Goal: Information Seeking & Learning: Learn about a topic

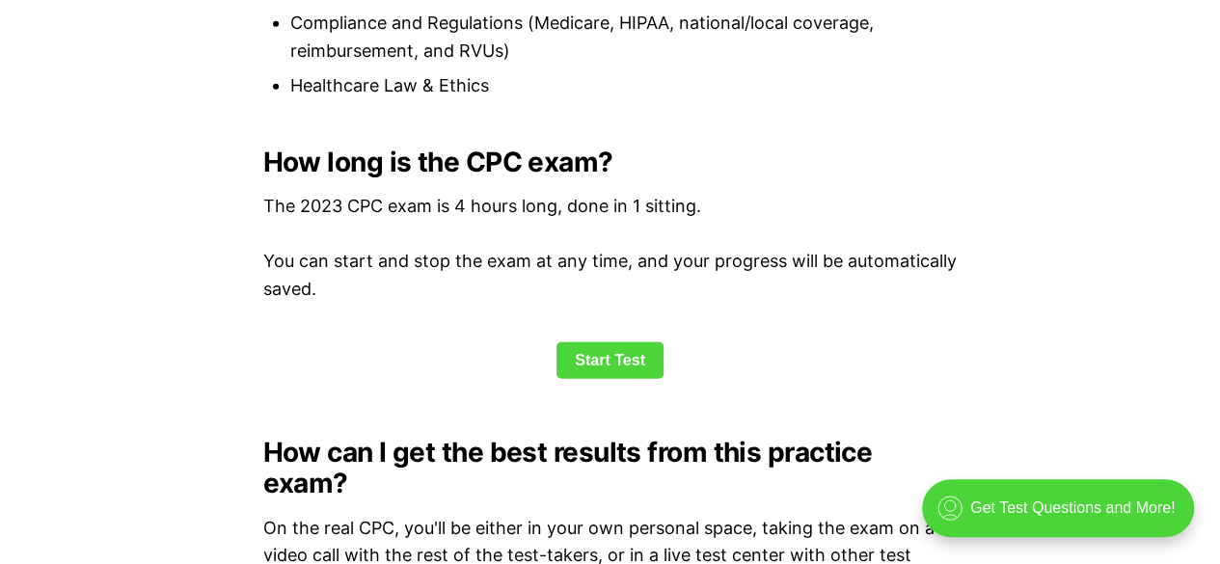
scroll to position [2699, 0]
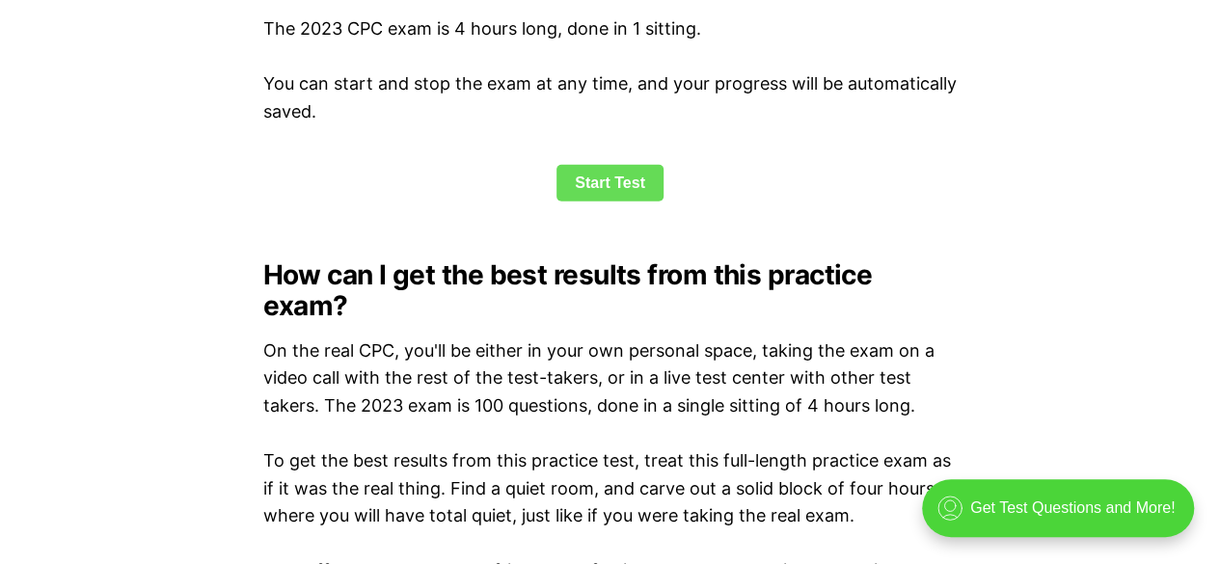
click at [592, 180] on link "Start Test" at bounding box center [609, 183] width 107 height 37
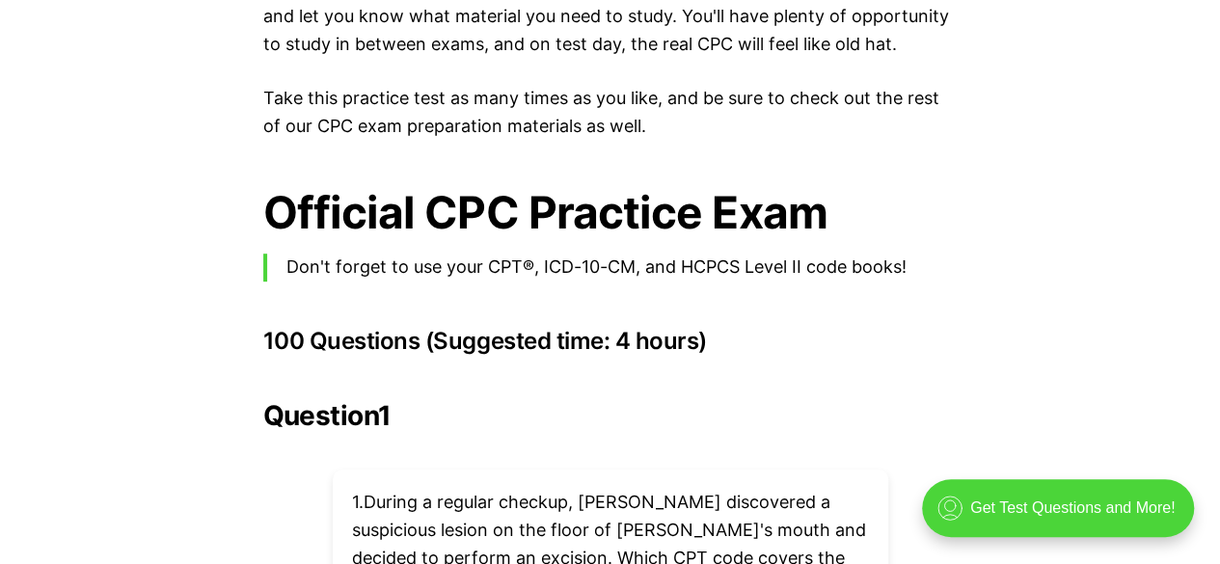
scroll to position [4435, 0]
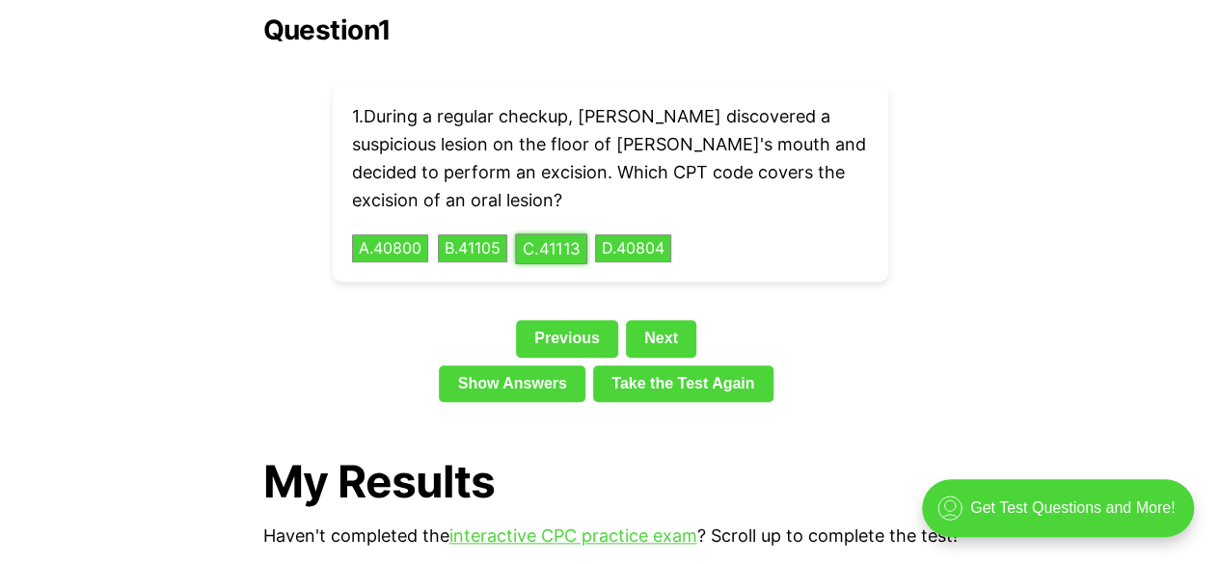
click at [572, 233] on button "C . 41113" at bounding box center [551, 248] width 72 height 30
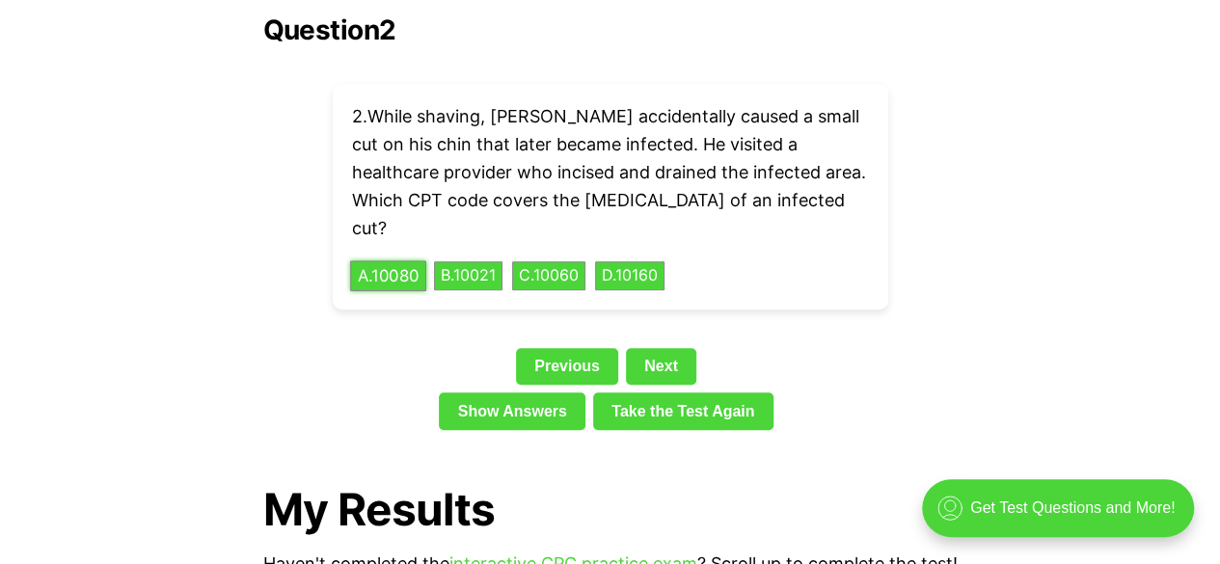
click at [402, 261] on button "A . 10080" at bounding box center [388, 276] width 76 height 30
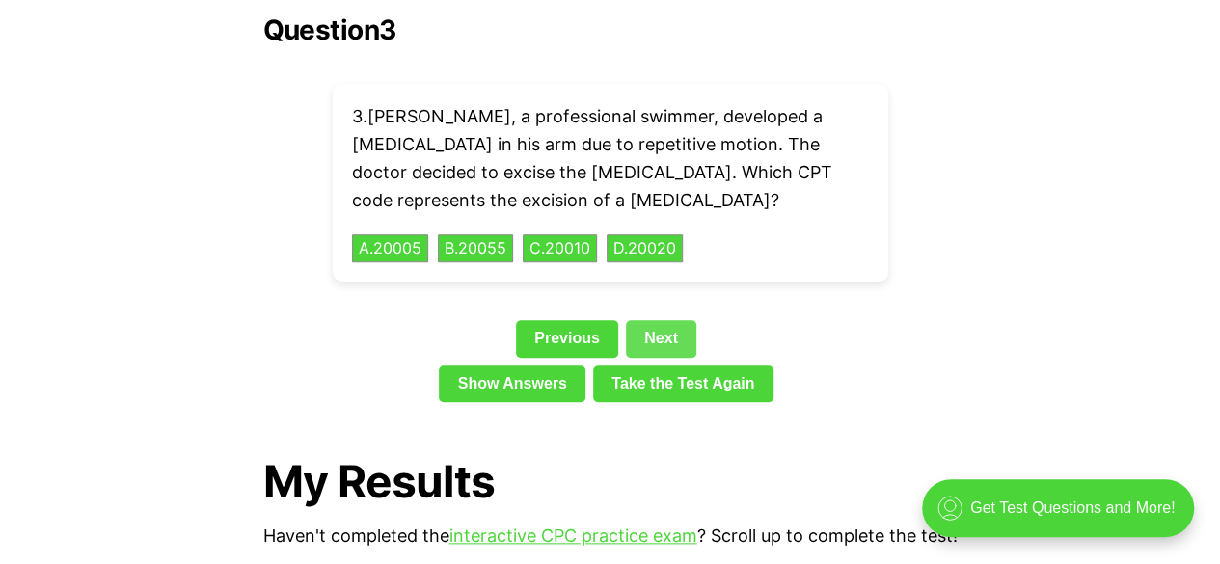
click at [663, 320] on link "Next" at bounding box center [661, 338] width 70 height 37
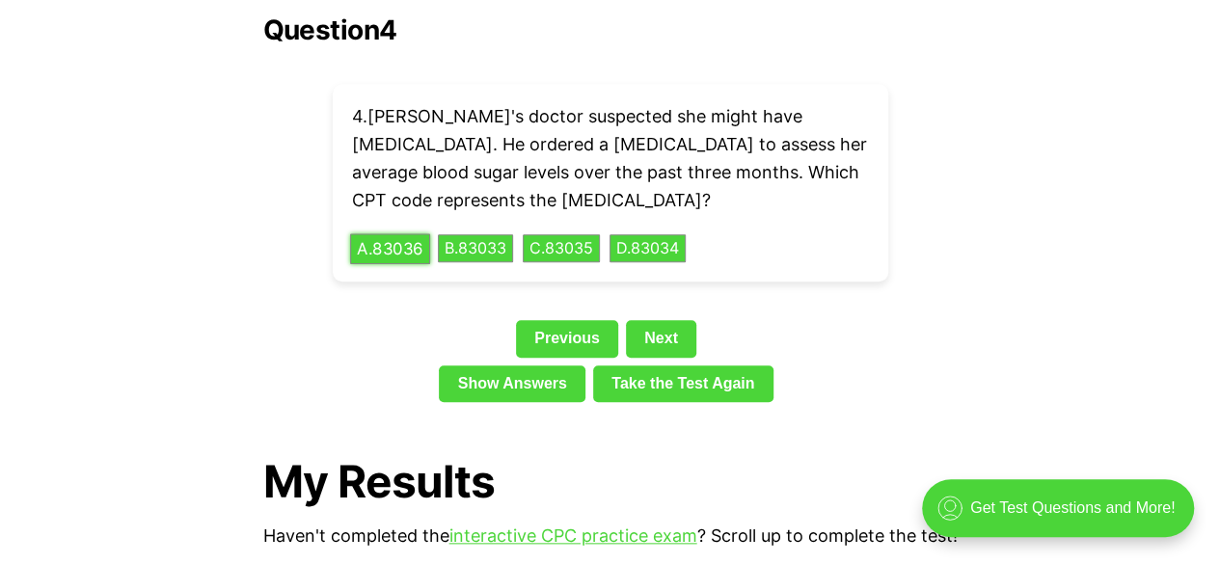
click at [403, 233] on button "A . 83036" at bounding box center [390, 248] width 80 height 30
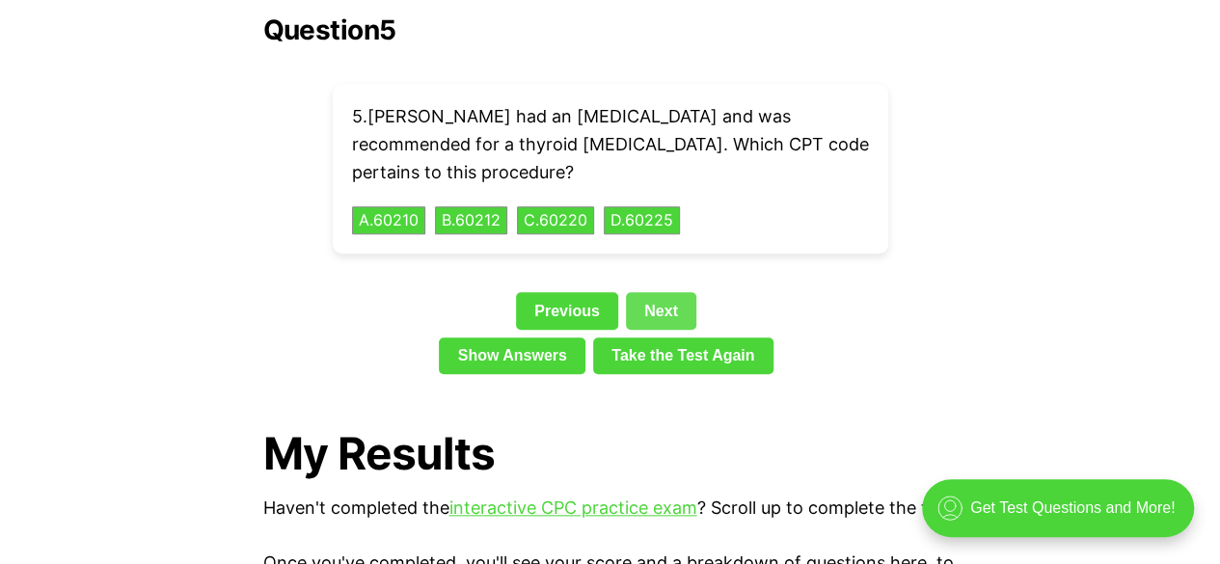
click at [673, 292] on link "Next" at bounding box center [661, 310] width 70 height 37
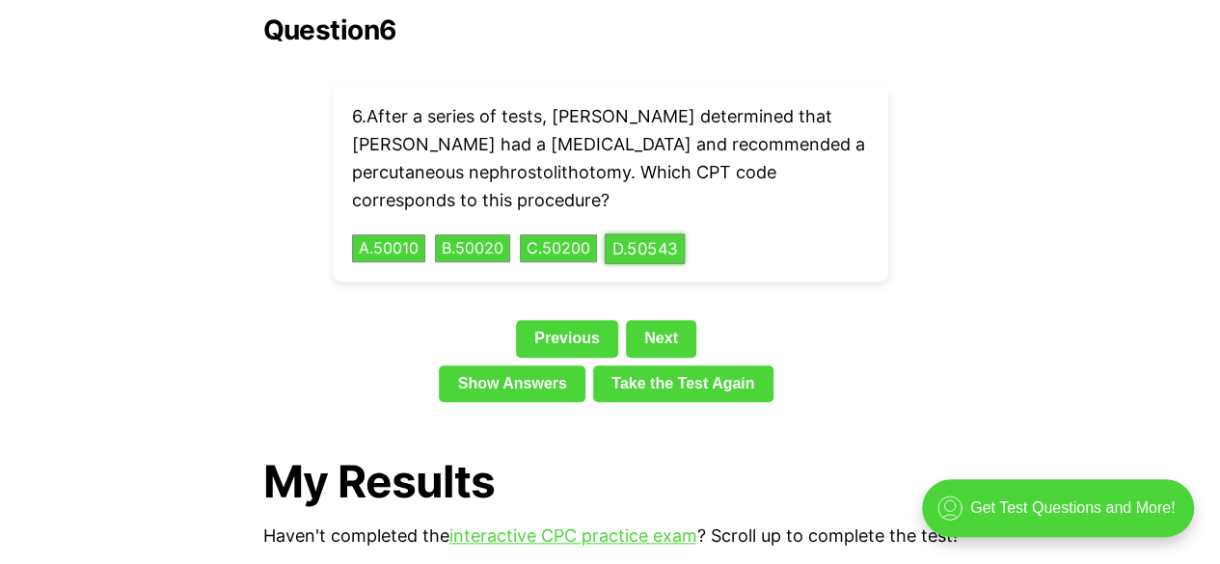
click at [644, 233] on button "D . 50543" at bounding box center [644, 248] width 80 height 30
click at [654, 320] on div "Previous Next" at bounding box center [610, 342] width 694 height 44
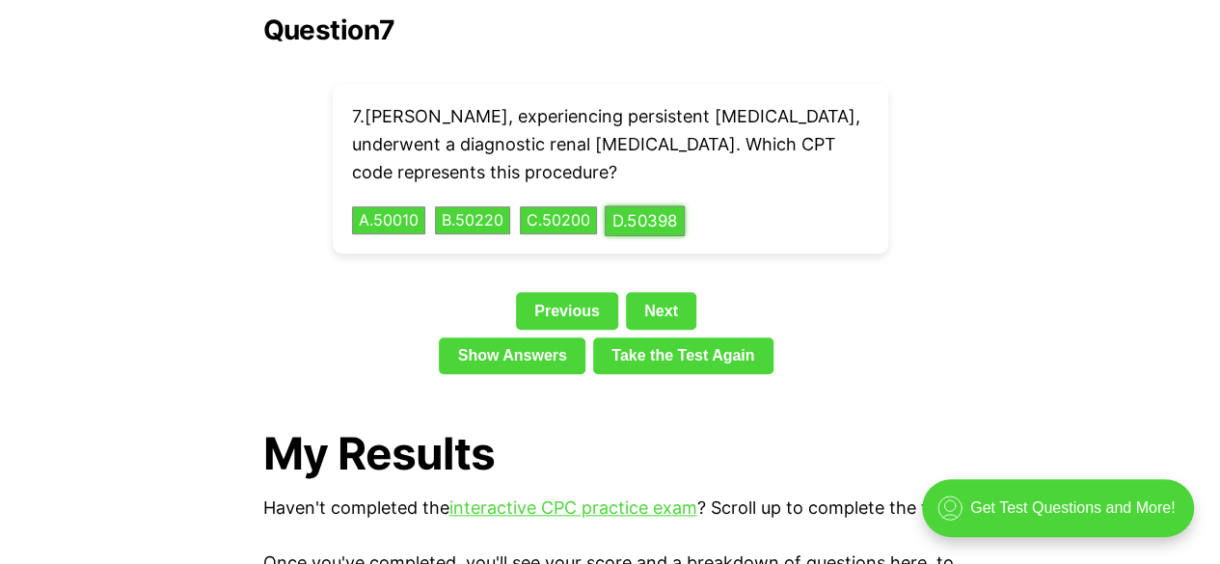
click at [663, 205] on button "D . 50398" at bounding box center [644, 220] width 80 height 30
click at [658, 292] on link "Next" at bounding box center [661, 310] width 70 height 37
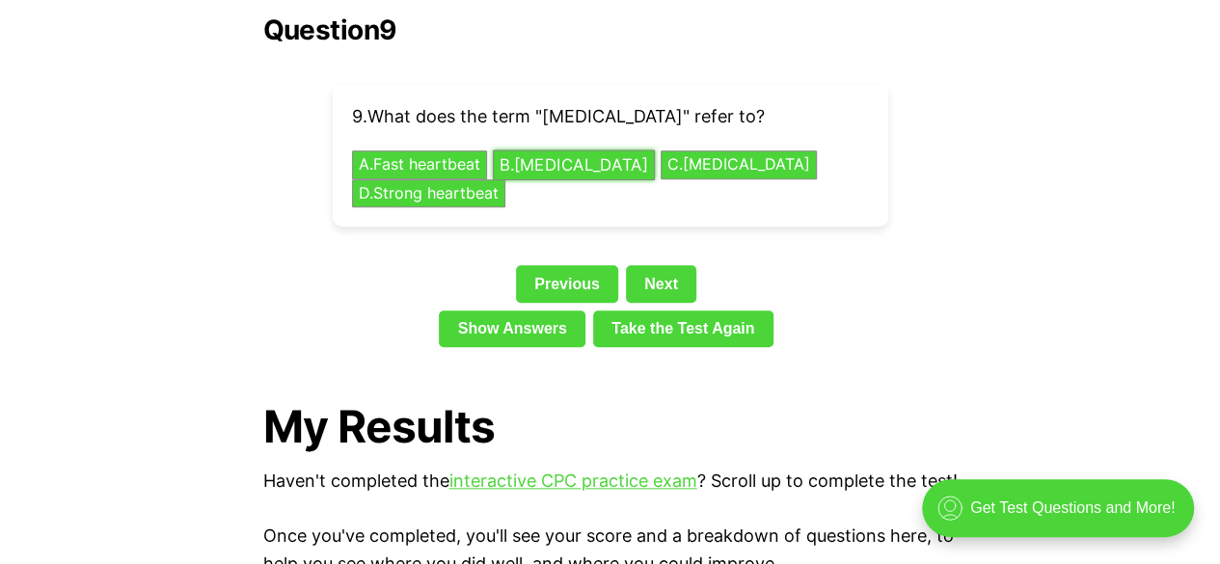
click at [580, 150] on button "B . [MEDICAL_DATA]" at bounding box center [574, 165] width 162 height 30
click at [669, 248] on div "Question 9 9 . What does the term "[MEDICAL_DATA]" refer to? A . Fast heartbeat…" at bounding box center [610, 184] width 694 height 340
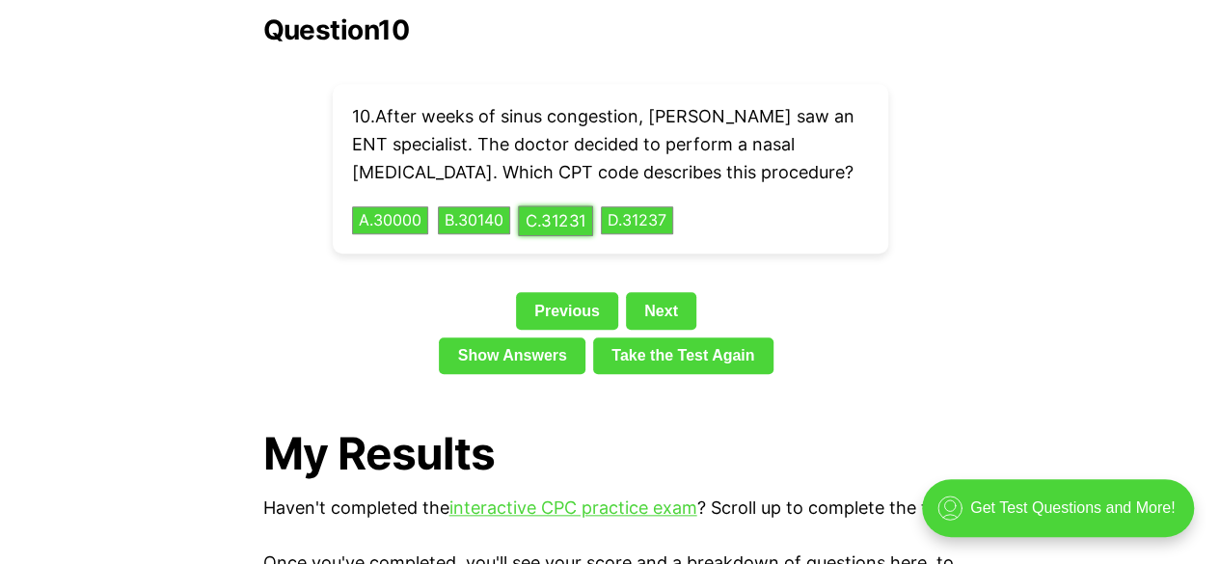
click at [593, 205] on button "C . 31231" at bounding box center [555, 220] width 75 height 30
click at [665, 257] on div "Question 10 10 . After weeks of sinus congestion, [PERSON_NAME] saw an ENT spec…" at bounding box center [610, 197] width 694 height 367
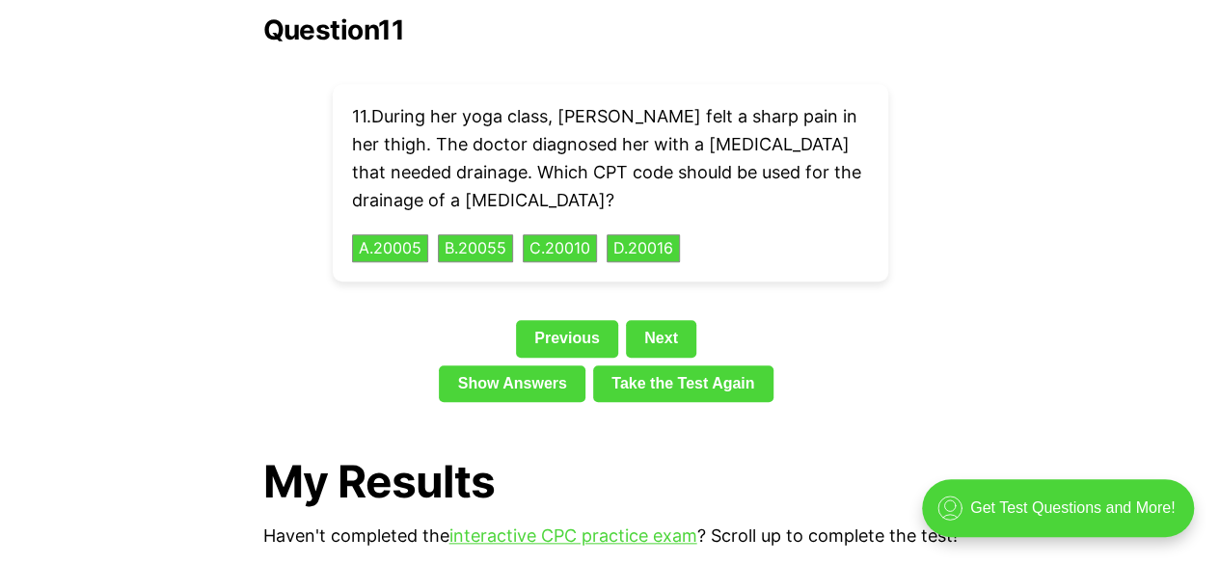
click at [665, 275] on div "Question 11 11 . During her yoga class, [PERSON_NAME] felt a sharp pain in her …" at bounding box center [610, 211] width 694 height 395
click at [655, 233] on button "D . 20016" at bounding box center [642, 248] width 77 height 30
click at [650, 320] on link "Next" at bounding box center [661, 338] width 70 height 37
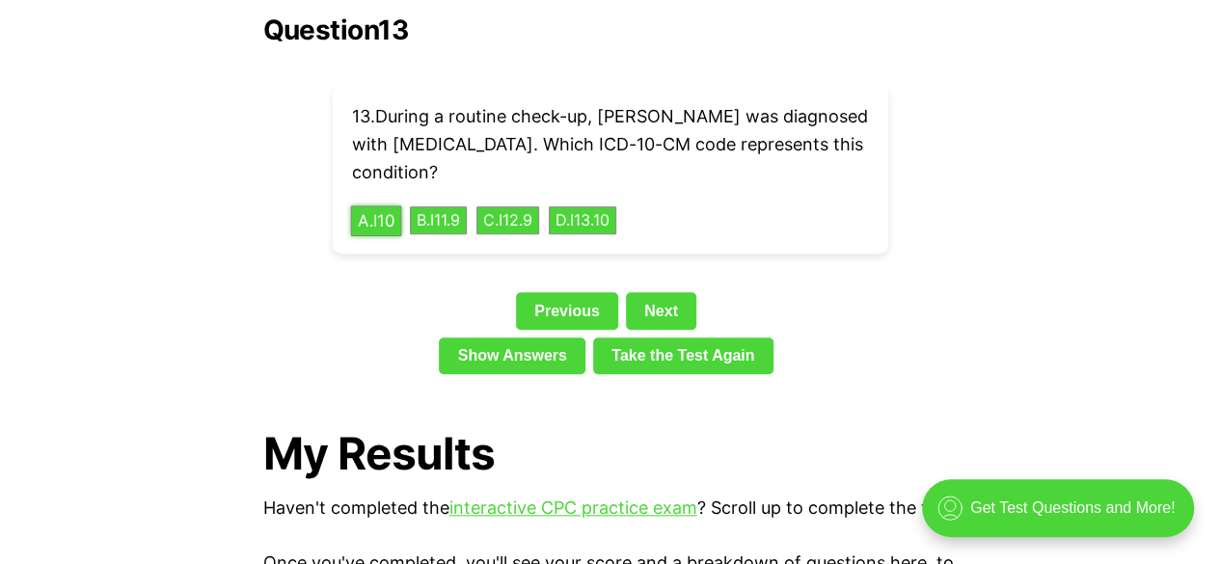
click at [376, 205] on button "A . I10" at bounding box center [375, 220] width 51 height 30
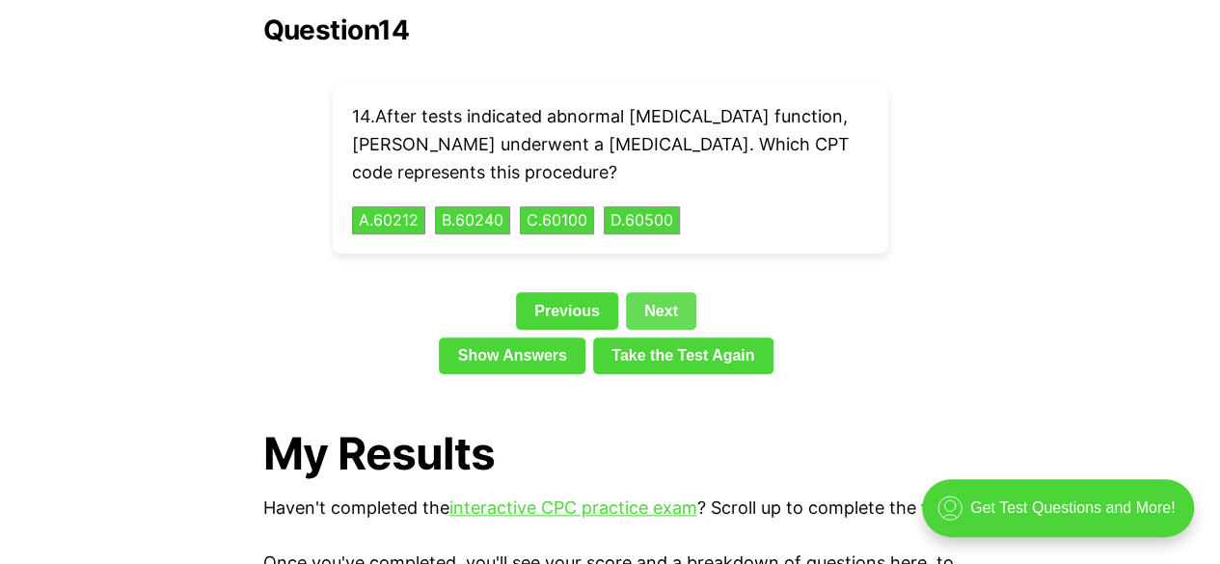
click at [665, 292] on link "Next" at bounding box center [661, 310] width 70 height 37
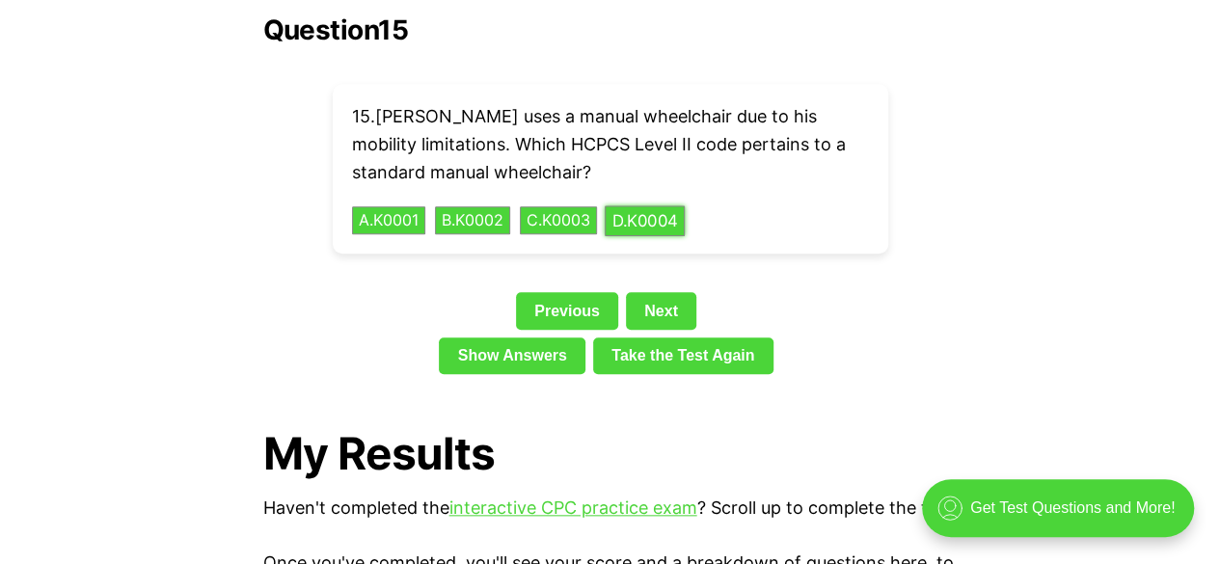
click at [647, 205] on button "D . K0004" at bounding box center [644, 220] width 80 height 30
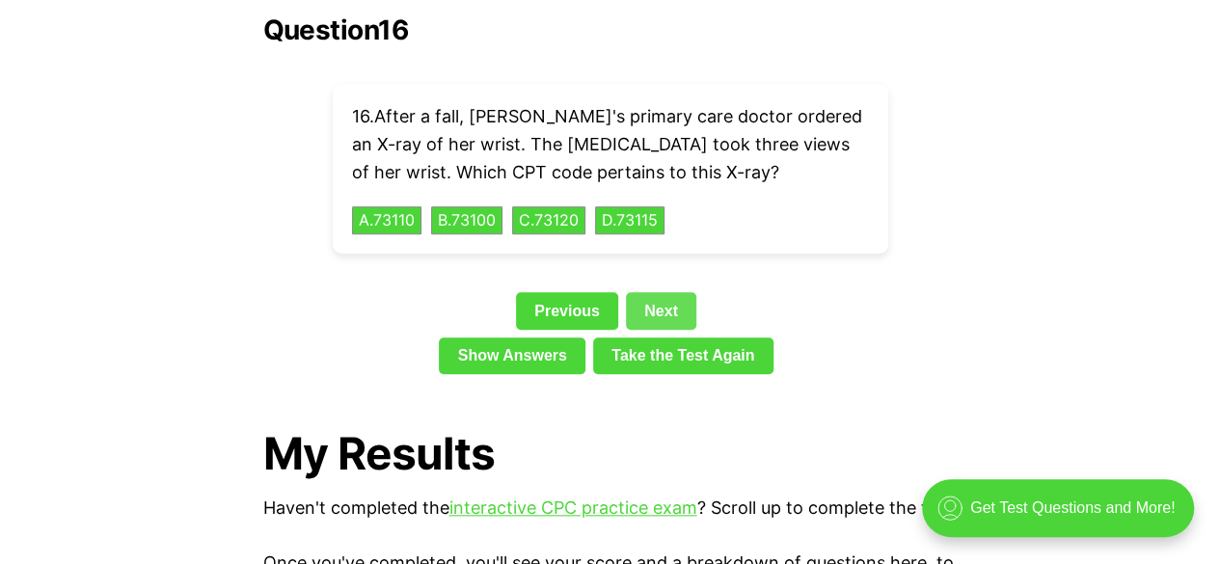
click at [656, 292] on link "Next" at bounding box center [661, 310] width 70 height 37
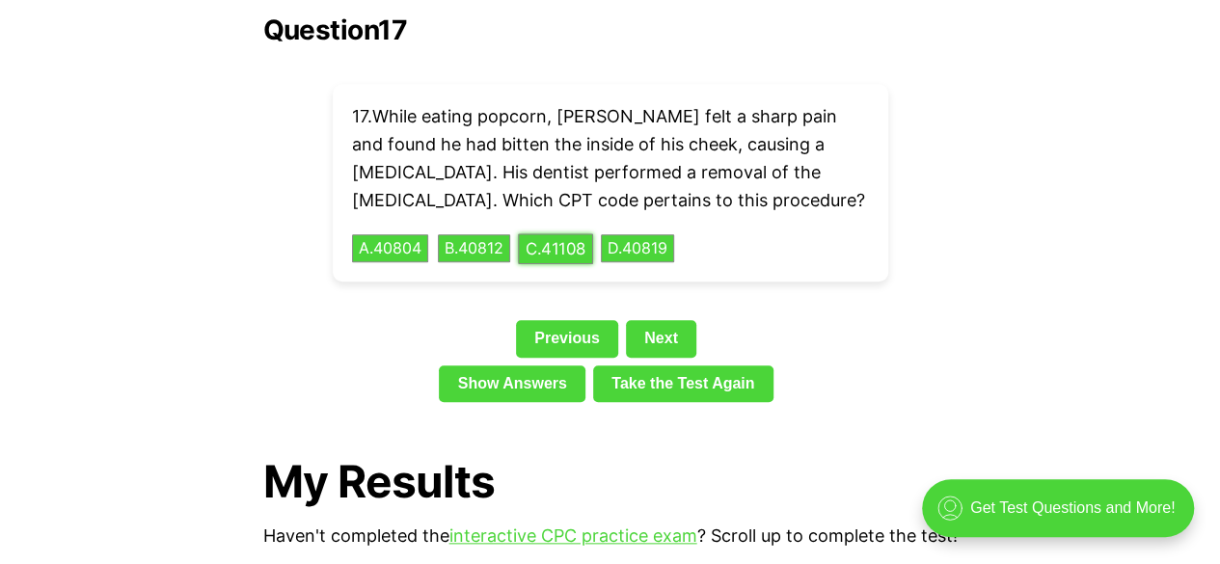
click at [557, 233] on button "C . 41108" at bounding box center [555, 248] width 75 height 30
click at [645, 320] on link "Next" at bounding box center [661, 338] width 70 height 37
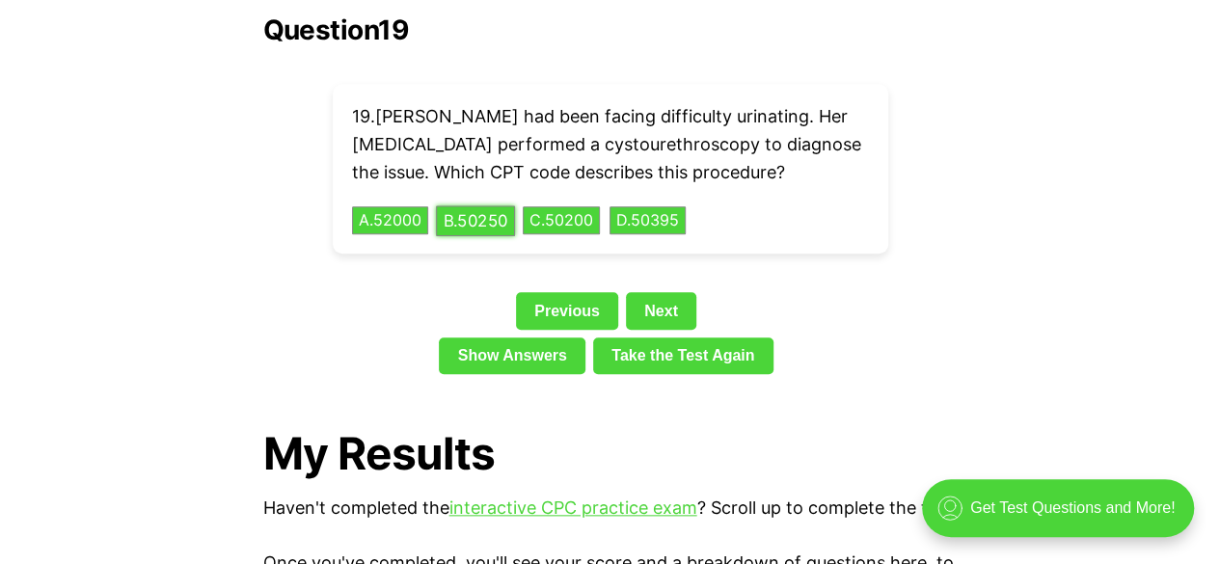
click at [503, 205] on button "B . 50250" at bounding box center [475, 220] width 79 height 30
click at [659, 292] on link "Next" at bounding box center [661, 310] width 70 height 37
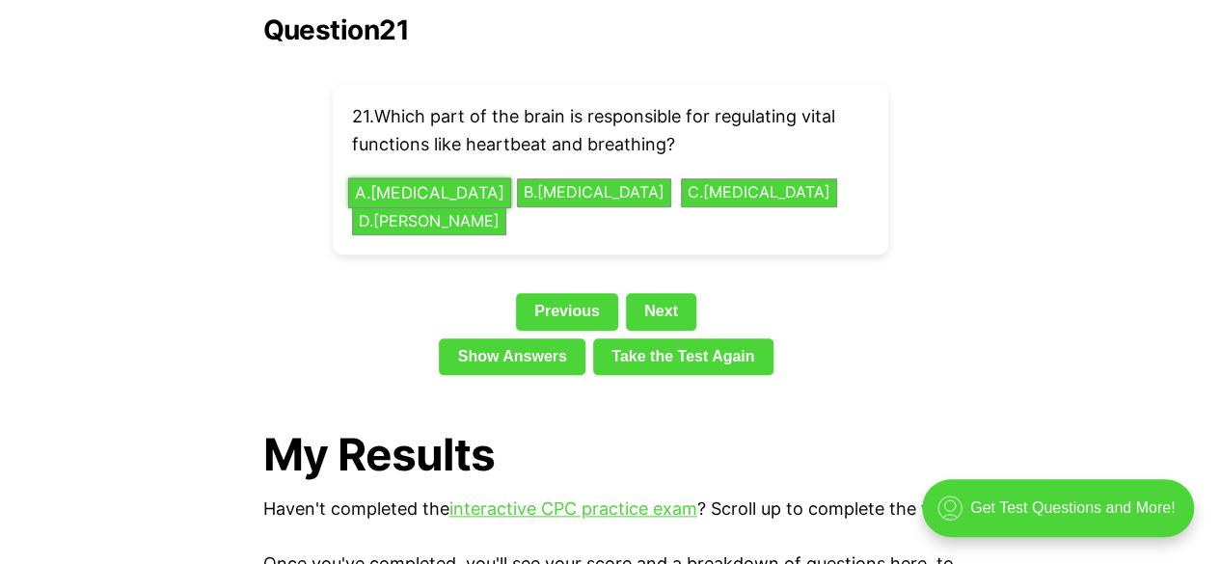
click at [360, 177] on button "A . [MEDICAL_DATA]" at bounding box center [428, 192] width 163 height 30
click at [669, 293] on link "Next" at bounding box center [661, 311] width 70 height 37
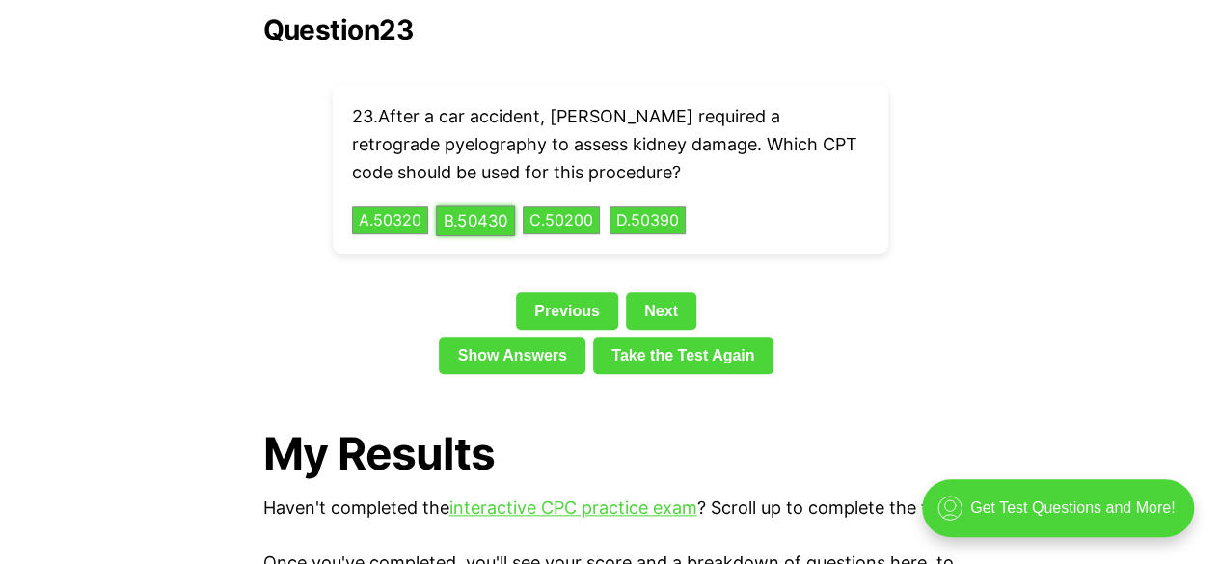
click at [484, 205] on button "B . 50430" at bounding box center [475, 220] width 79 height 30
click at [634, 292] on link "Next" at bounding box center [661, 310] width 70 height 37
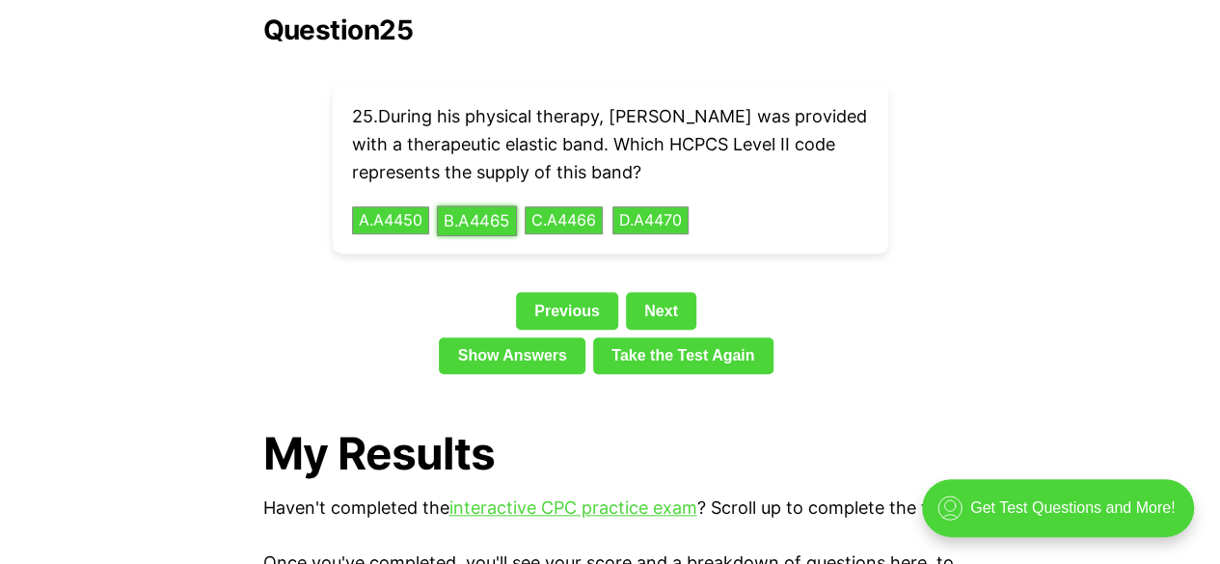
click at [480, 205] on button "B . A4465" at bounding box center [477, 220] width 80 height 30
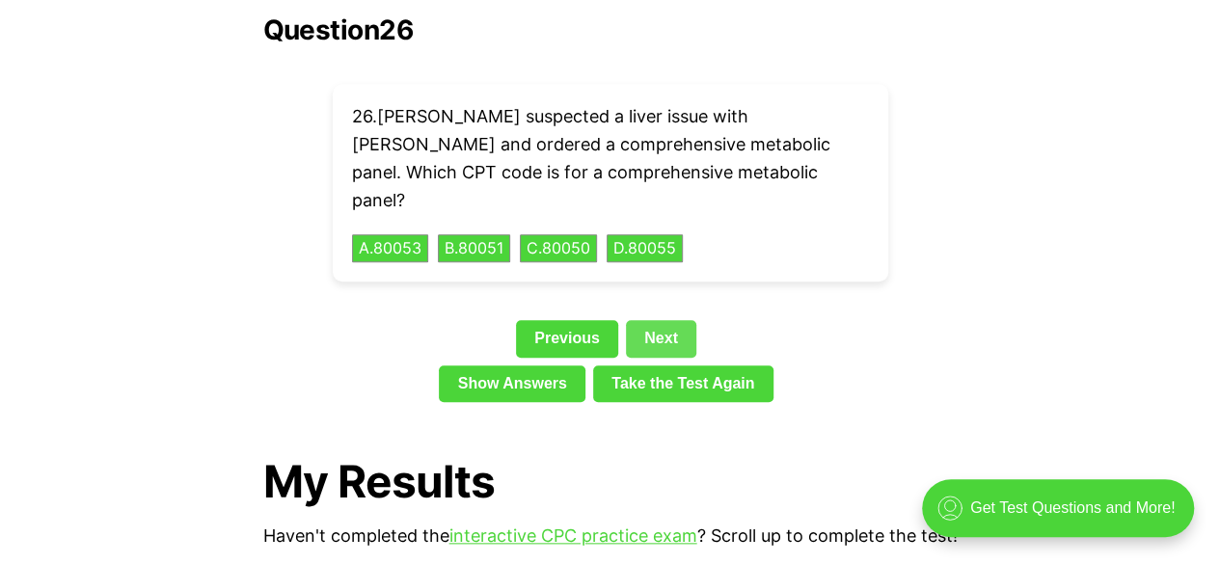
click at [644, 320] on link "Next" at bounding box center [661, 338] width 70 height 37
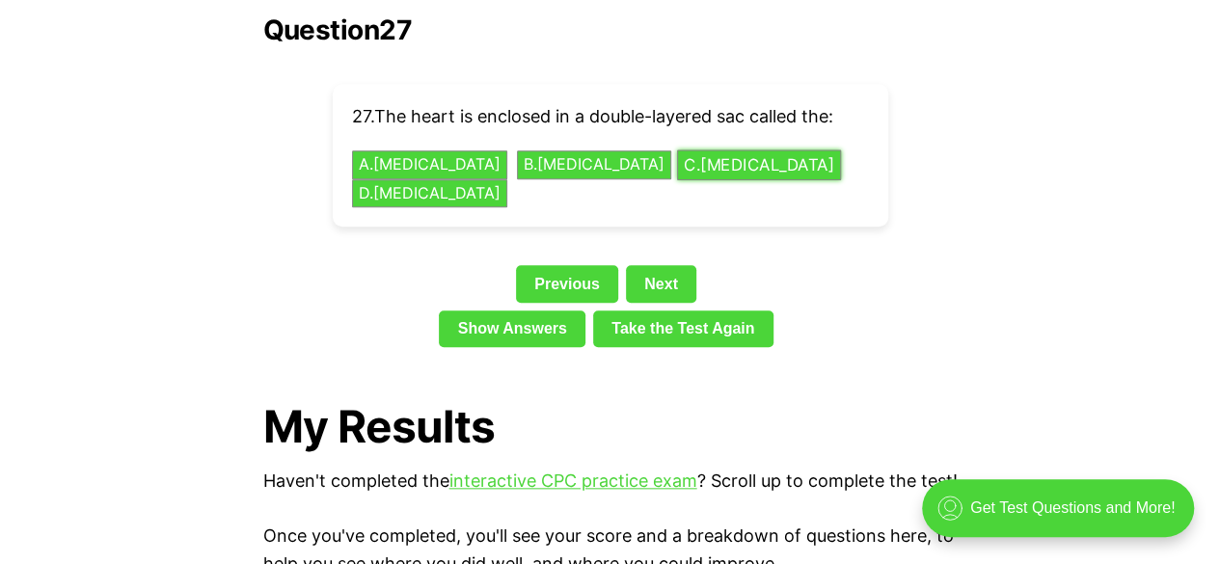
click at [705, 150] on button "C . [MEDICAL_DATA]" at bounding box center [758, 165] width 164 height 30
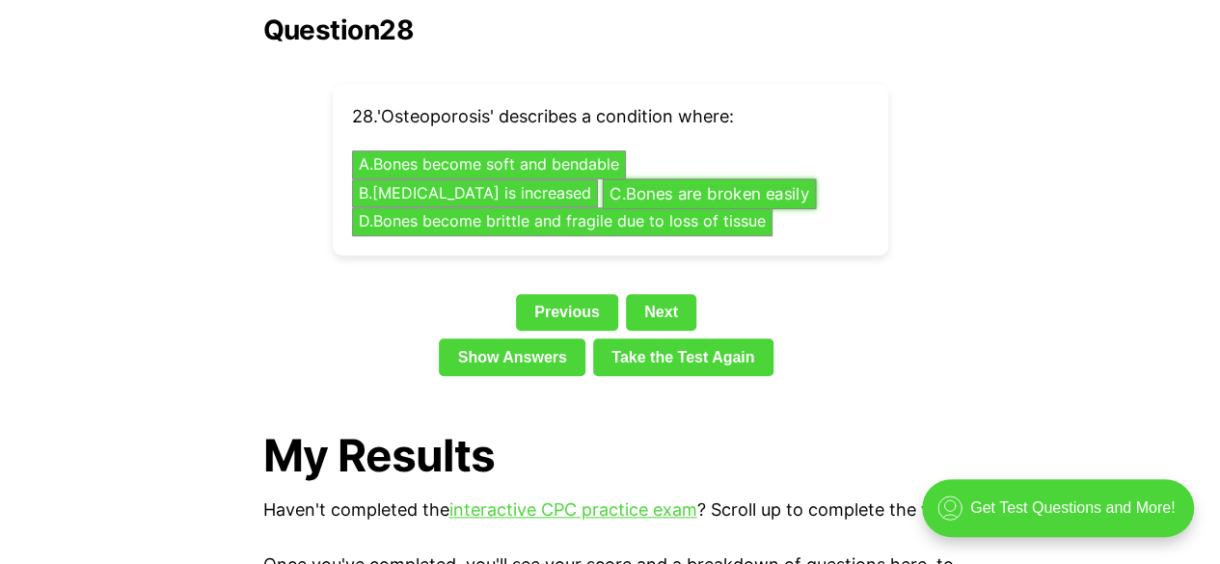
click at [602, 178] on button "C . Bones are broken easily" at bounding box center [709, 193] width 214 height 30
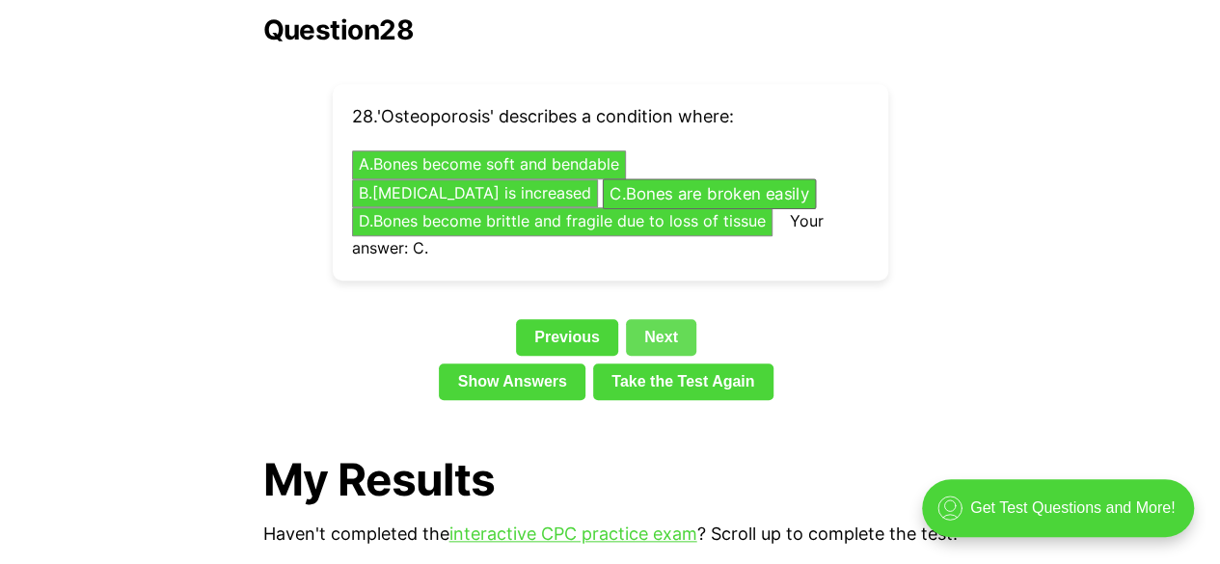
click at [644, 319] on link "Next" at bounding box center [661, 337] width 70 height 37
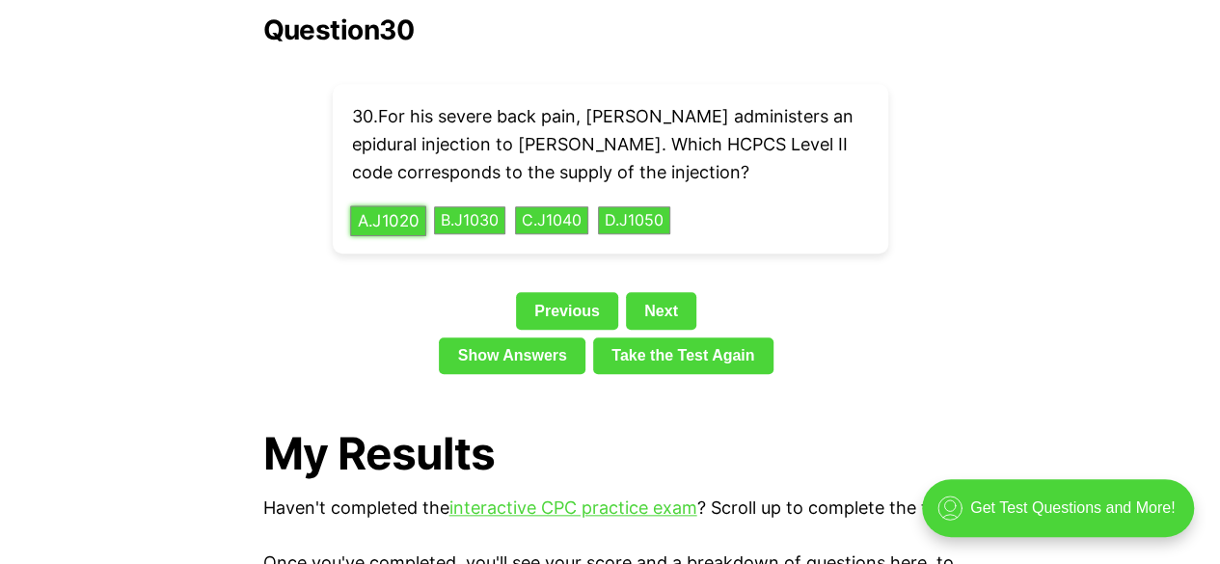
click at [418, 205] on button "A . J1020" at bounding box center [388, 220] width 76 height 30
click at [671, 292] on link "Next" at bounding box center [661, 310] width 70 height 37
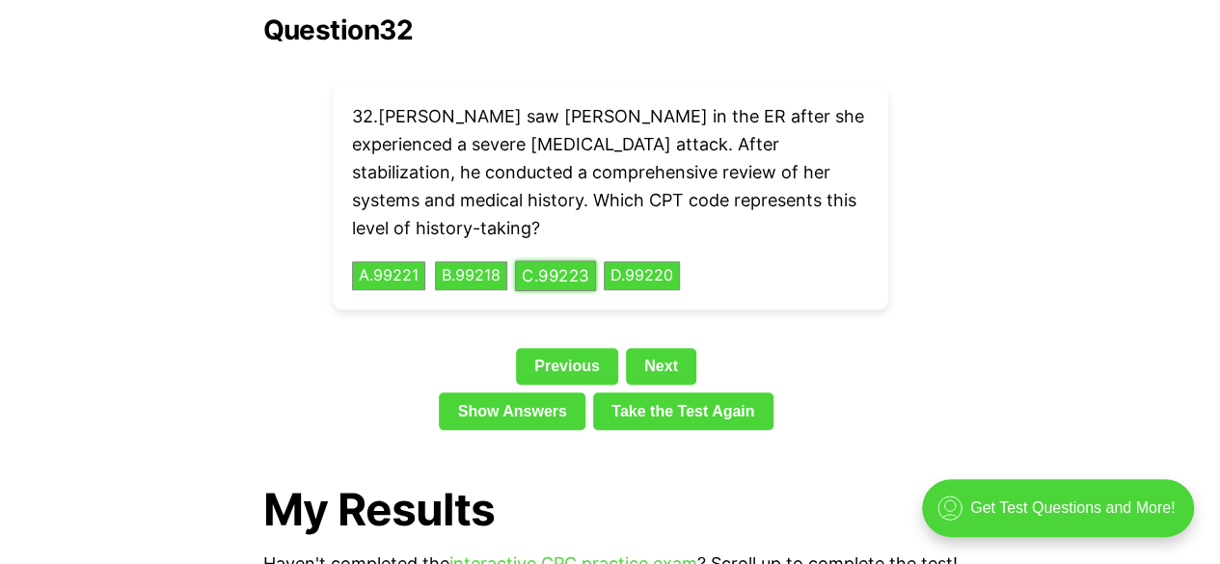
click at [540, 261] on button "C . 99223" at bounding box center [555, 276] width 81 height 30
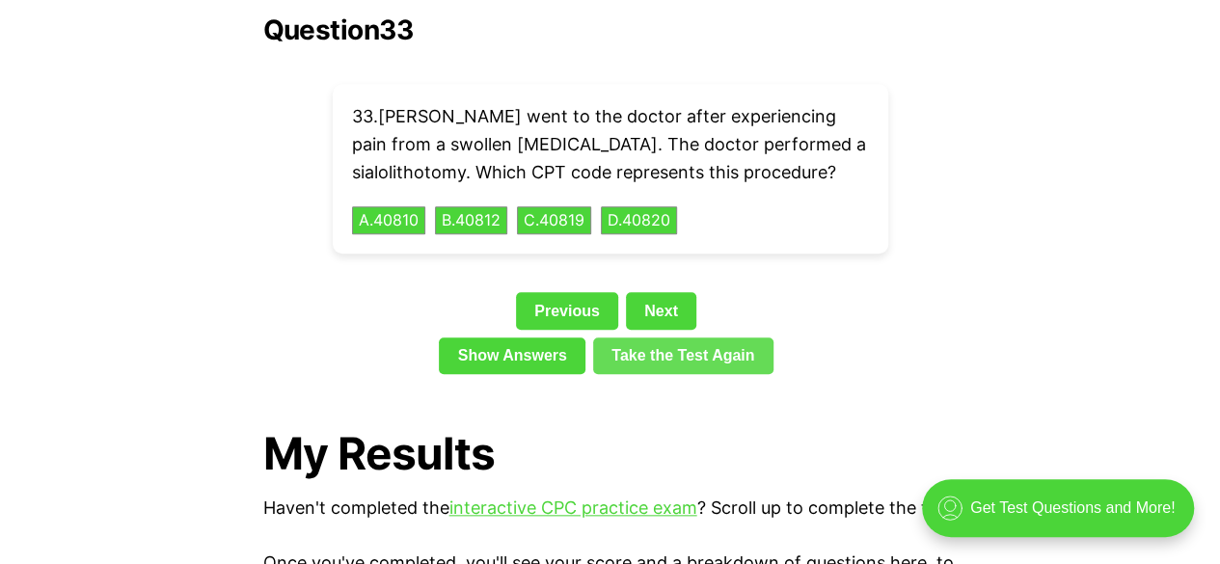
click at [650, 337] on link "Take the Test Again" at bounding box center [683, 355] width 180 height 37
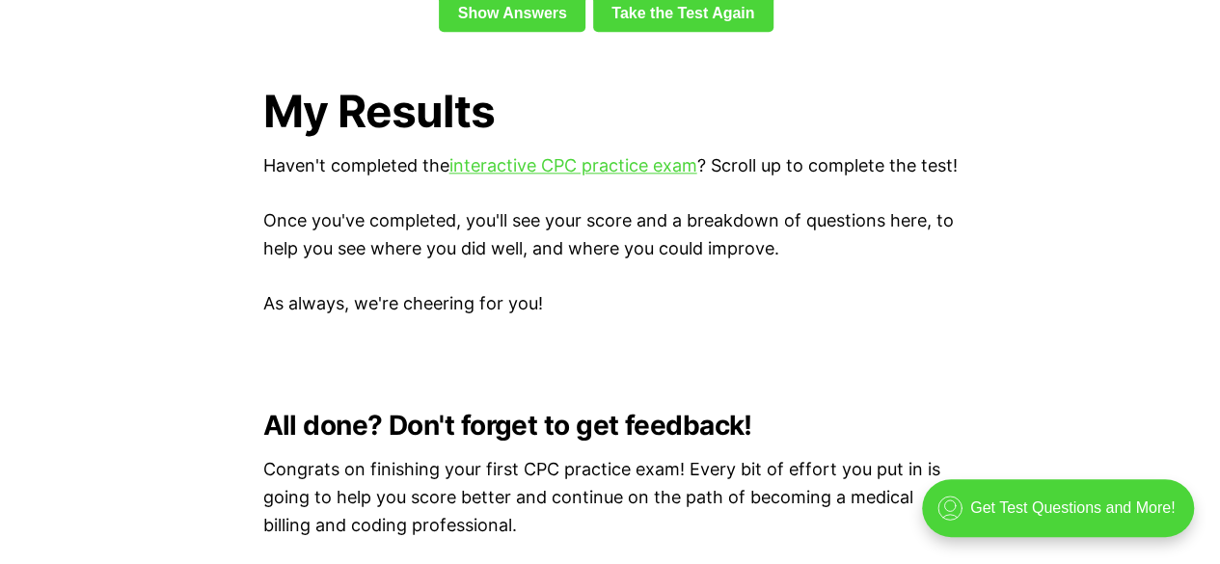
scroll to position [4391, 0]
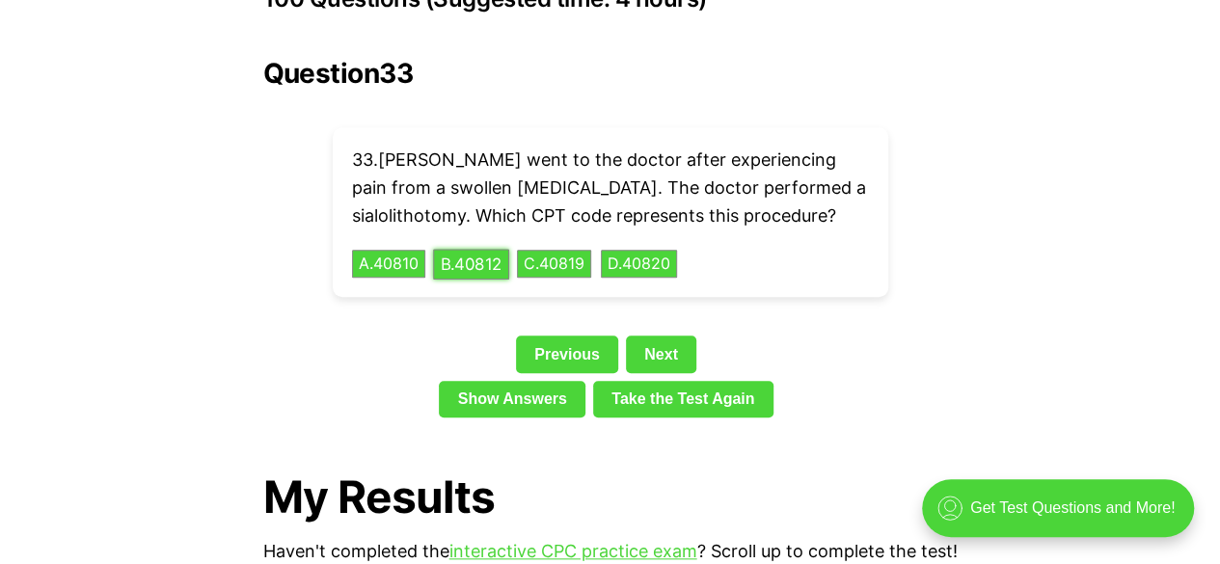
click at [472, 249] on button "B . 40812" at bounding box center [471, 264] width 76 height 30
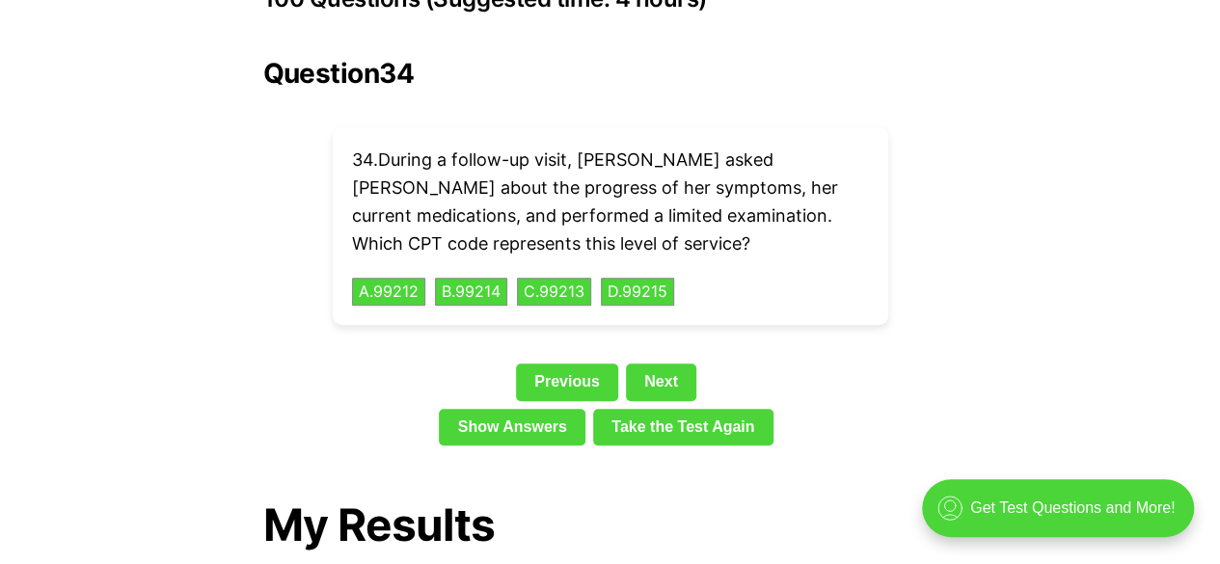
click at [654, 327] on div "Question 34 34 . During a follow-up visit, [PERSON_NAME] asked [PERSON_NAME] ab…" at bounding box center [610, 255] width 694 height 395
click at [475, 277] on button "B . 99214" at bounding box center [471, 292] width 76 height 30
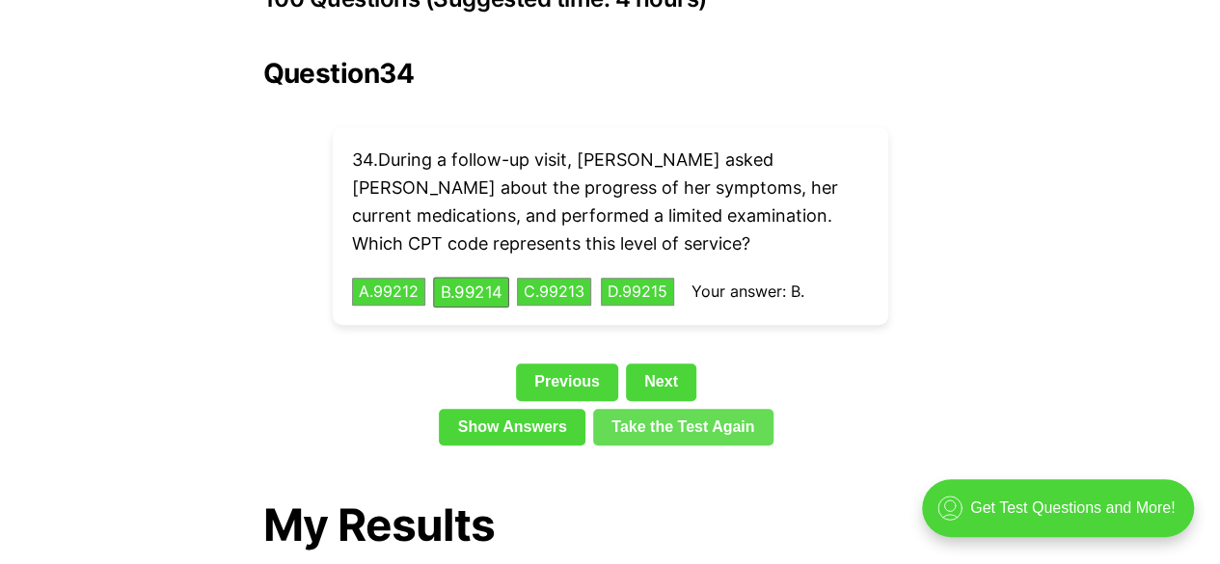
click at [653, 349] on div "Question 34 34 . During a follow-up visit, [PERSON_NAME] asked [PERSON_NAME] ab…" at bounding box center [610, 255] width 694 height 395
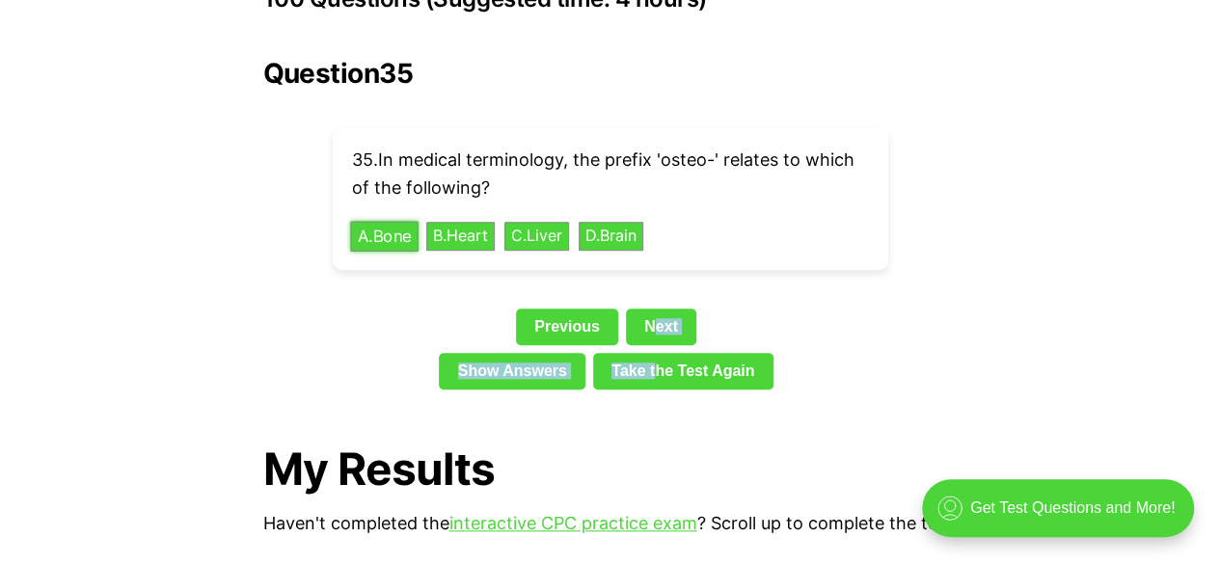
click at [377, 221] on button "A . Bone" at bounding box center [383, 236] width 67 height 30
click at [676, 308] on link "Next" at bounding box center [661, 326] width 70 height 37
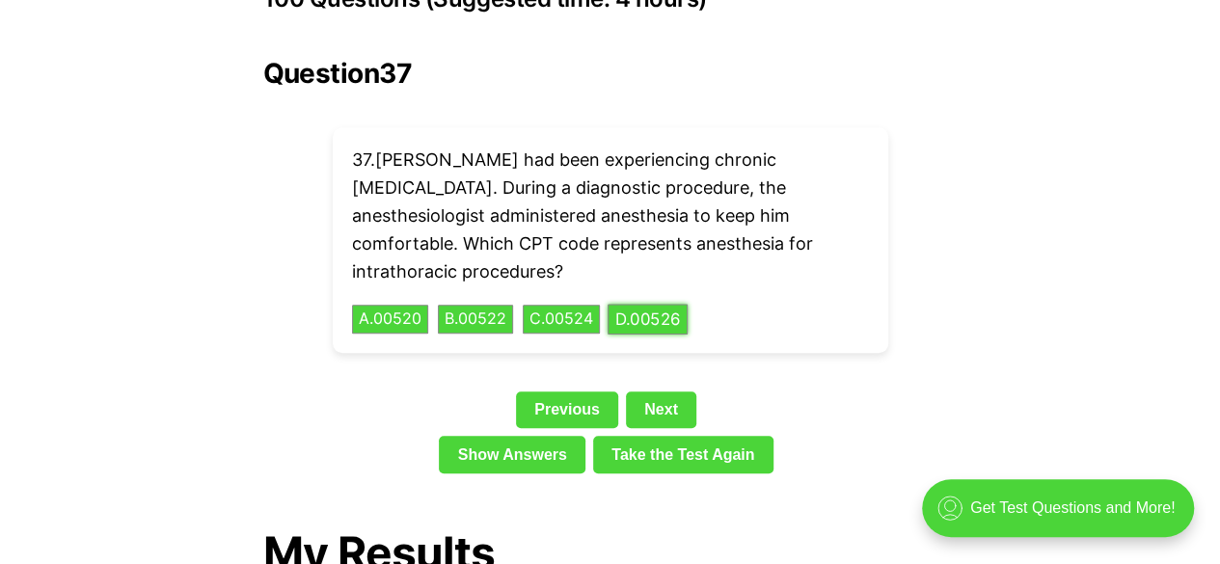
click at [654, 305] on button "D . 00526" at bounding box center [647, 320] width 80 height 30
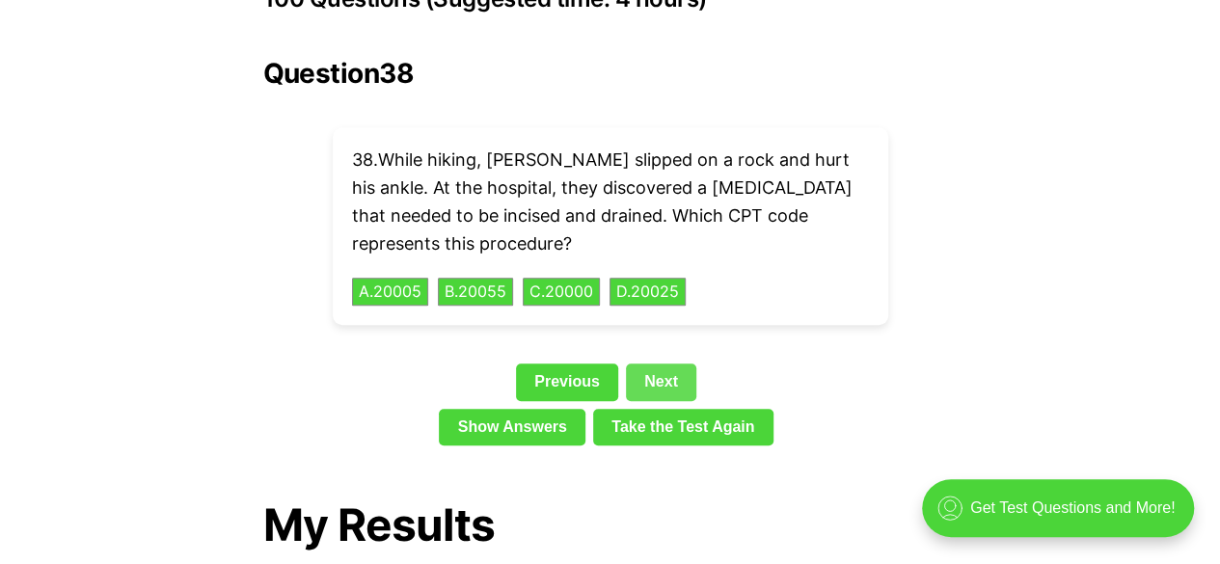
click at [660, 363] on link "Next" at bounding box center [661, 381] width 70 height 37
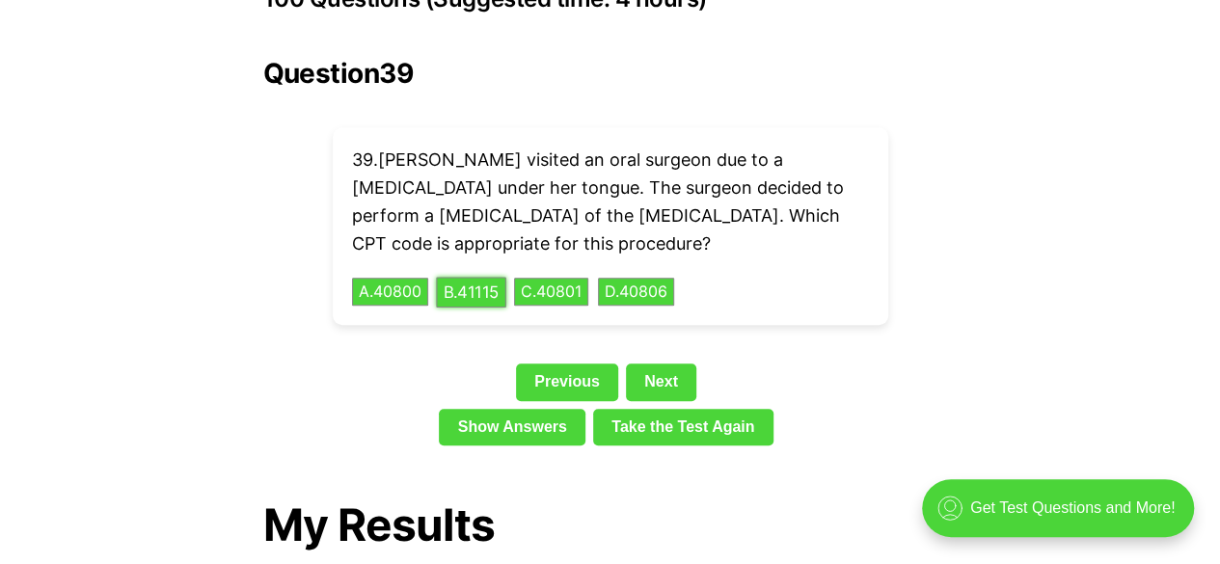
click at [473, 277] on button "B . 41115" at bounding box center [470, 292] width 69 height 30
click at [658, 363] on link "Next" at bounding box center [661, 381] width 70 height 37
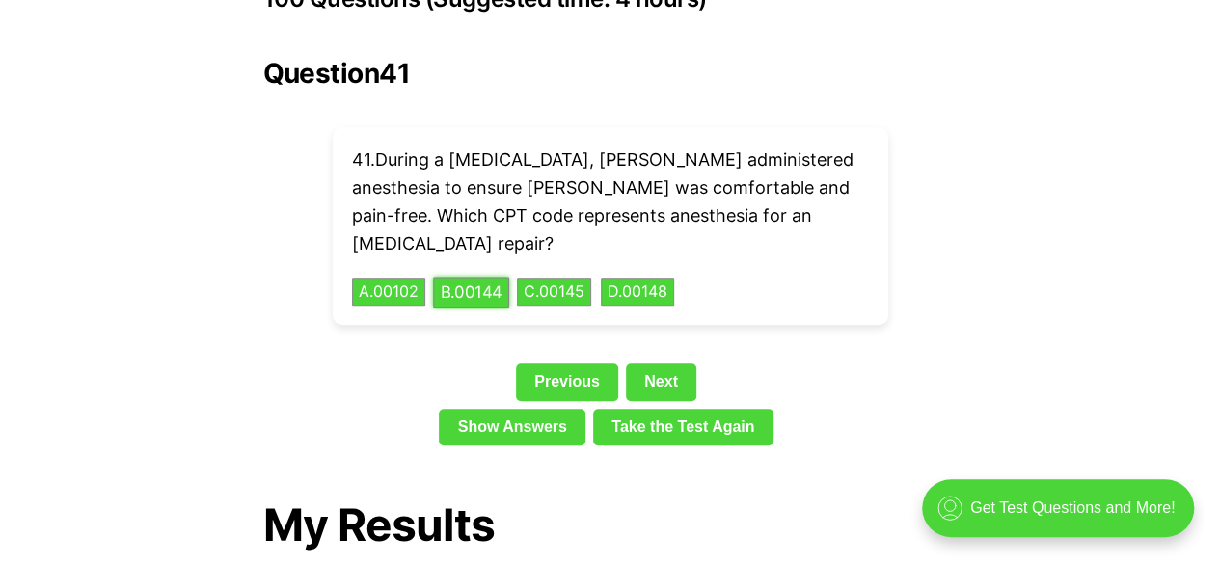
click at [496, 277] on button "B . 00144" at bounding box center [471, 292] width 76 height 30
click at [644, 363] on link "Next" at bounding box center [661, 381] width 70 height 37
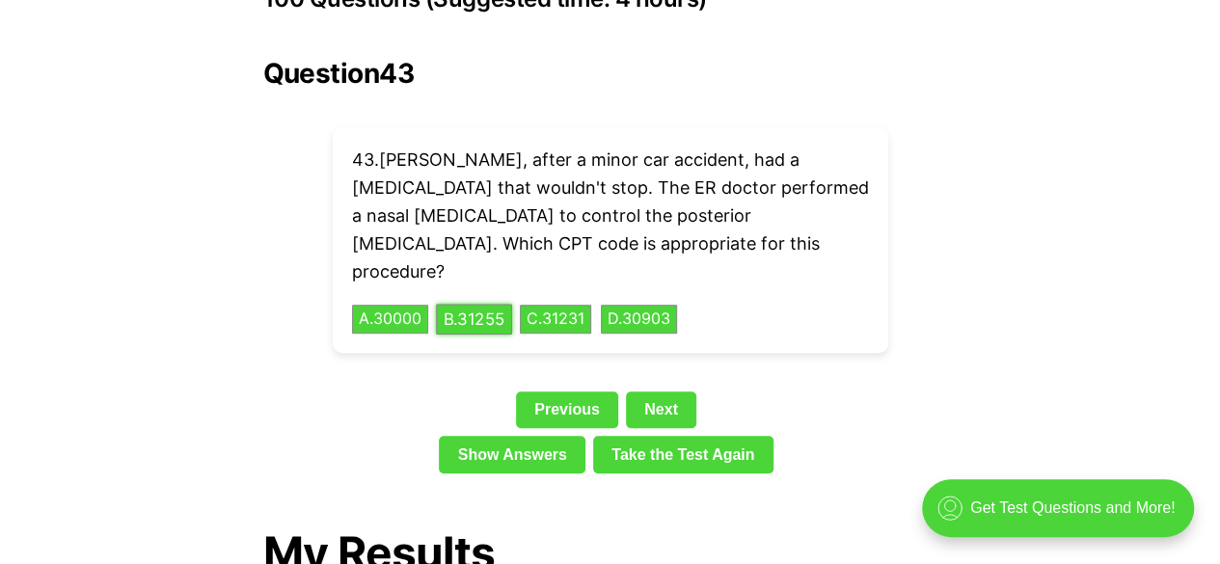
click at [503, 305] on button "B . 31255" at bounding box center [474, 320] width 76 height 30
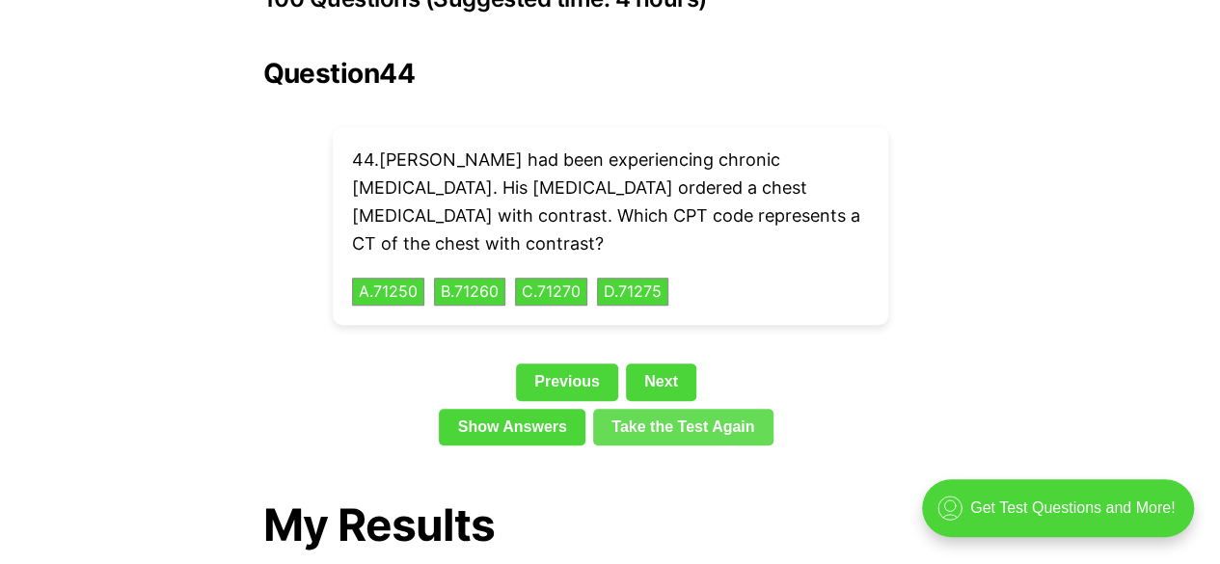
click at [667, 409] on link "Take the Test Again" at bounding box center [683, 427] width 180 height 37
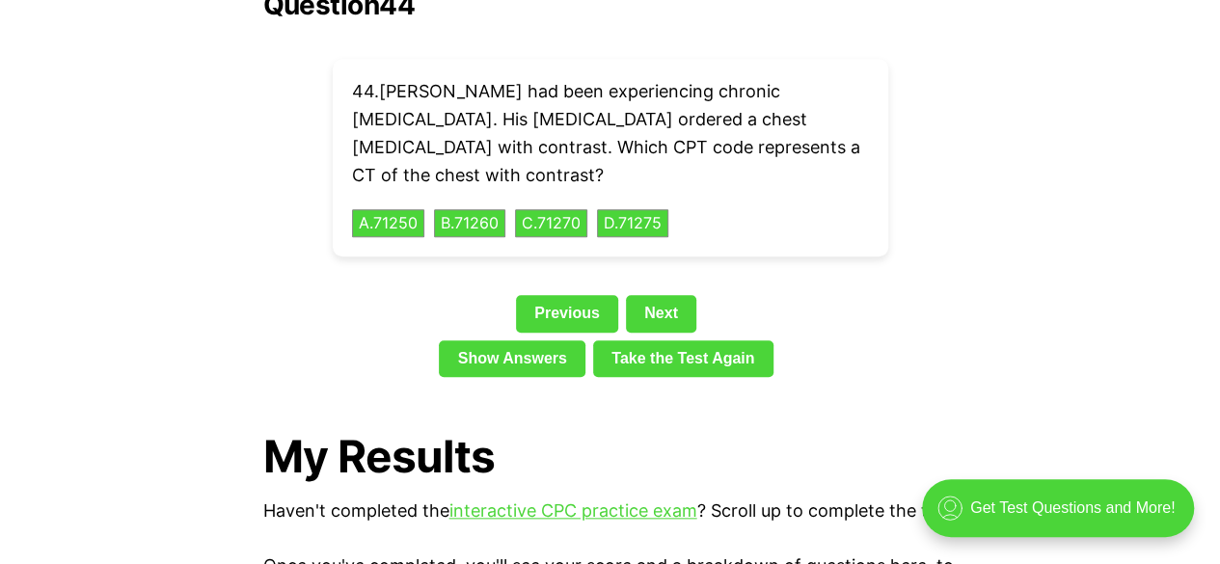
scroll to position [4364, 0]
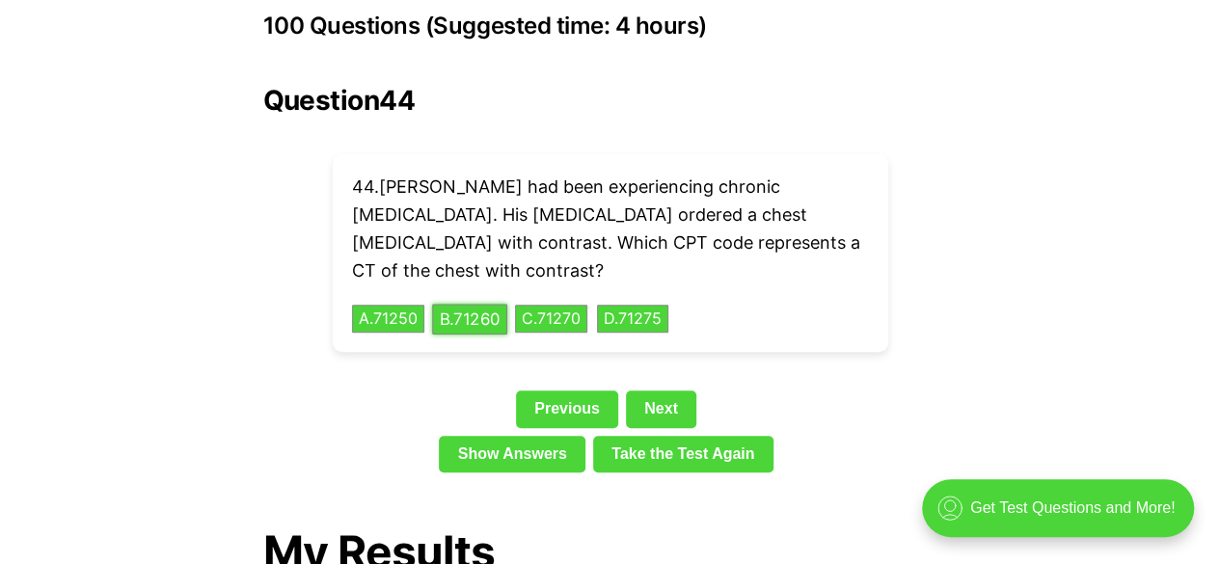
click at [488, 304] on button "B . 71260" at bounding box center [469, 319] width 75 height 30
click at [661, 390] on link "Next" at bounding box center [661, 408] width 70 height 37
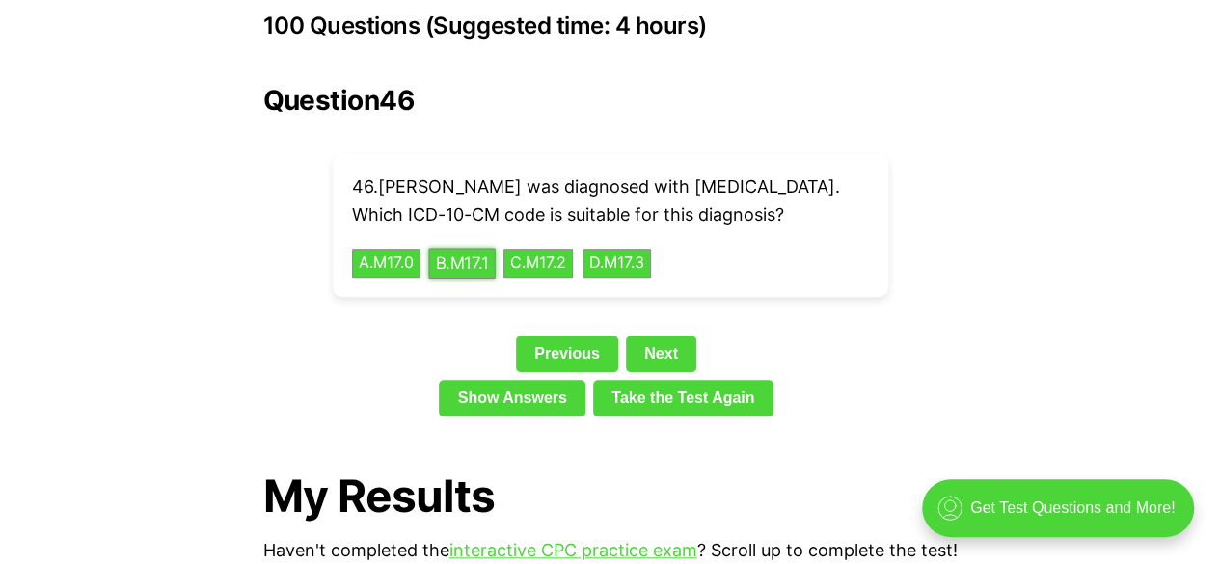
click at [473, 248] on button "B . M17.1" at bounding box center [461, 263] width 67 height 30
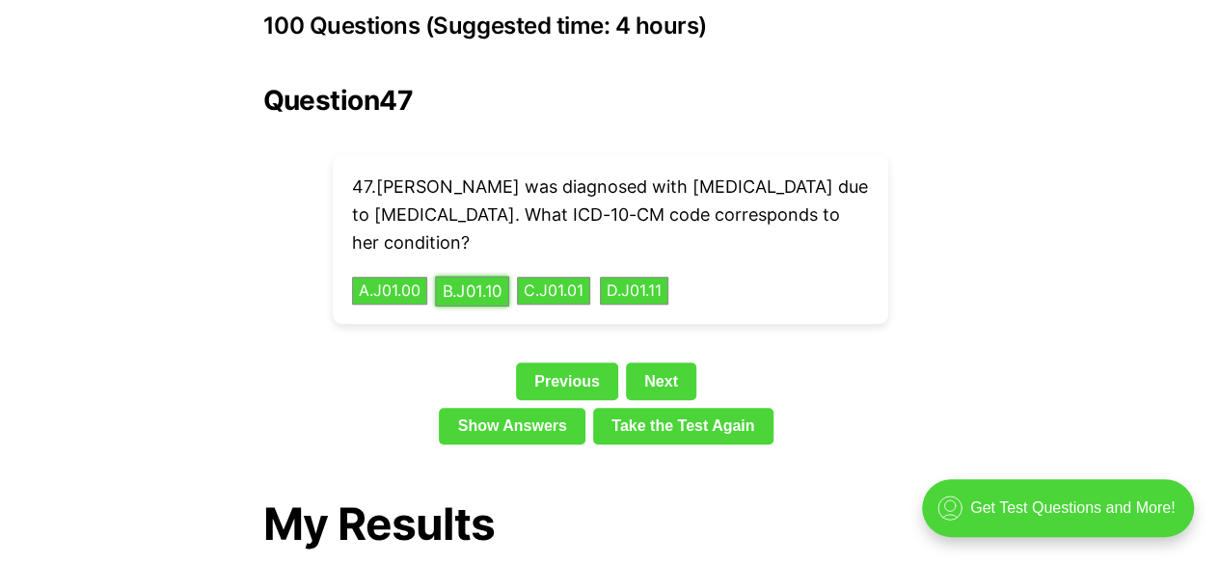
click at [462, 276] on button "B . J01.10" at bounding box center [472, 291] width 74 height 30
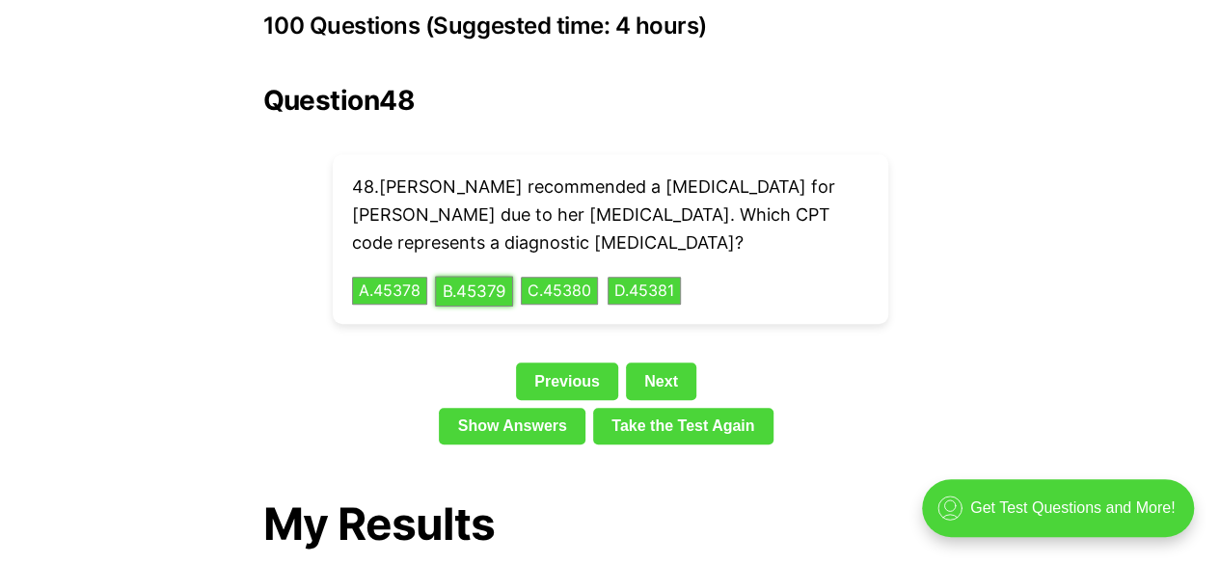
click at [462, 276] on button "B . 45379" at bounding box center [474, 291] width 78 height 30
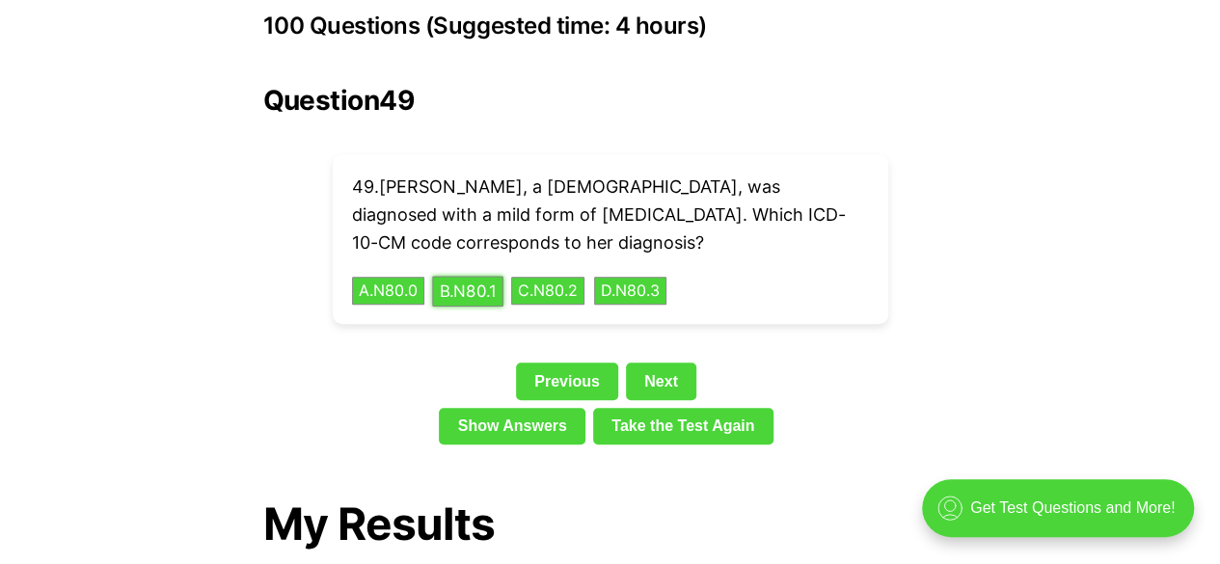
click at [469, 276] on button "B . N80.1" at bounding box center [467, 291] width 71 height 30
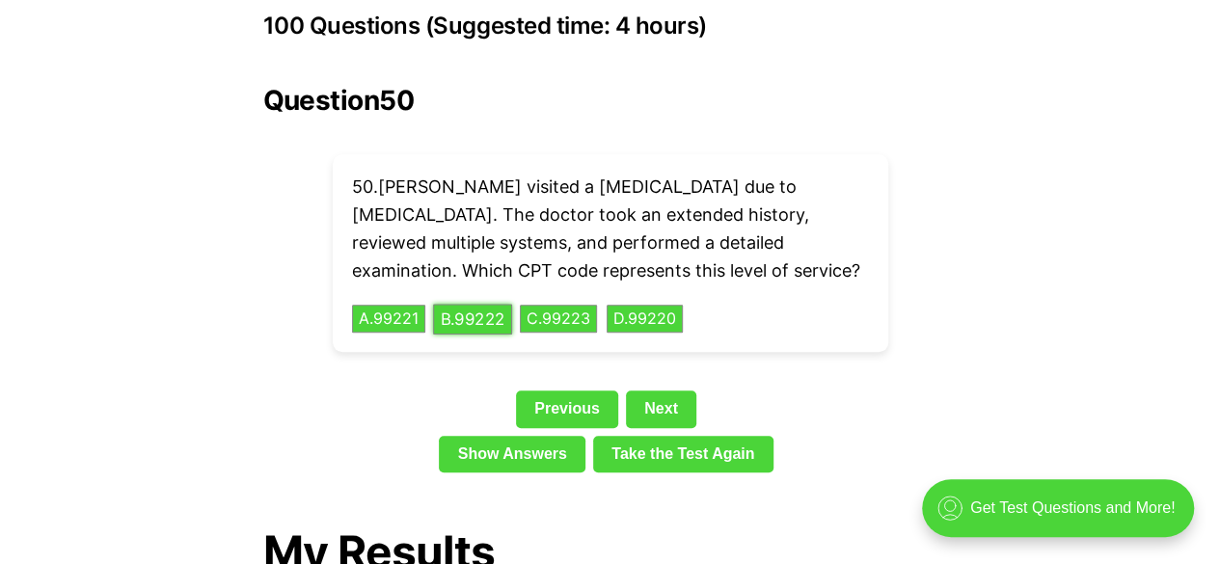
click at [469, 304] on button "B . 99222" at bounding box center [472, 319] width 79 height 30
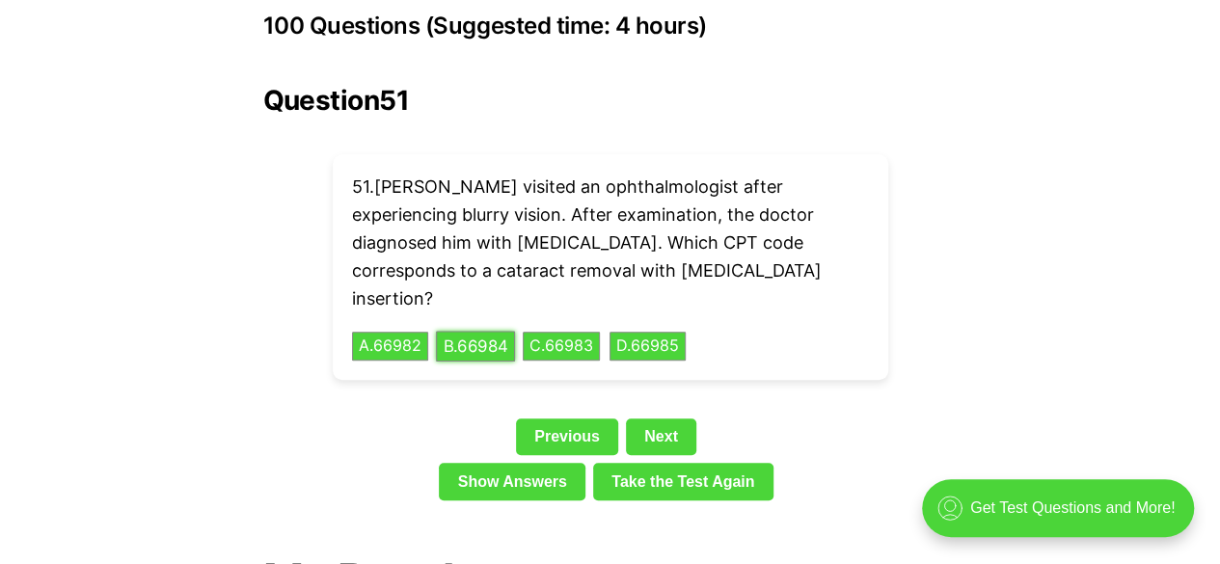
click at [468, 332] on button "B . 66984" at bounding box center [475, 347] width 79 height 30
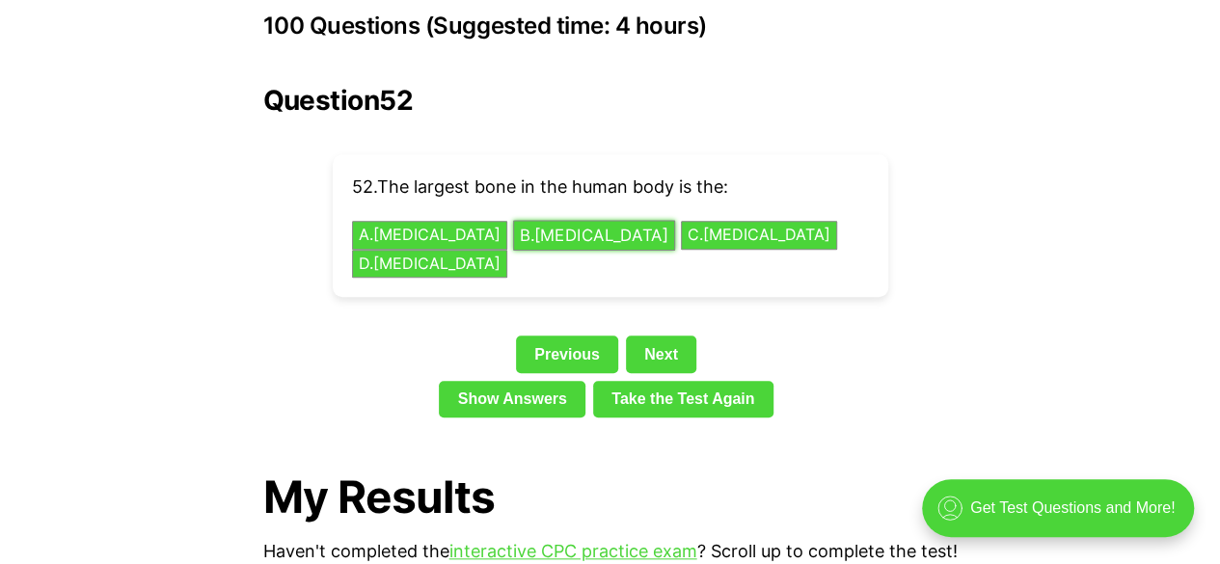
click at [513, 221] on button "B . [MEDICAL_DATA]" at bounding box center [594, 236] width 162 height 30
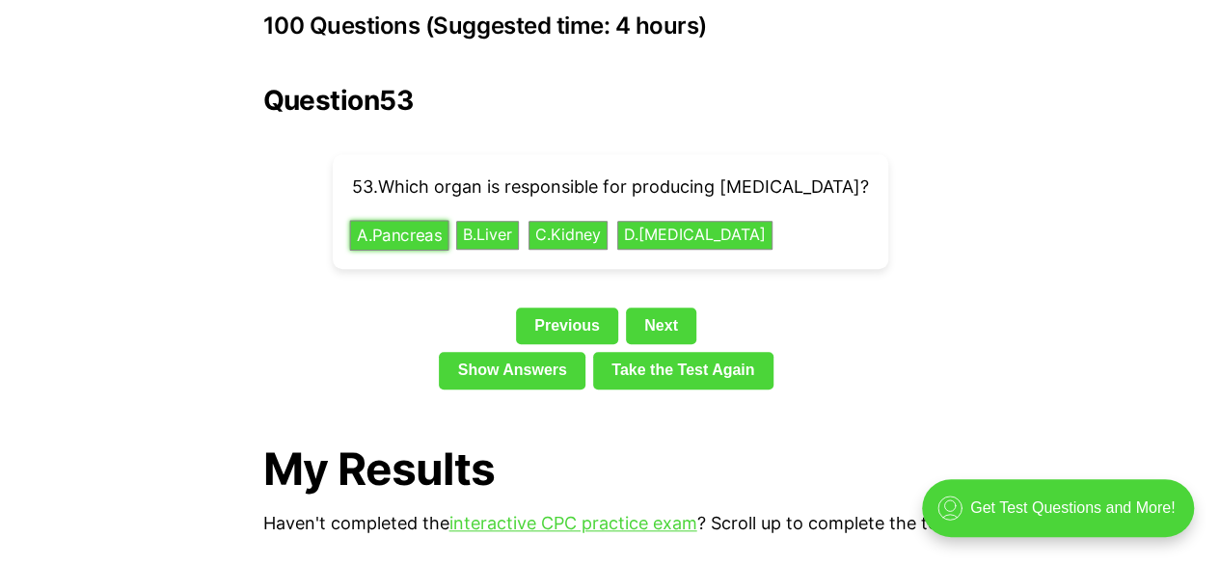
click at [383, 221] on button "A . Pancreas" at bounding box center [398, 236] width 99 height 30
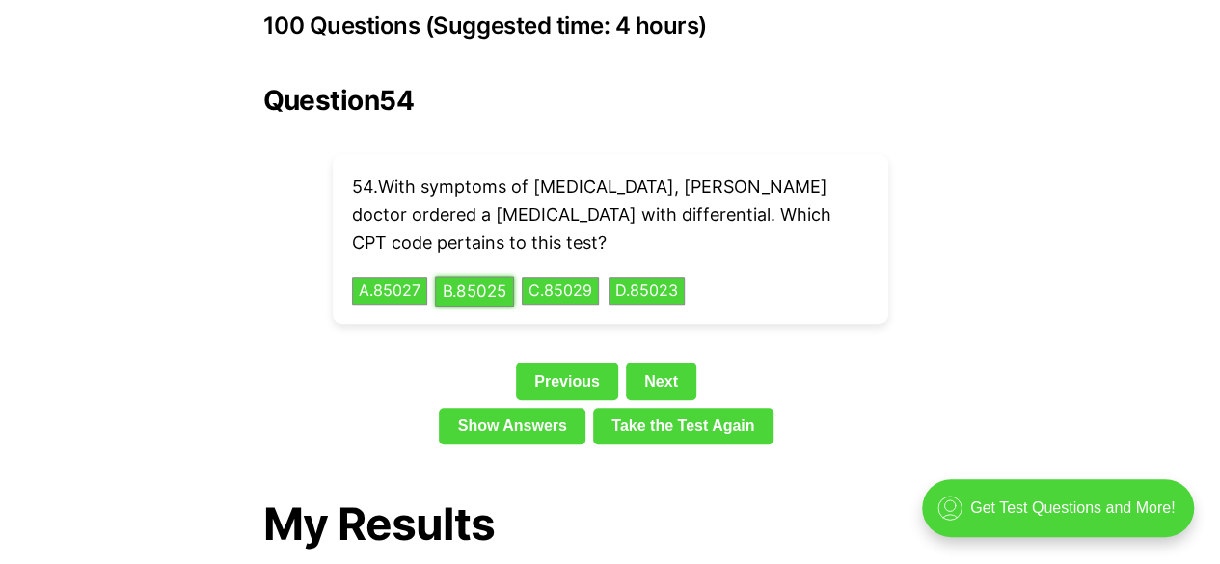
click at [495, 276] on button "B . 85025" at bounding box center [474, 291] width 79 height 30
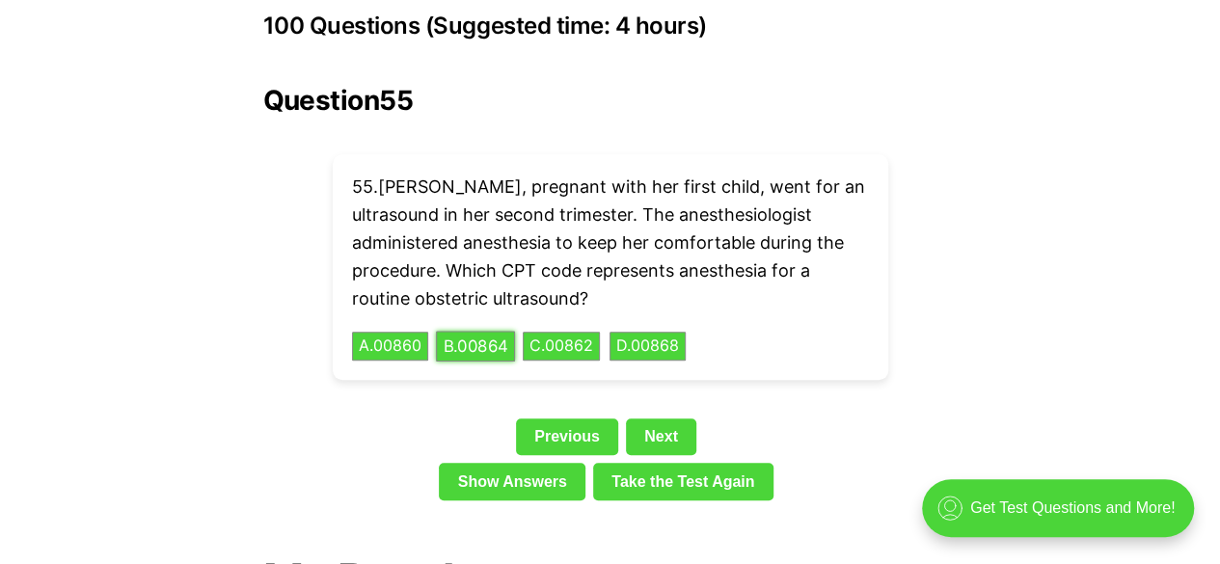
click at [486, 332] on button "B . 00864" at bounding box center [475, 347] width 79 height 30
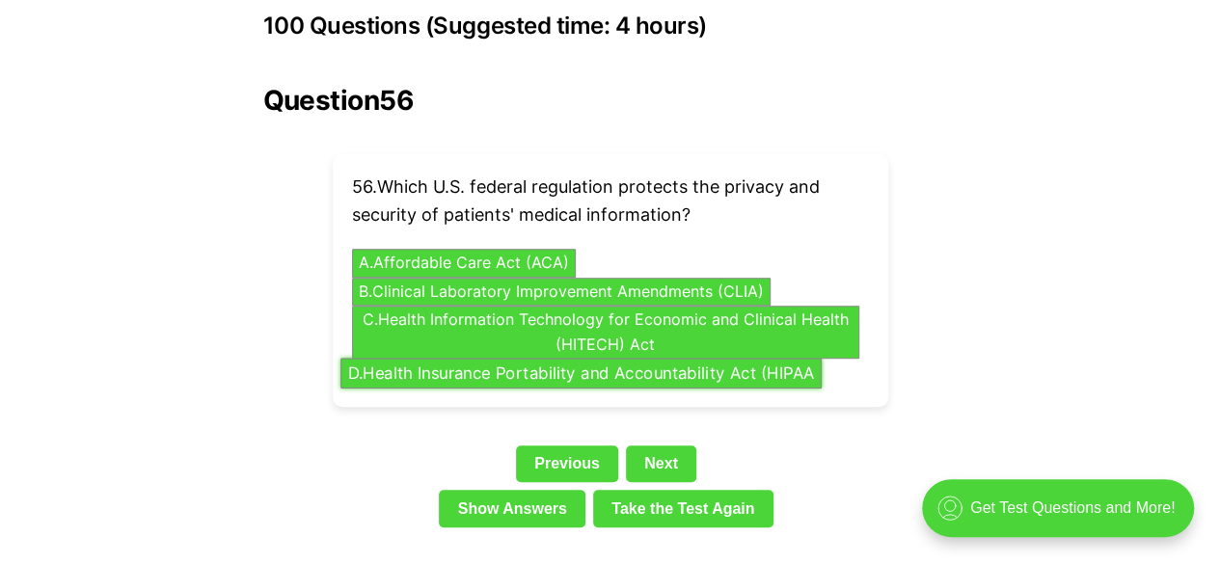
click at [702, 359] on button "D . Health Insurance Portability and Accountability Act (HIPAA" at bounding box center [580, 374] width 481 height 30
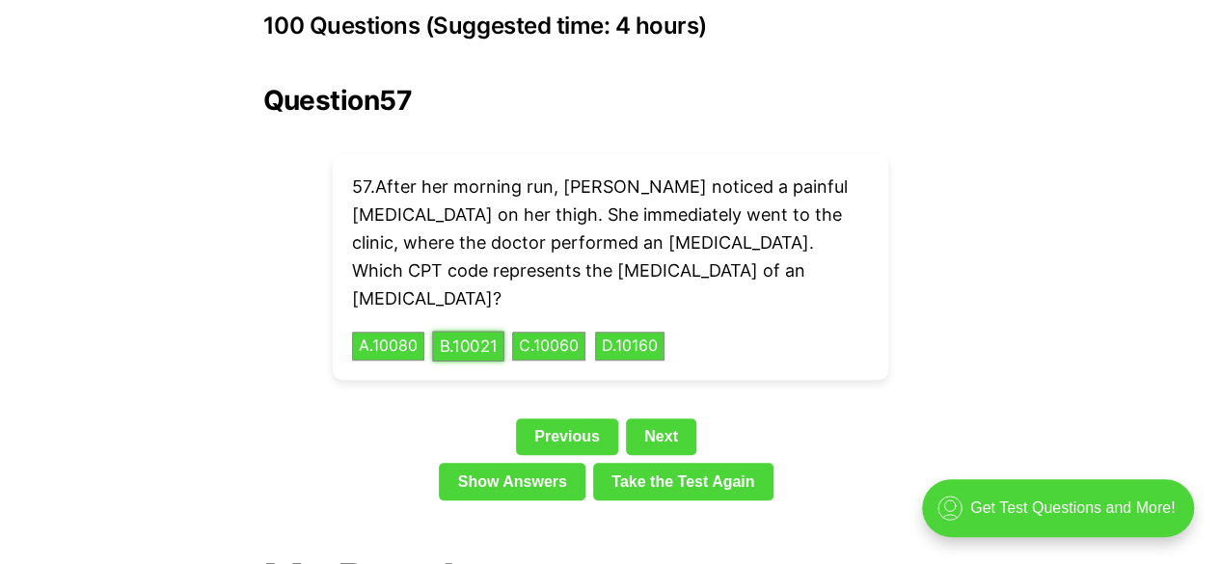
click at [479, 332] on button "B . 10021" at bounding box center [468, 347] width 72 height 30
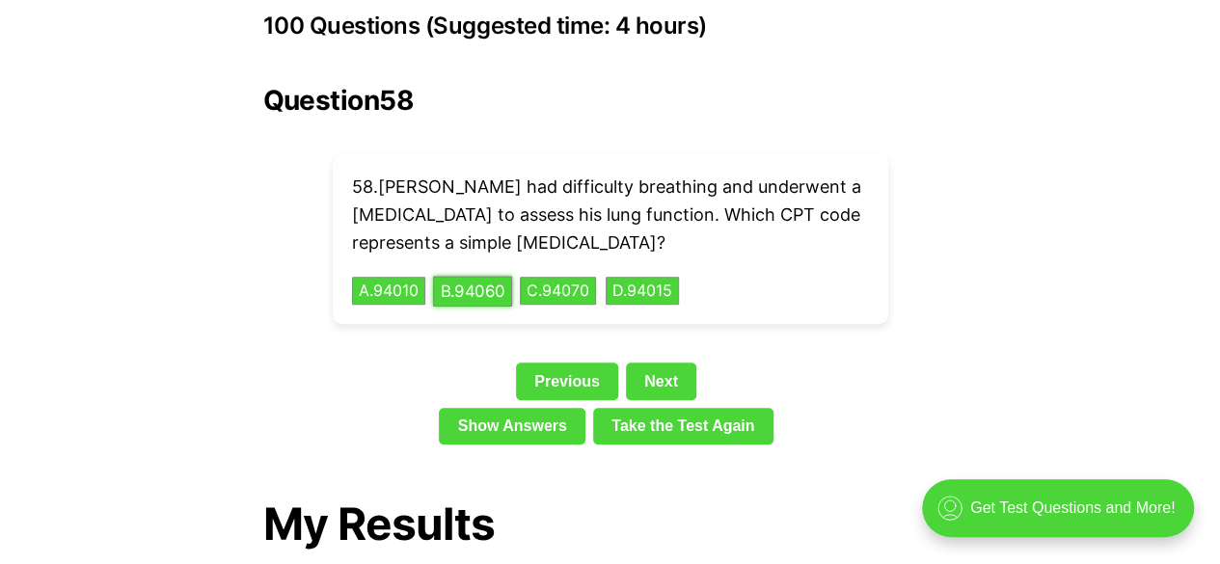
click at [472, 276] on button "B . 94060" at bounding box center [472, 291] width 79 height 30
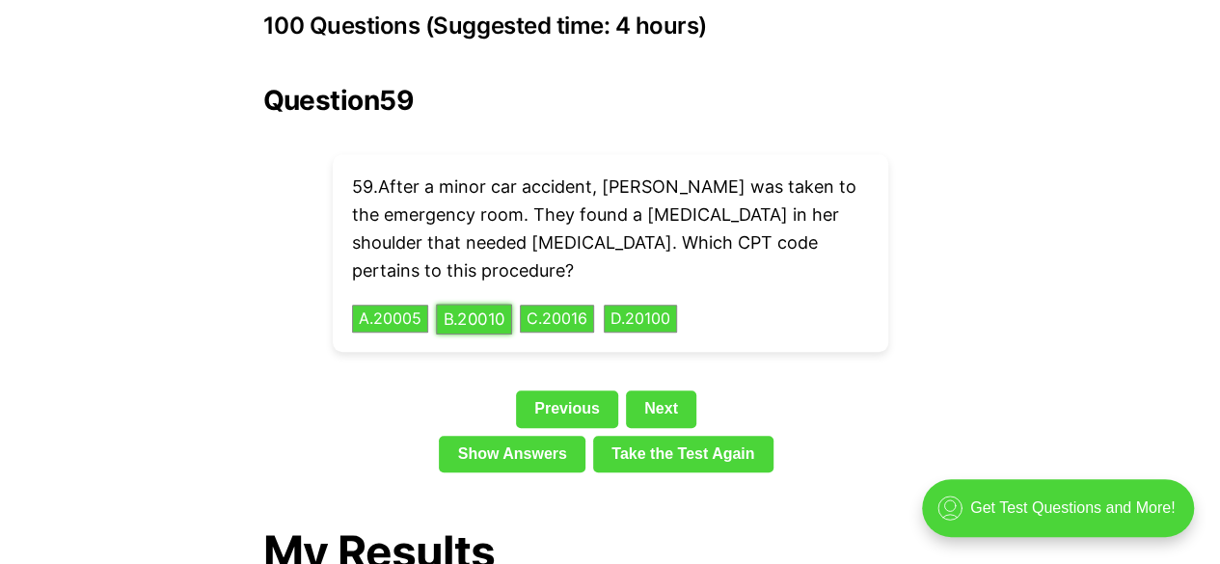
click at [485, 304] on button "B . 20010" at bounding box center [474, 319] width 76 height 30
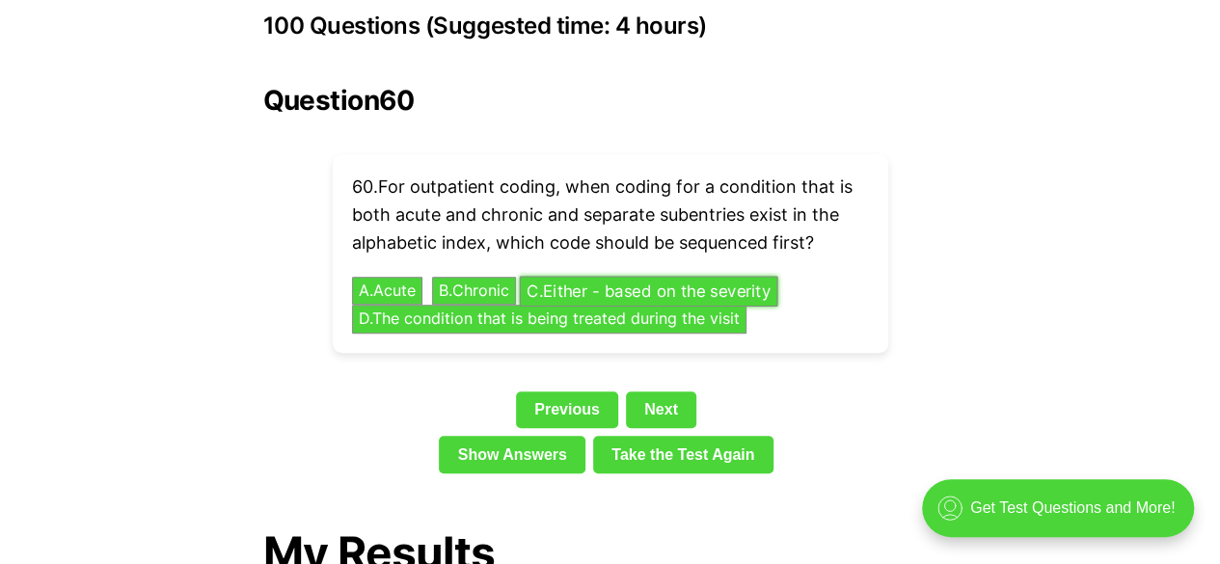
click at [625, 276] on button "C . Either - based on the severity" at bounding box center [648, 291] width 258 height 30
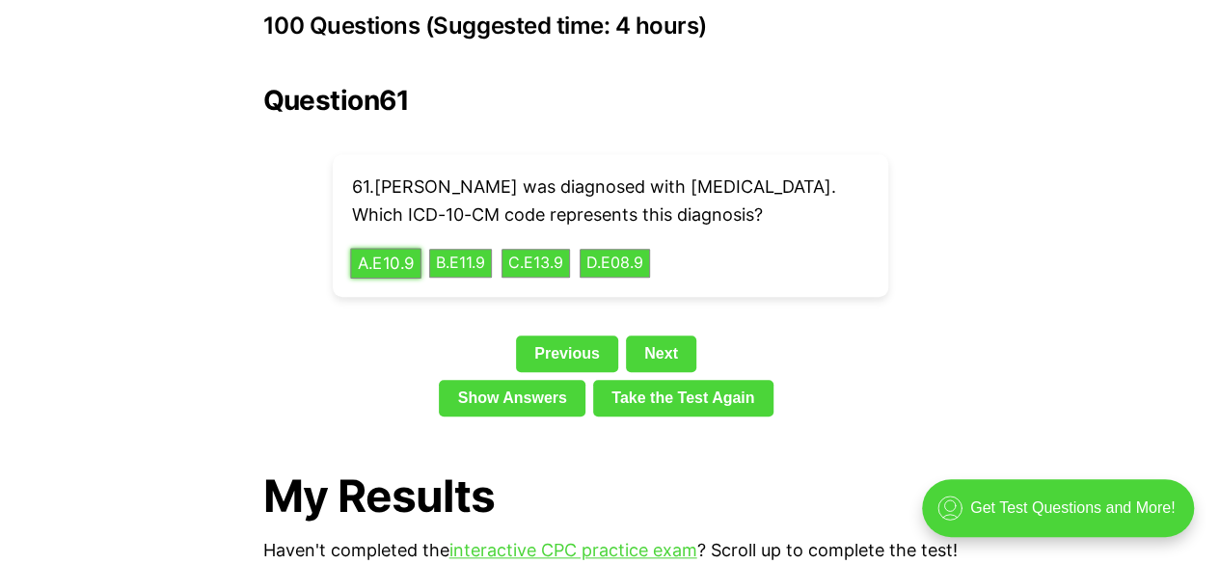
click at [405, 263] on button "A . E10.9" at bounding box center [385, 263] width 71 height 30
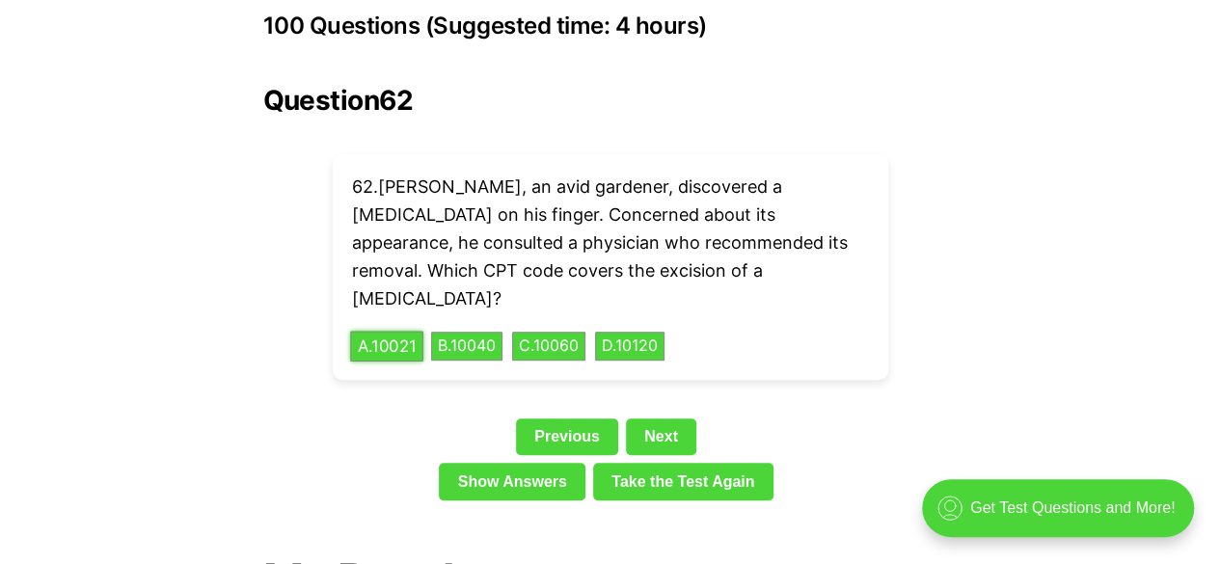
click at [392, 332] on button "A . 10021" at bounding box center [386, 347] width 73 height 30
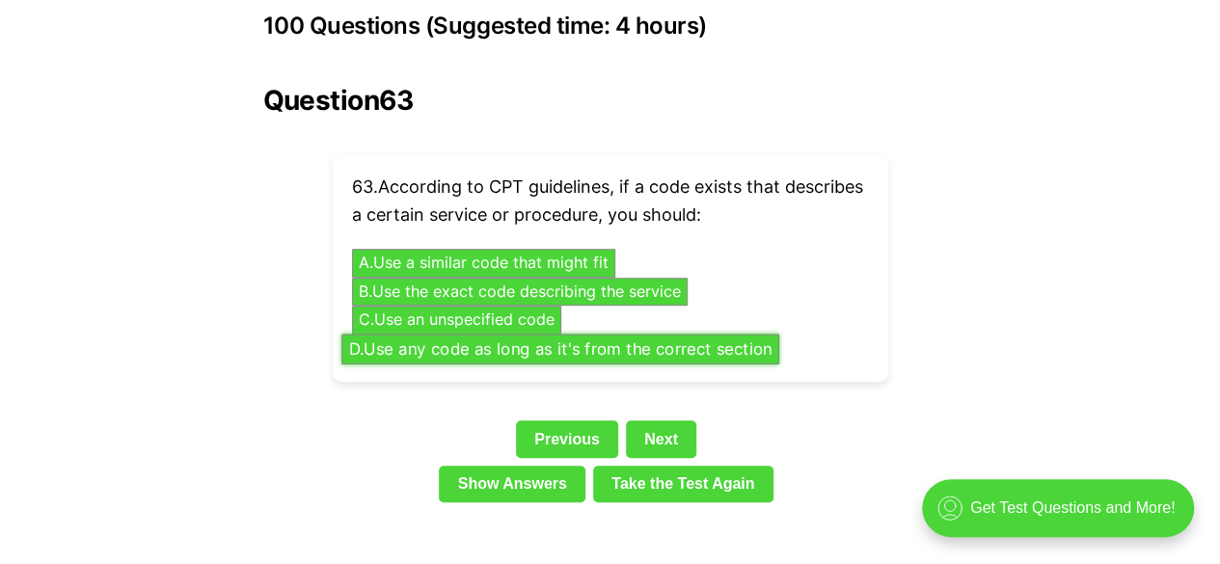
click at [544, 334] on button "D . Use any code as long as it's from the correct section" at bounding box center [560, 349] width 438 height 30
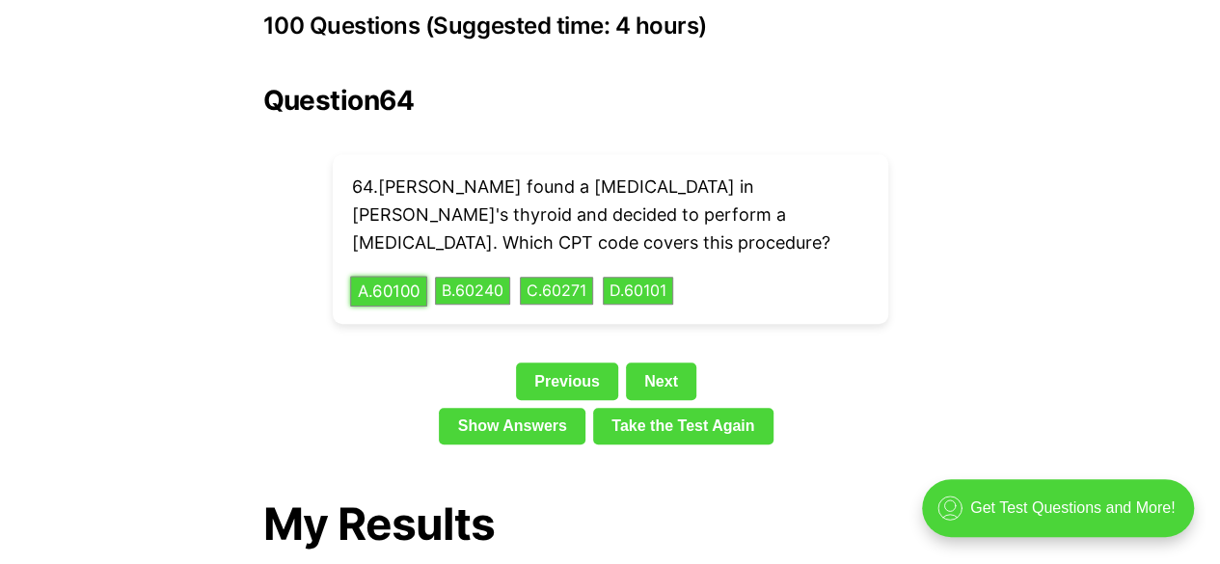
click at [389, 276] on button "A . 60100" at bounding box center [388, 291] width 77 height 30
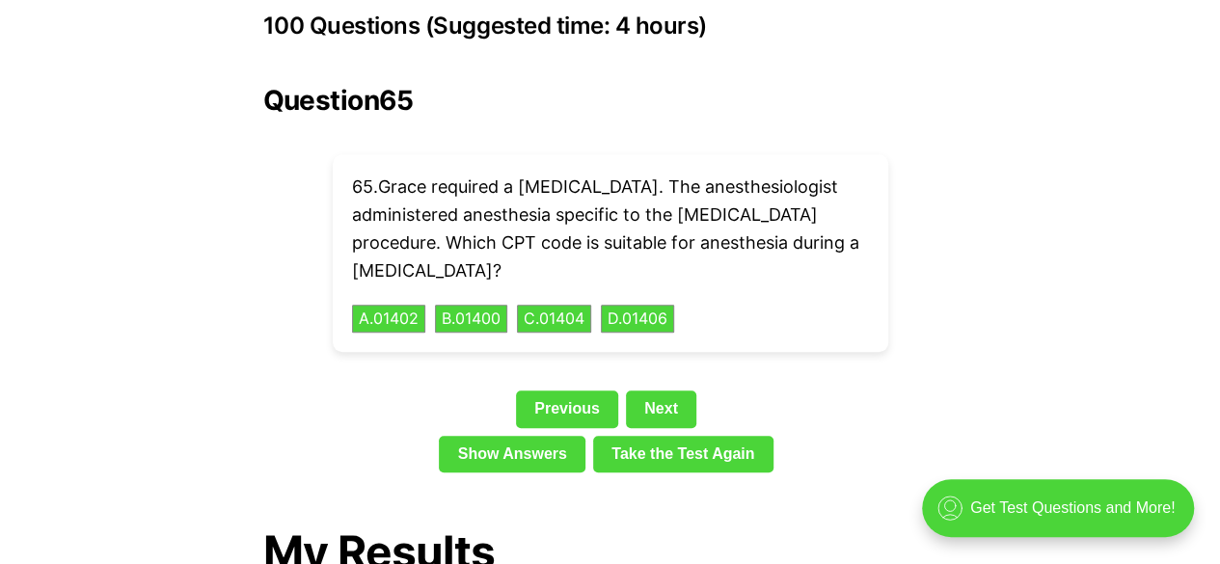
click at [396, 268] on div "65 . [PERSON_NAME] required a [MEDICAL_DATA]. The anesthesiologist administered…" at bounding box center [610, 253] width 555 height 198
click at [392, 304] on button "A . 01402" at bounding box center [388, 319] width 77 height 30
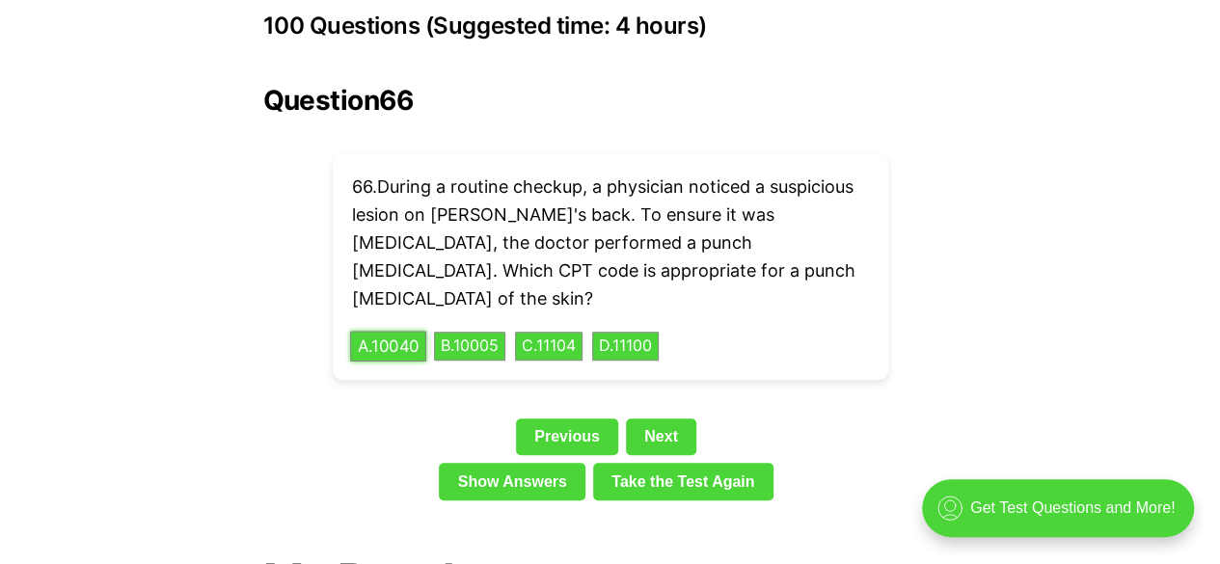
click at [392, 332] on button "A . 10040" at bounding box center [388, 347] width 76 height 30
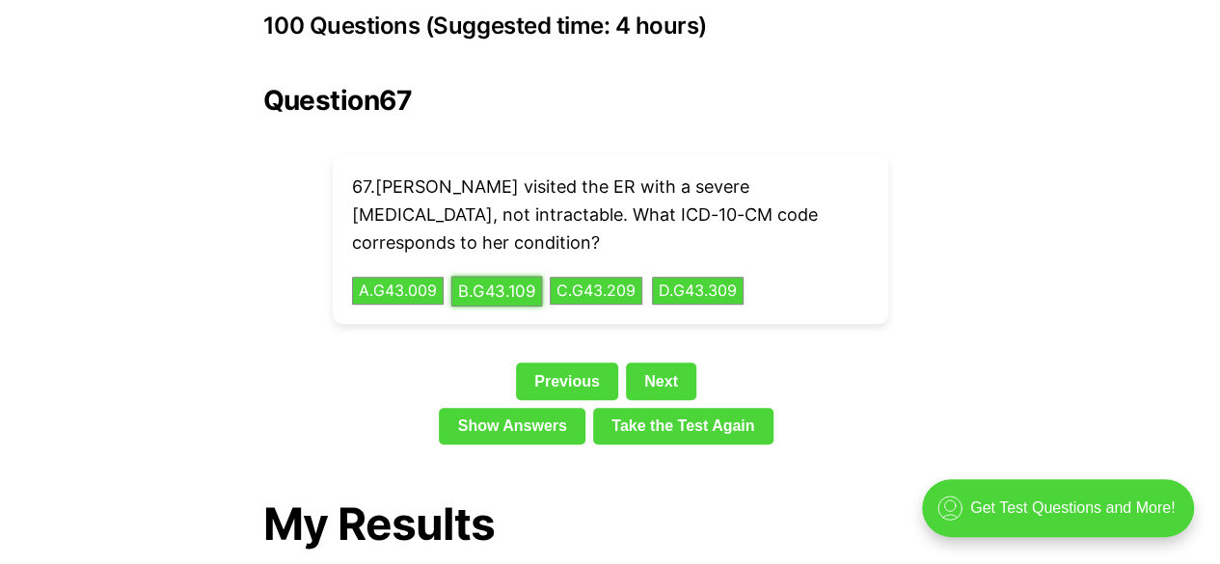
click at [486, 276] on button "B . G43.109" at bounding box center [496, 291] width 92 height 30
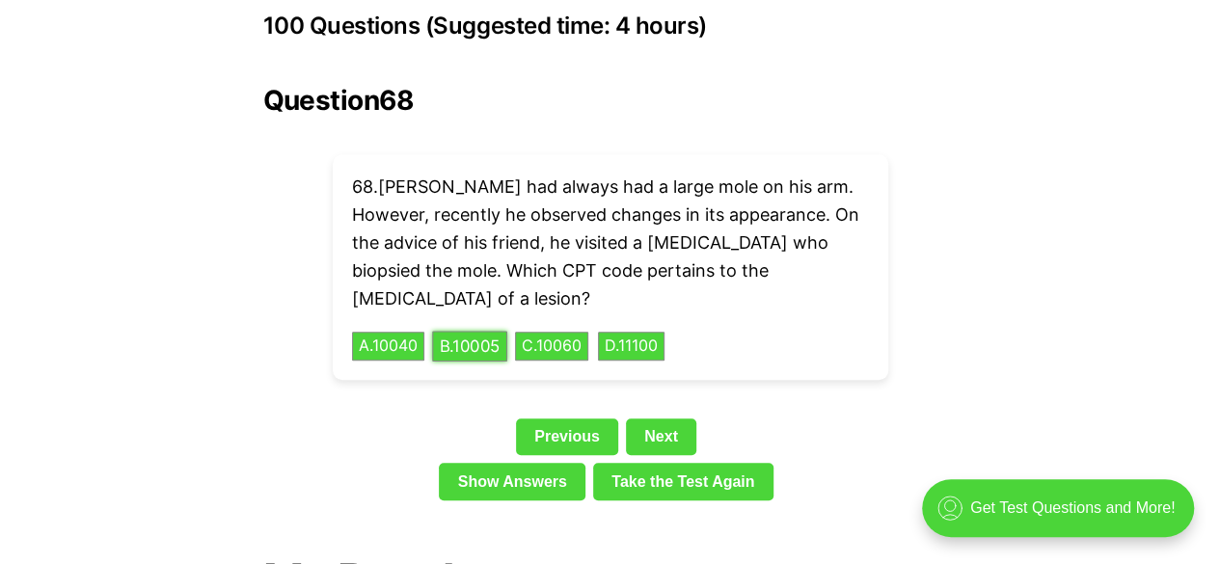
click at [476, 332] on button "B . 10005" at bounding box center [469, 347] width 75 height 30
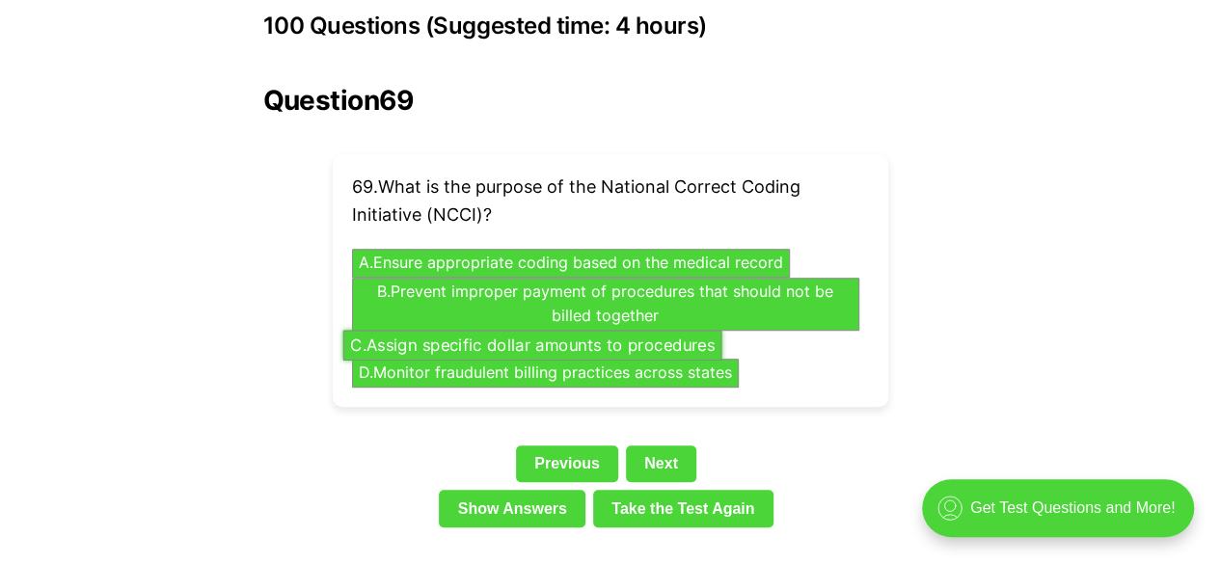
click at [489, 330] on button "C . Assign specific dollar amounts to procedures" at bounding box center [531, 345] width 379 height 30
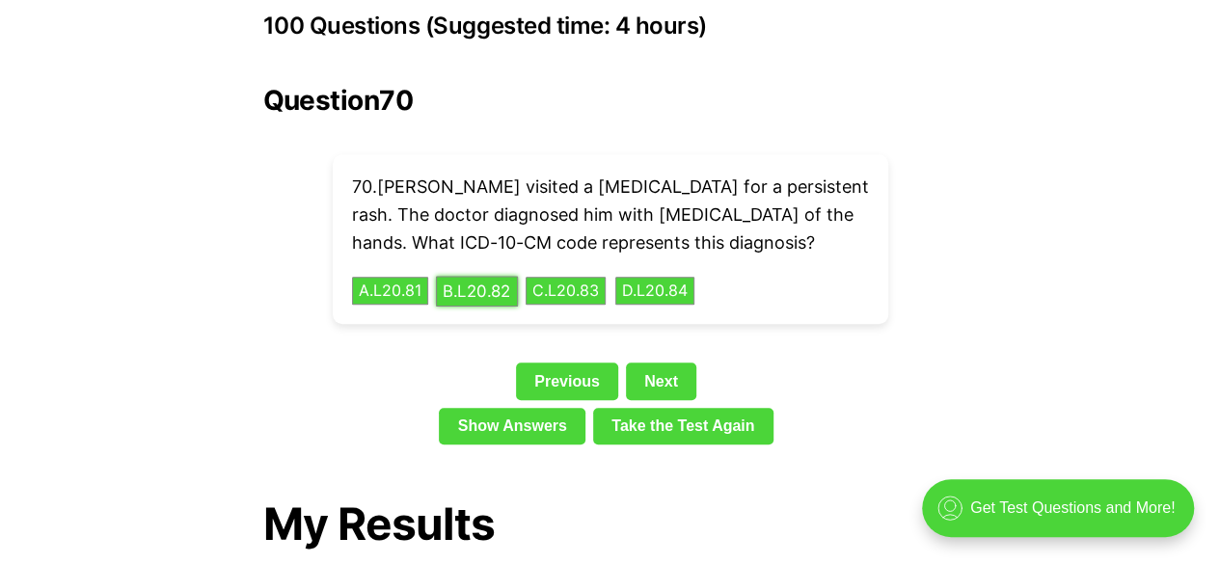
click at [470, 276] on button "B . L20.82" at bounding box center [476, 291] width 82 height 30
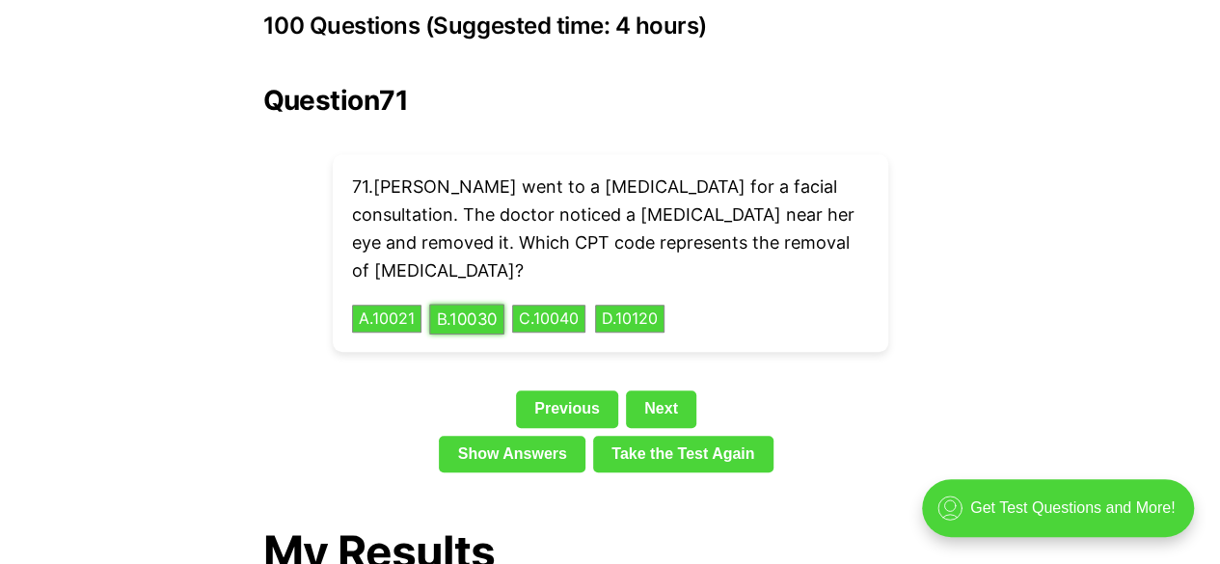
click at [461, 304] on button "B . 10030" at bounding box center [466, 319] width 75 height 30
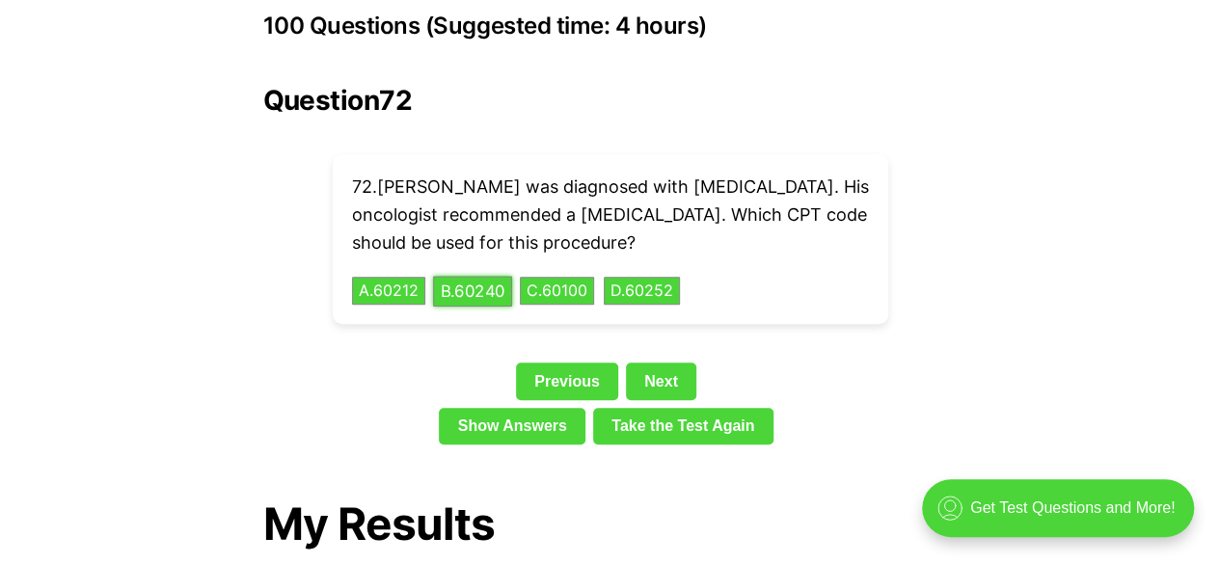
click at [460, 276] on button "B . 60240" at bounding box center [472, 291] width 79 height 30
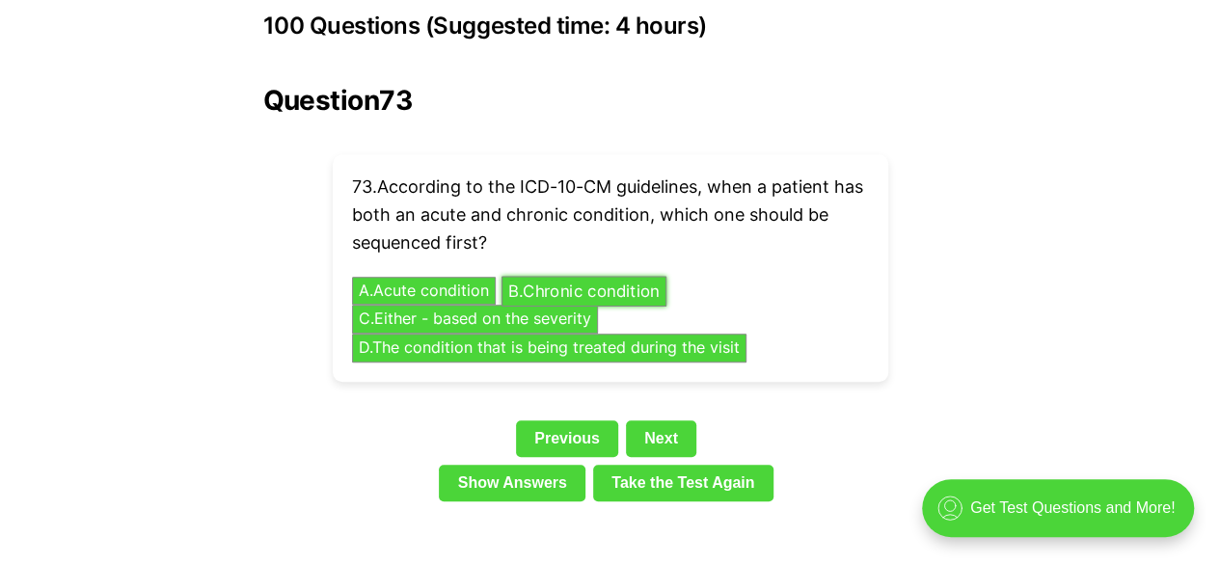
click at [576, 276] on button "B . Chronic condition" at bounding box center [582, 291] width 165 height 30
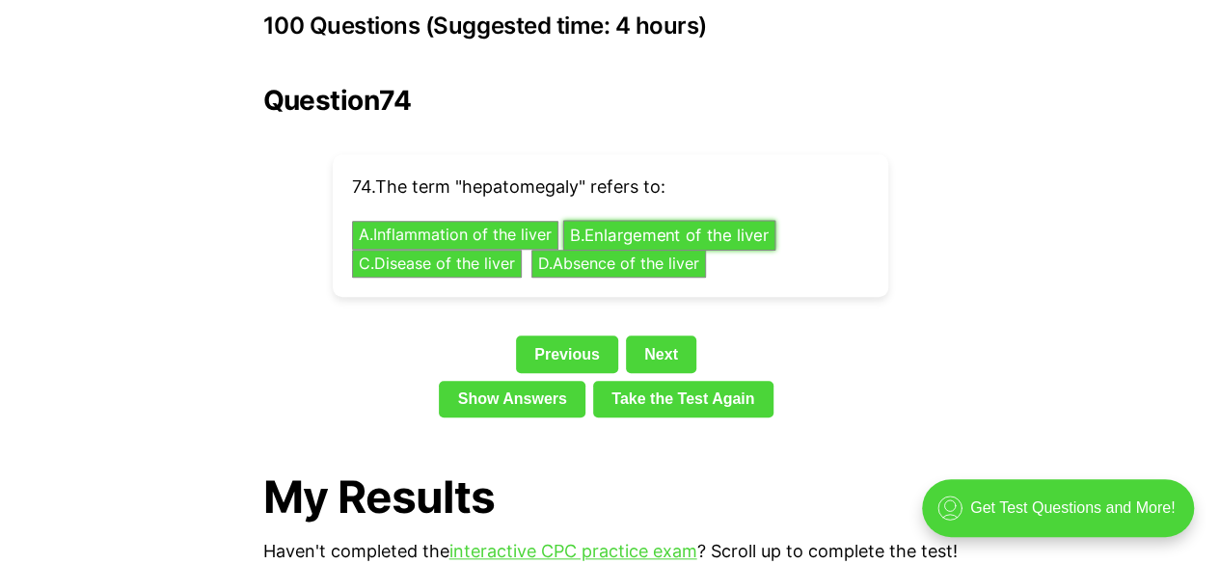
click at [645, 221] on button "B . Enlargement of the liver" at bounding box center [668, 236] width 213 height 30
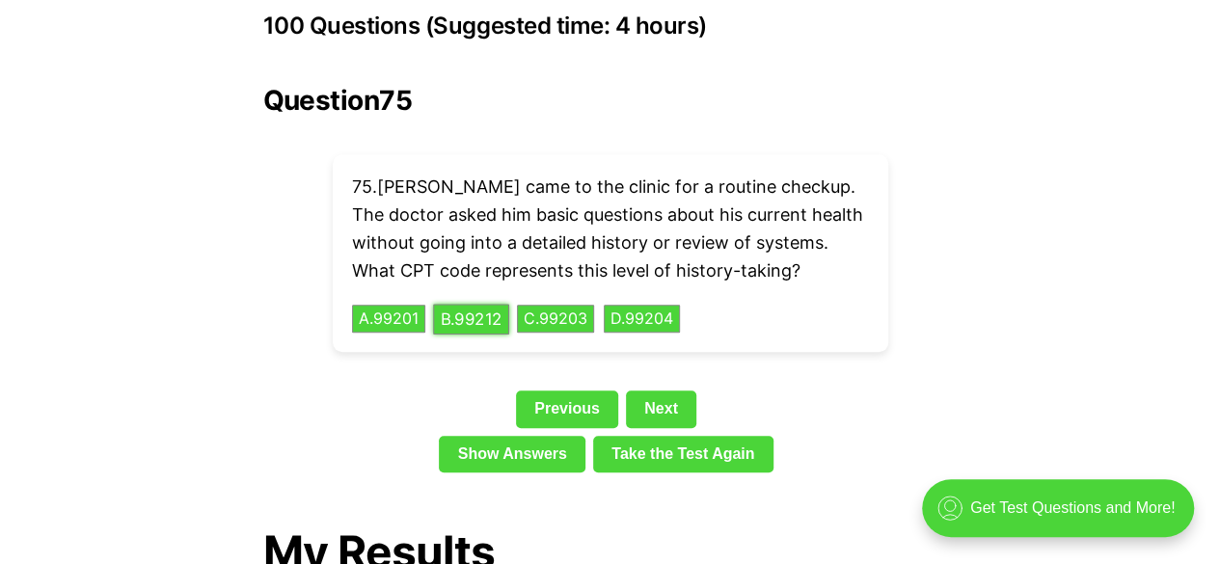
click at [492, 304] on button "B . 99212" at bounding box center [471, 319] width 76 height 30
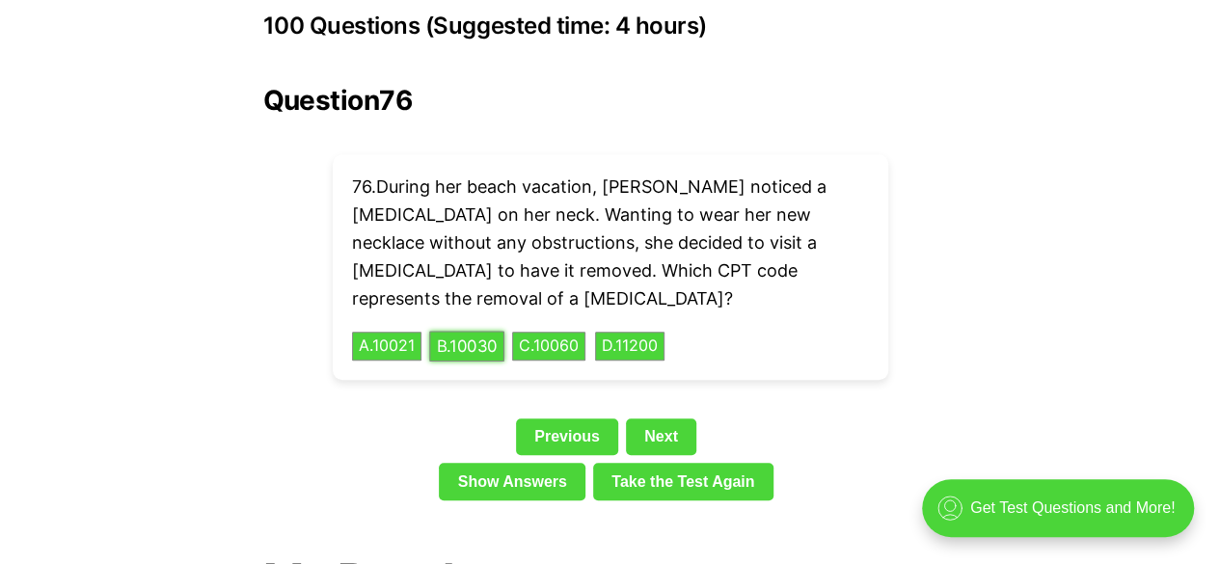
click at [474, 332] on button "B . 10030" at bounding box center [466, 347] width 75 height 30
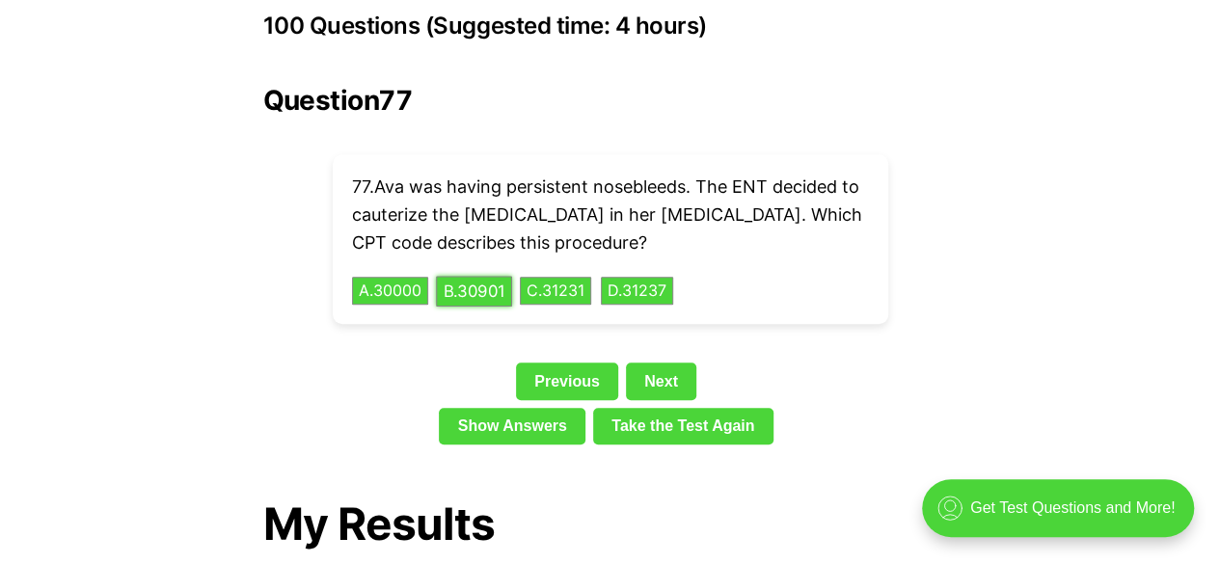
click at [476, 276] on button "B . 30901" at bounding box center [474, 291] width 76 height 30
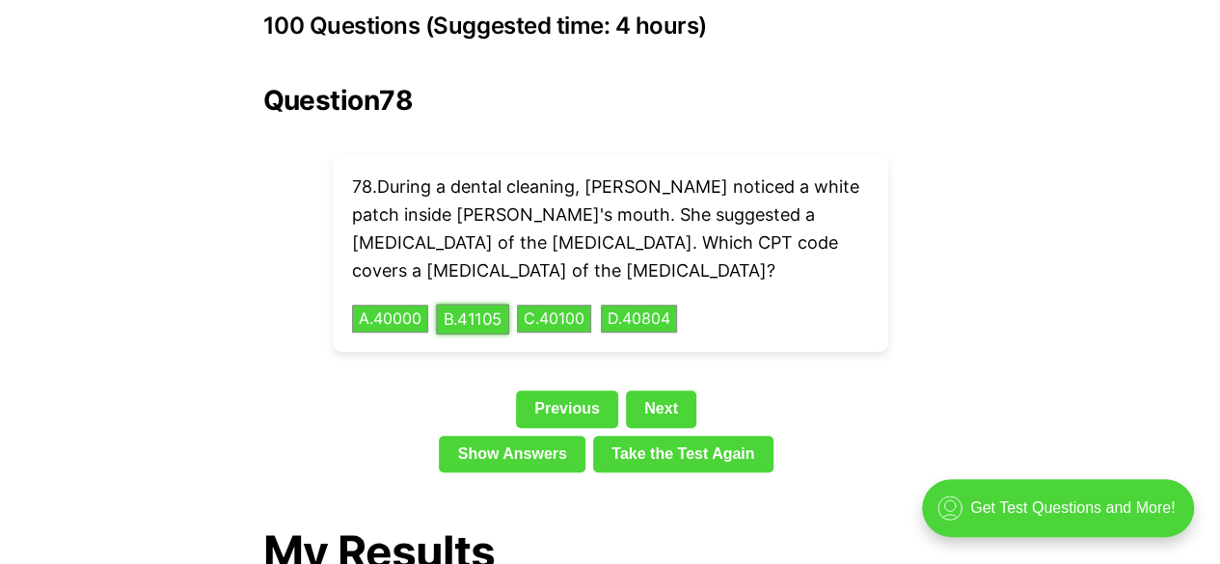
click at [476, 304] on button "B . 41105" at bounding box center [472, 319] width 73 height 30
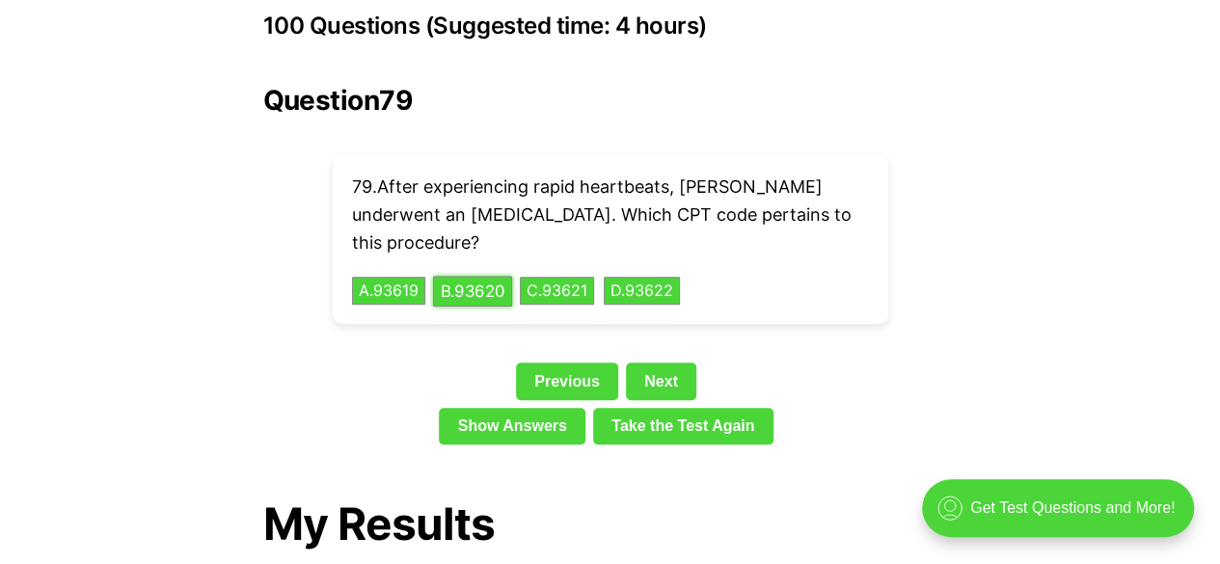
click at [476, 276] on button "B . 93620" at bounding box center [472, 291] width 79 height 30
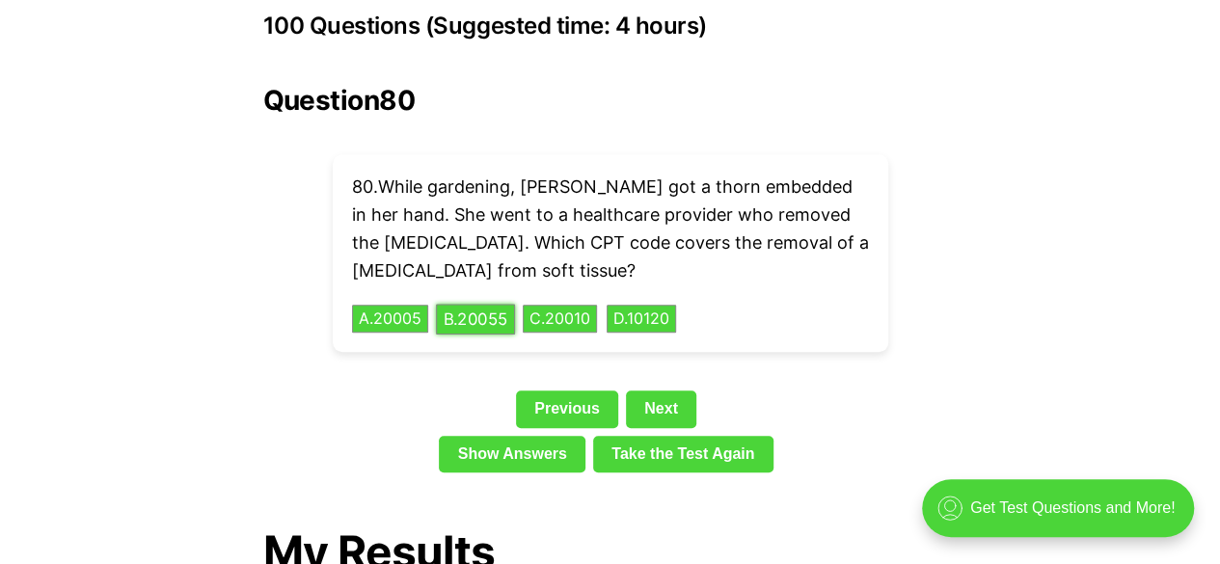
click at [471, 304] on button "B . 20055" at bounding box center [475, 319] width 79 height 30
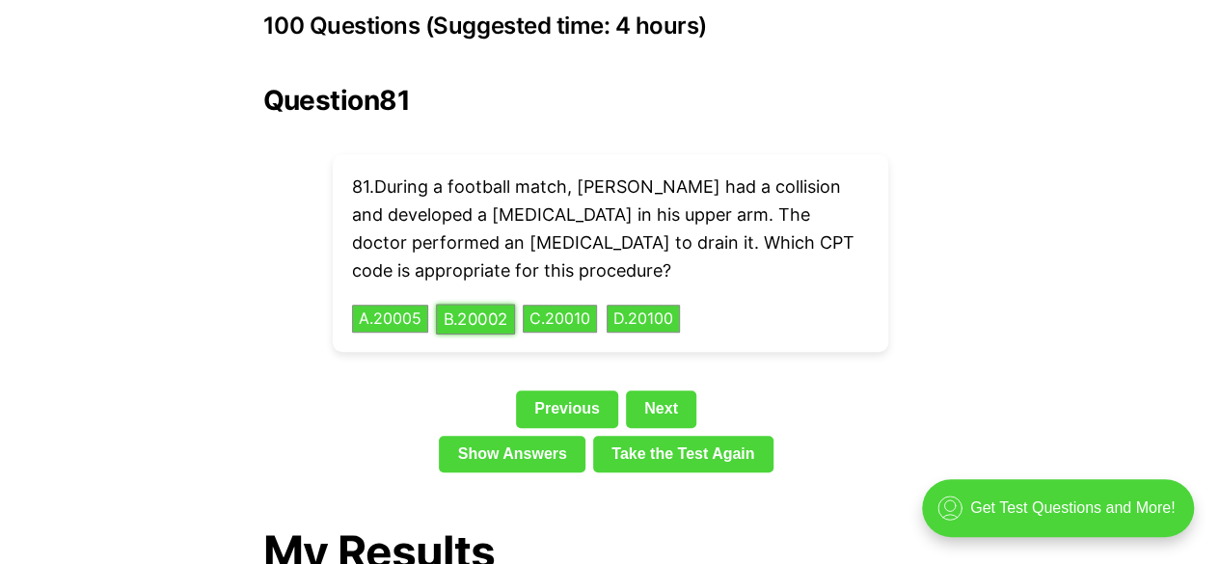
click at [471, 304] on button "B . 20002" at bounding box center [475, 319] width 79 height 30
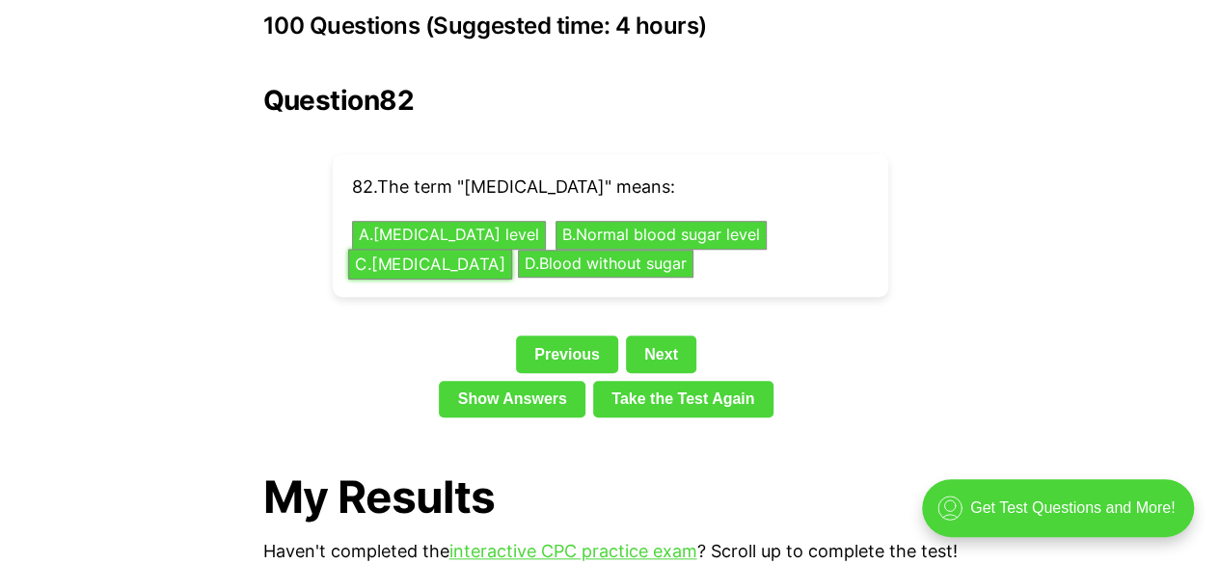
click at [484, 249] on button "C . [MEDICAL_DATA]" at bounding box center [429, 264] width 164 height 30
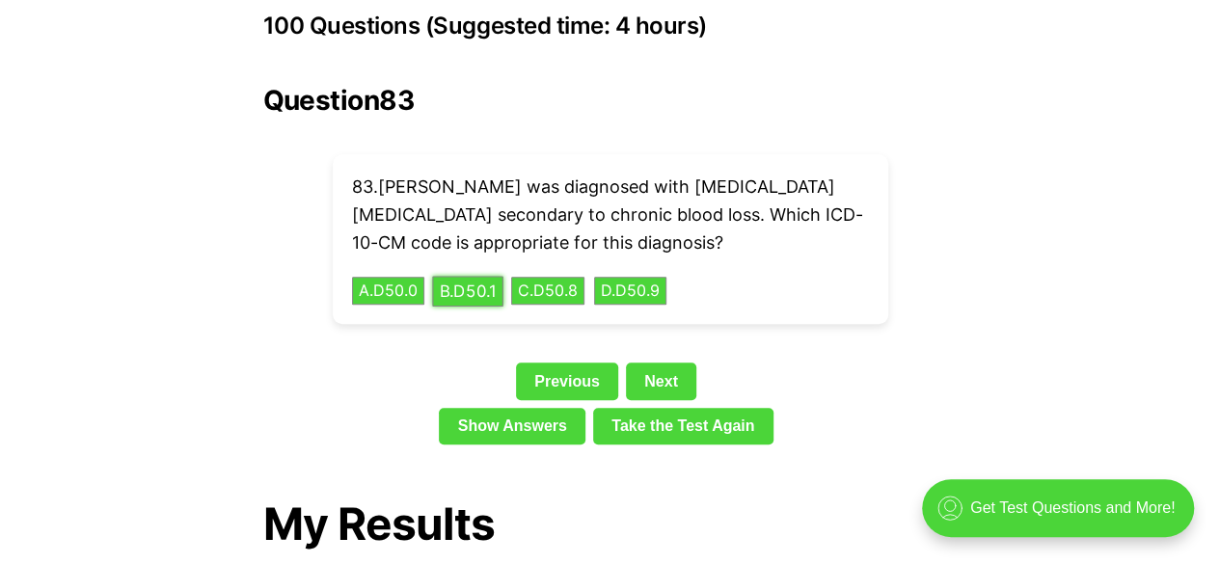
click at [464, 276] on button "B . D50.1" at bounding box center [467, 291] width 71 height 30
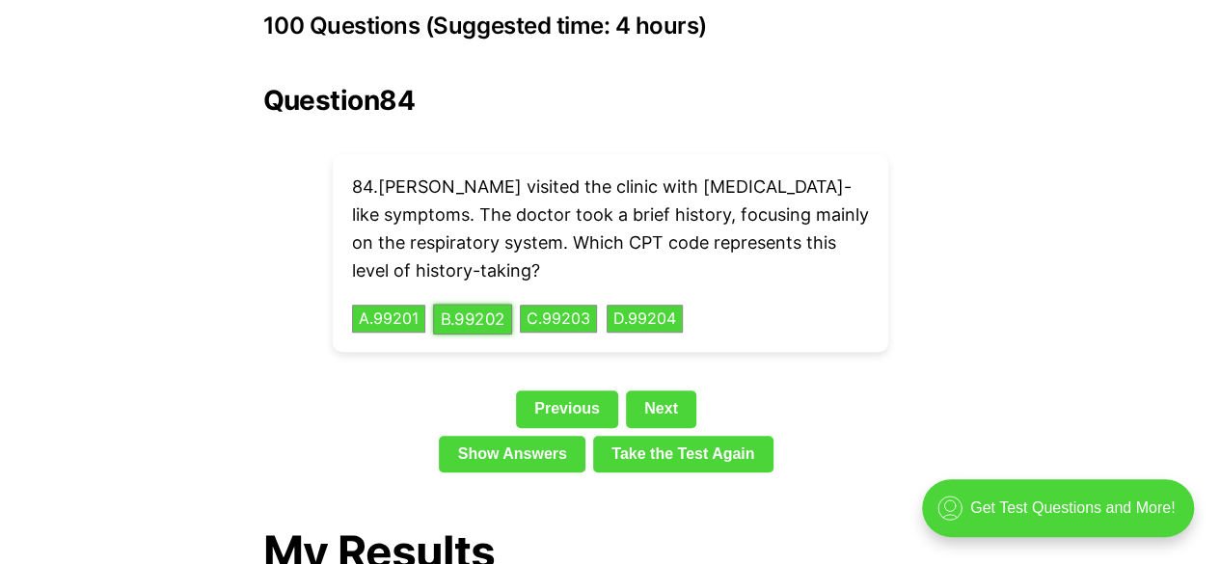
click at [467, 304] on button "B . 99202" at bounding box center [472, 319] width 79 height 30
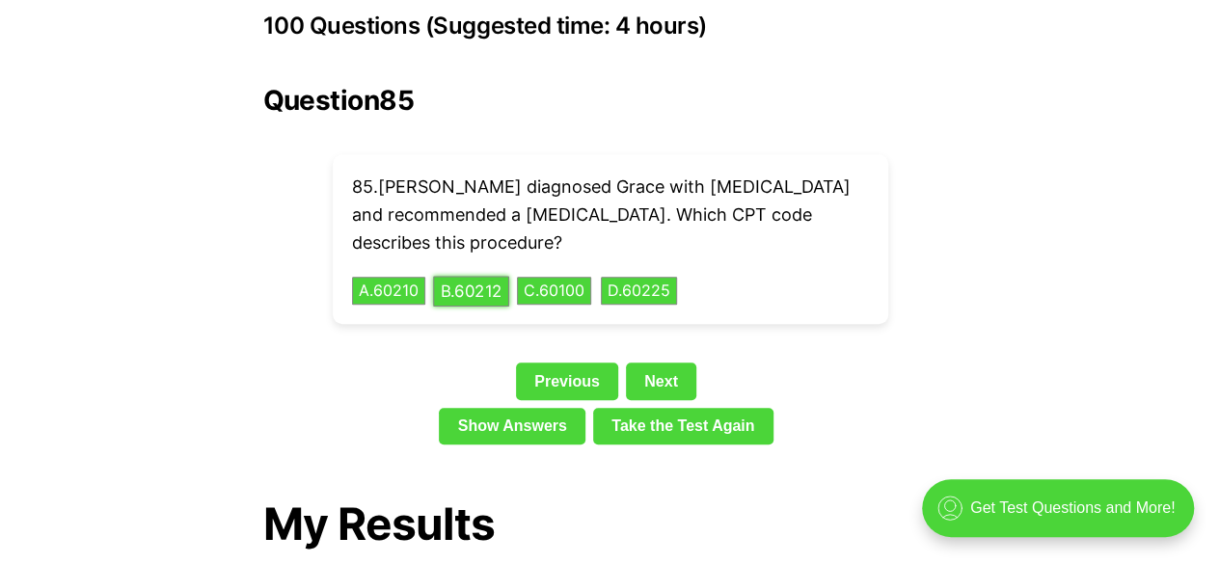
click at [470, 276] on button "B . 60212" at bounding box center [471, 291] width 76 height 30
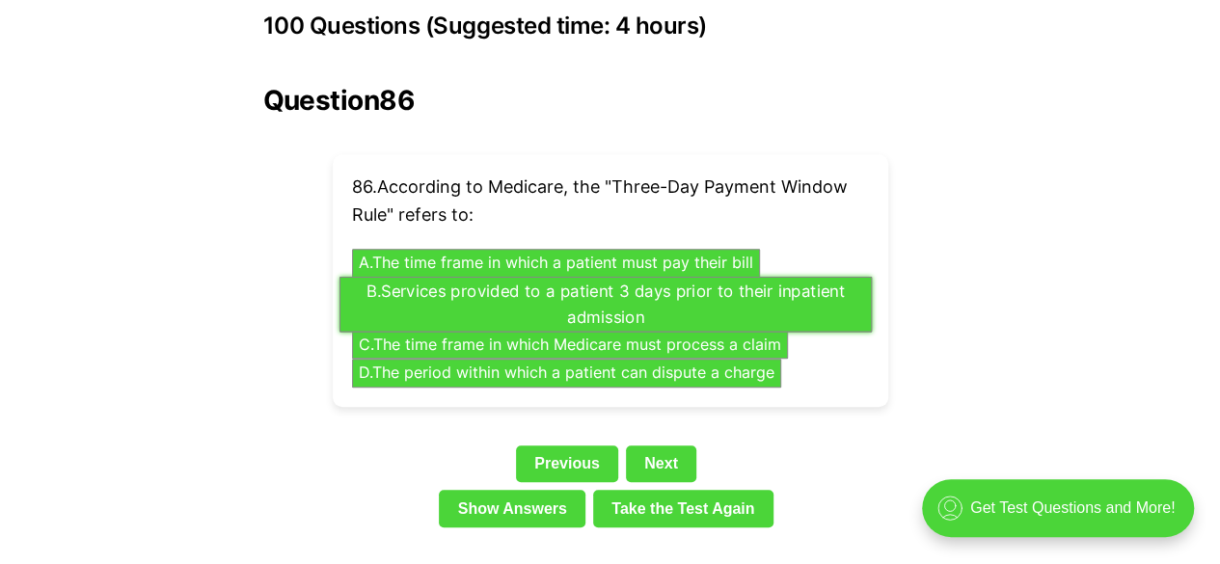
click at [597, 276] on button "B . Services provided to a patient 3 days prior to their inpatient admission" at bounding box center [604, 304] width 532 height 56
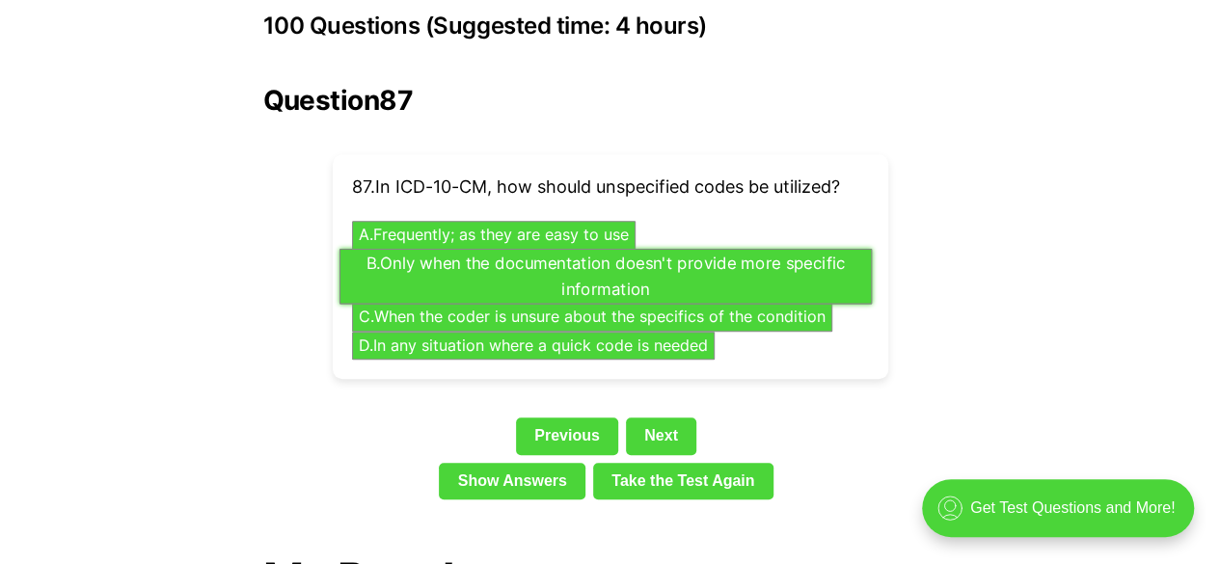
click at [662, 248] on button "B . Only when the documentation doesn't provide more specific information" at bounding box center [604, 276] width 532 height 56
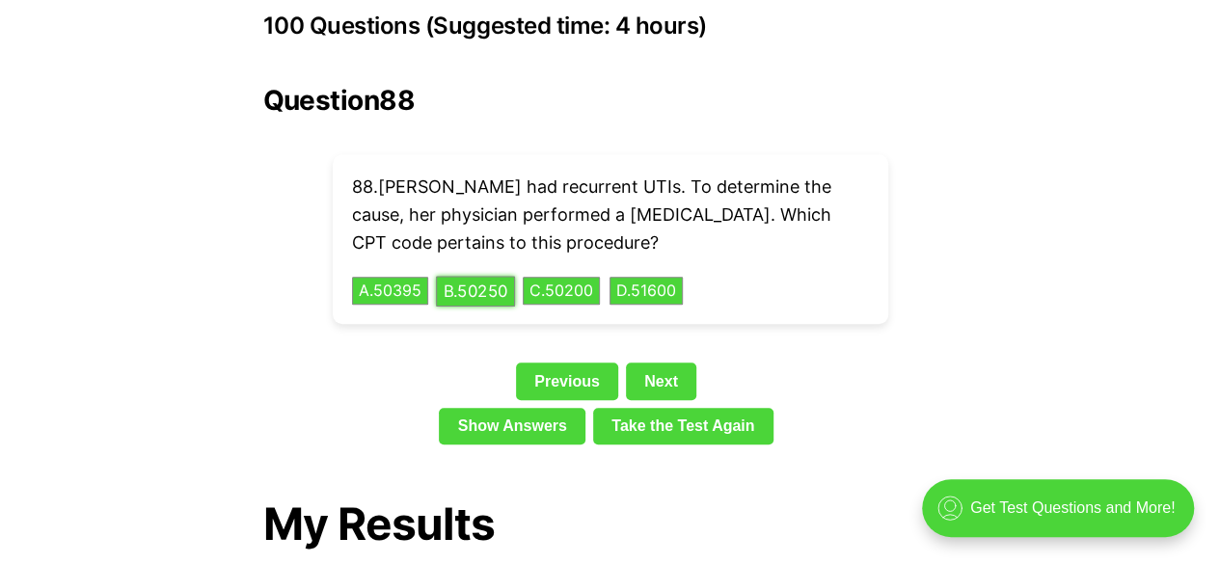
click at [466, 276] on button "B . 50250" at bounding box center [475, 291] width 79 height 30
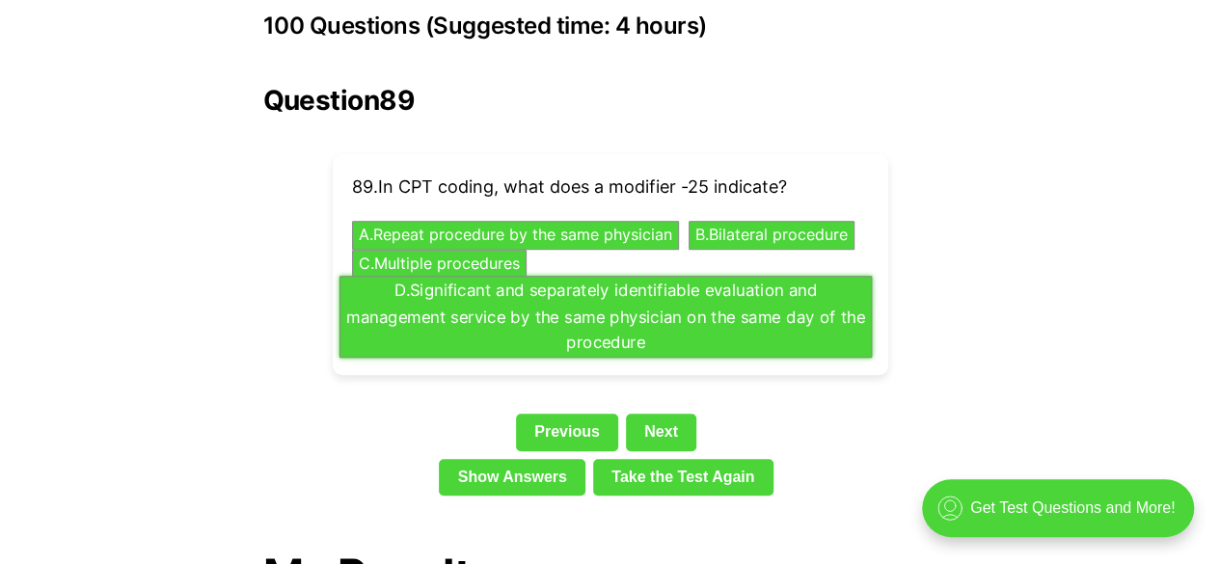
click at [650, 298] on button "D . Significant and separately identifiable evaluation and management service b…" at bounding box center [604, 317] width 532 height 82
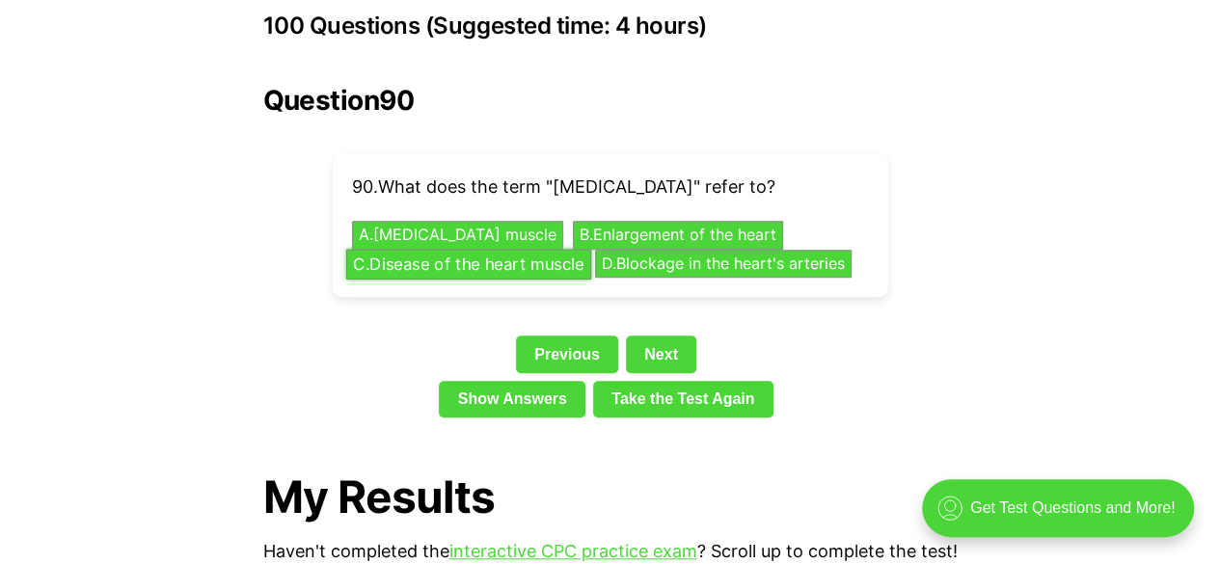
click at [451, 249] on button "C . Disease of the heart muscle" at bounding box center [467, 264] width 245 height 30
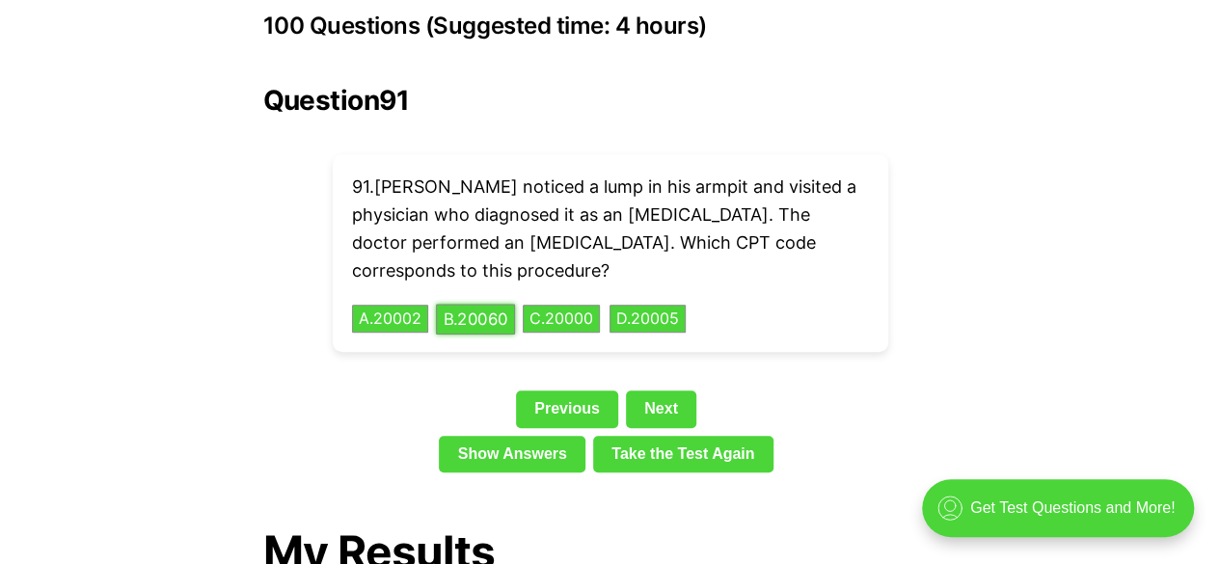
click at [480, 304] on button "B . 20060" at bounding box center [475, 319] width 79 height 30
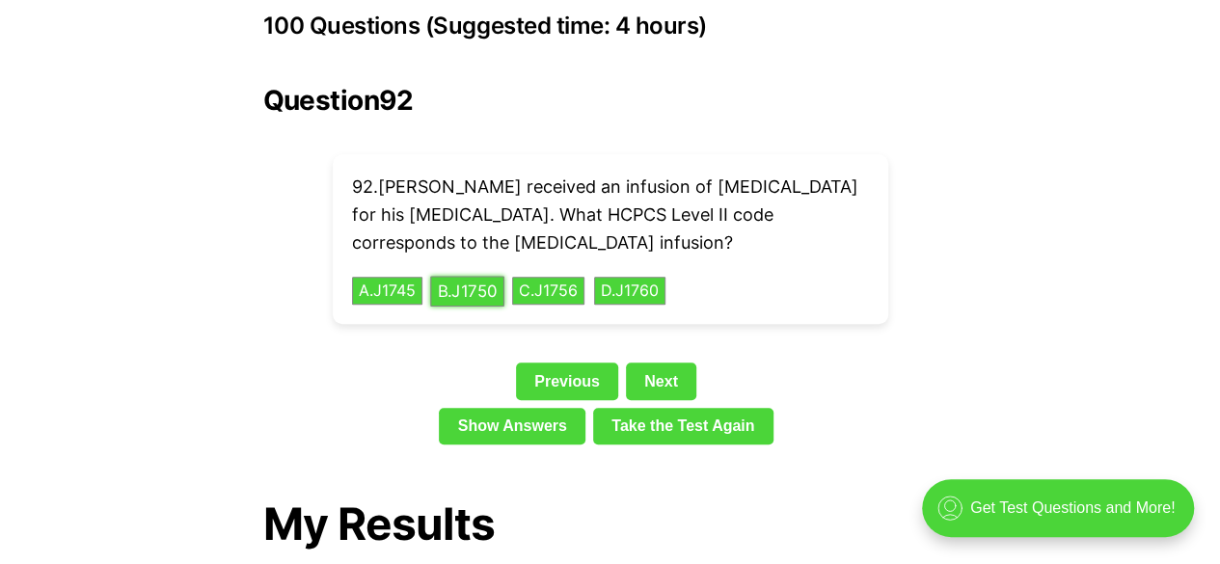
click at [472, 276] on button "B . J1750" at bounding box center [467, 291] width 74 height 30
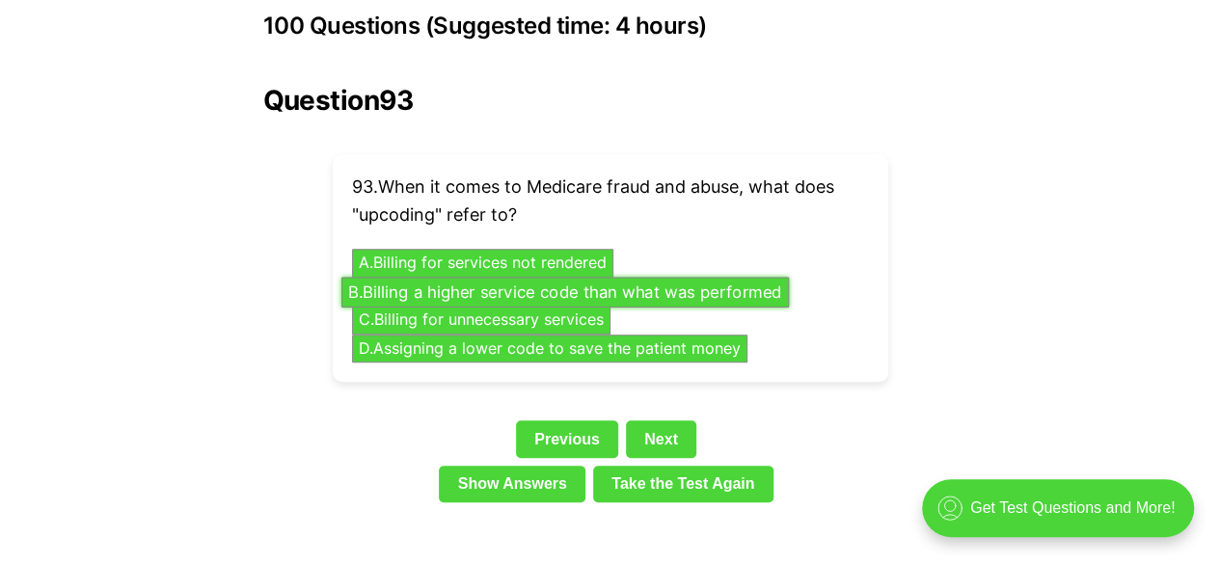
click at [490, 277] on button "B . Billing a higher service code than what was performed" at bounding box center [563, 292] width 447 height 30
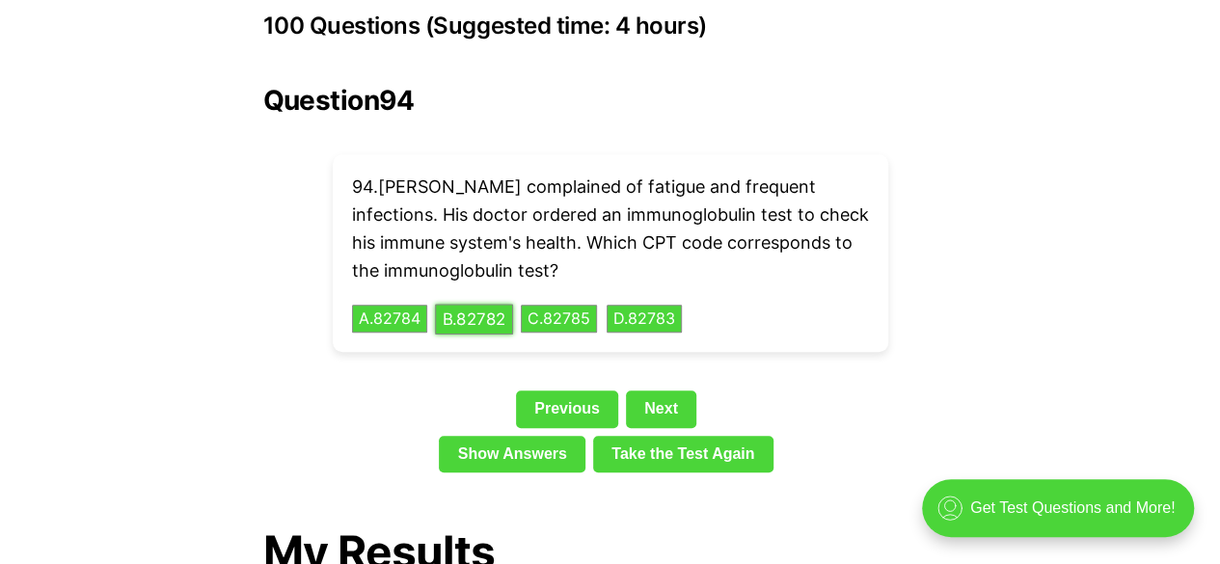
click at [449, 304] on button "B . 82782" at bounding box center [474, 319] width 78 height 30
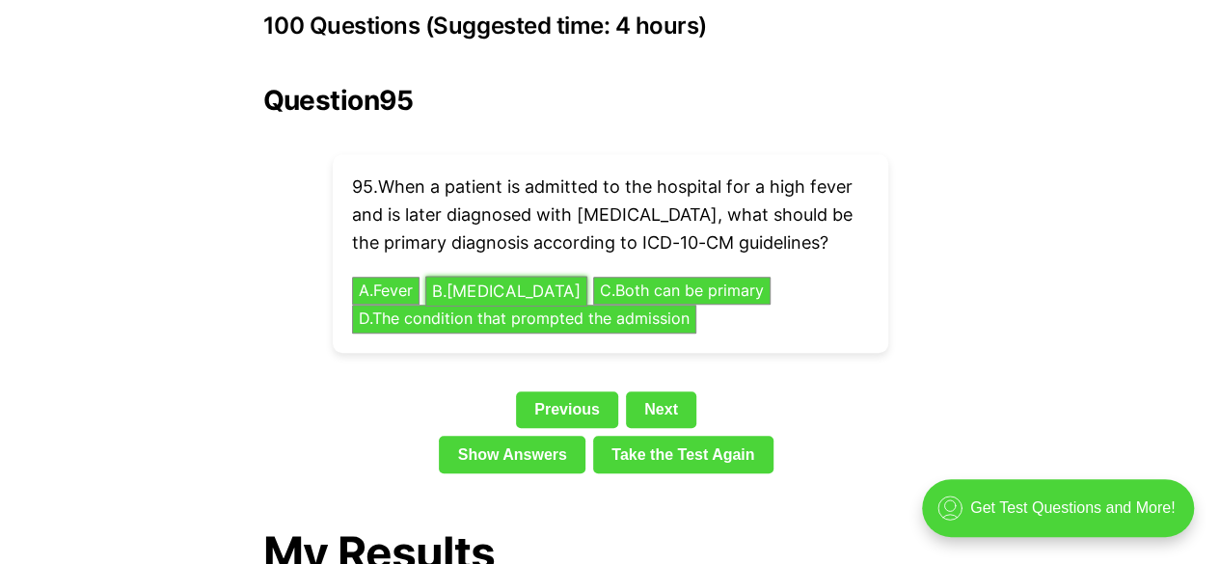
click at [484, 276] on button "B . [MEDICAL_DATA]" at bounding box center [506, 291] width 162 height 30
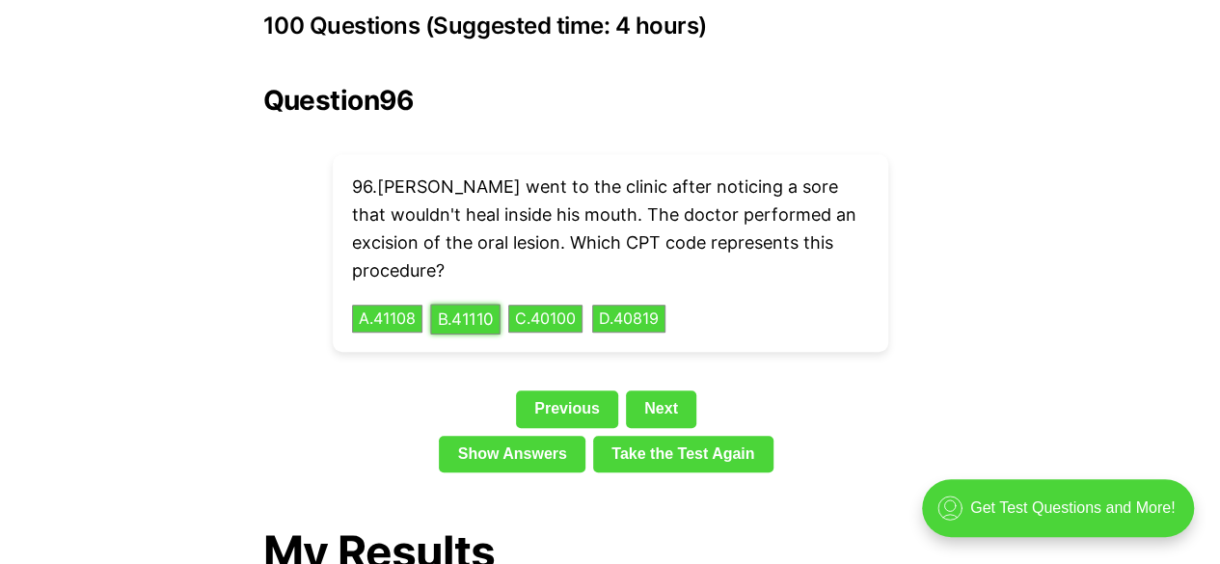
click at [473, 304] on button "B . 41110" at bounding box center [464, 319] width 69 height 30
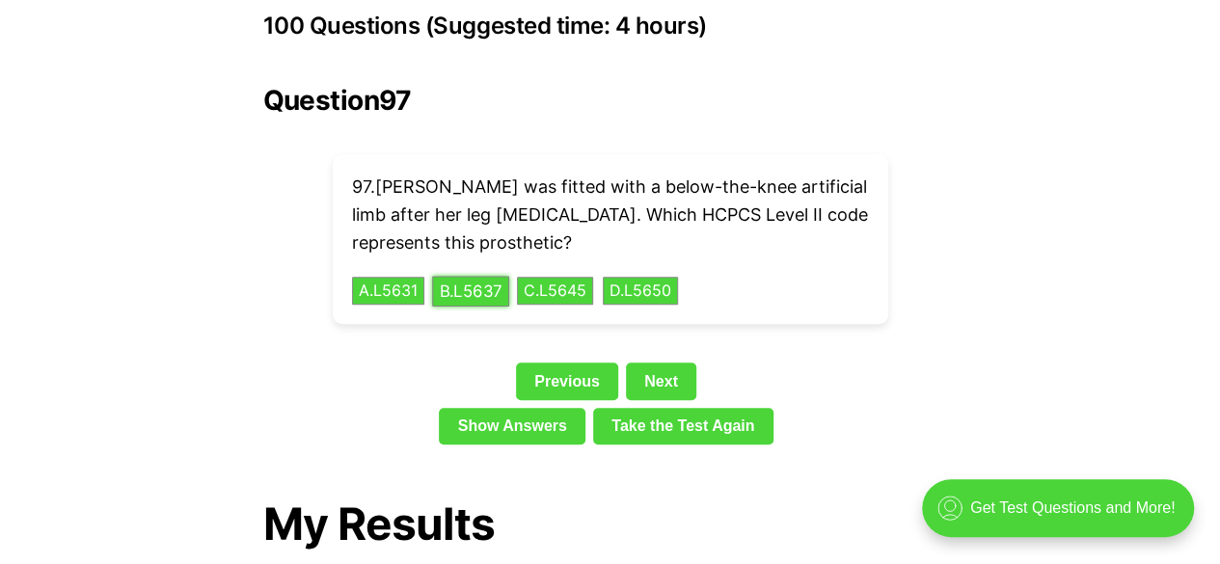
click at [473, 276] on button "B . L5637" at bounding box center [470, 291] width 77 height 30
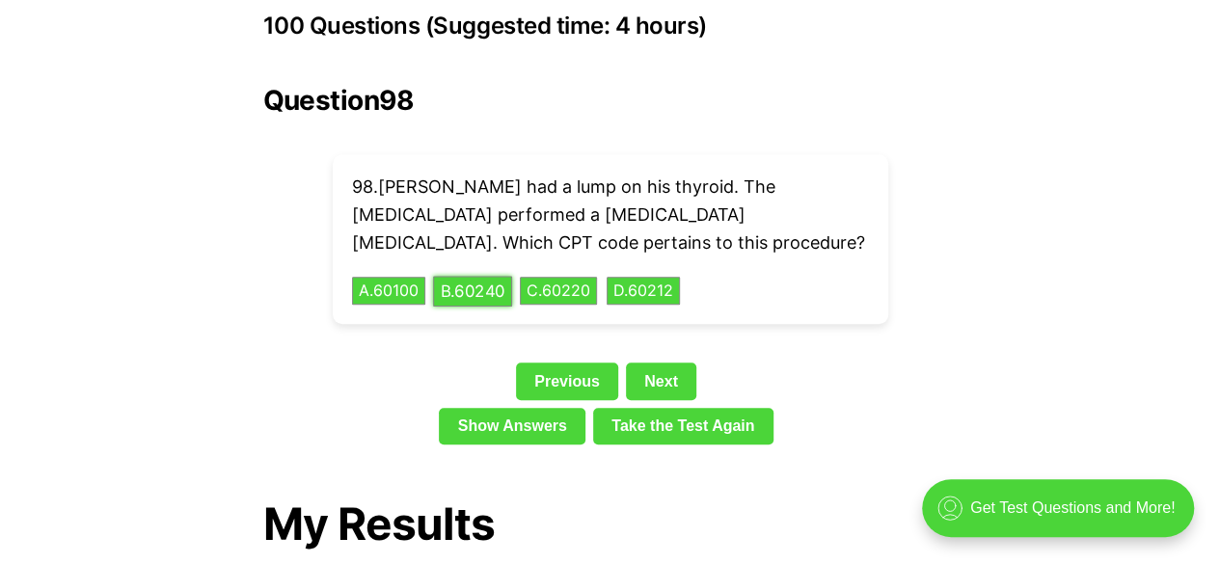
click at [473, 276] on button "B . 60240" at bounding box center [472, 291] width 79 height 30
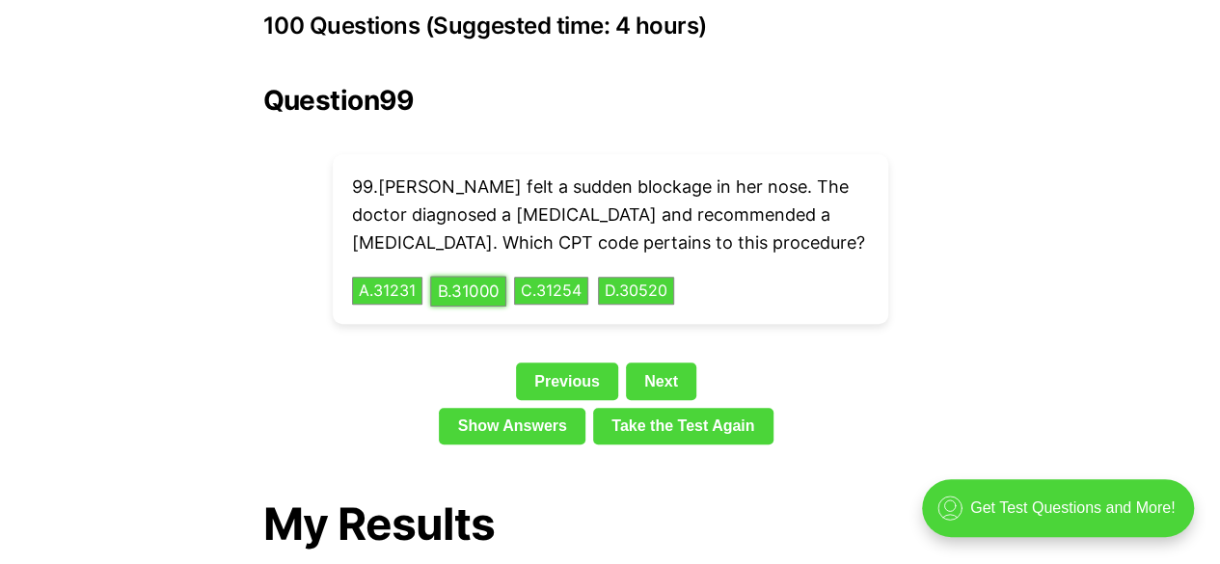
click at [473, 276] on button "B . 31000" at bounding box center [468, 291] width 76 height 30
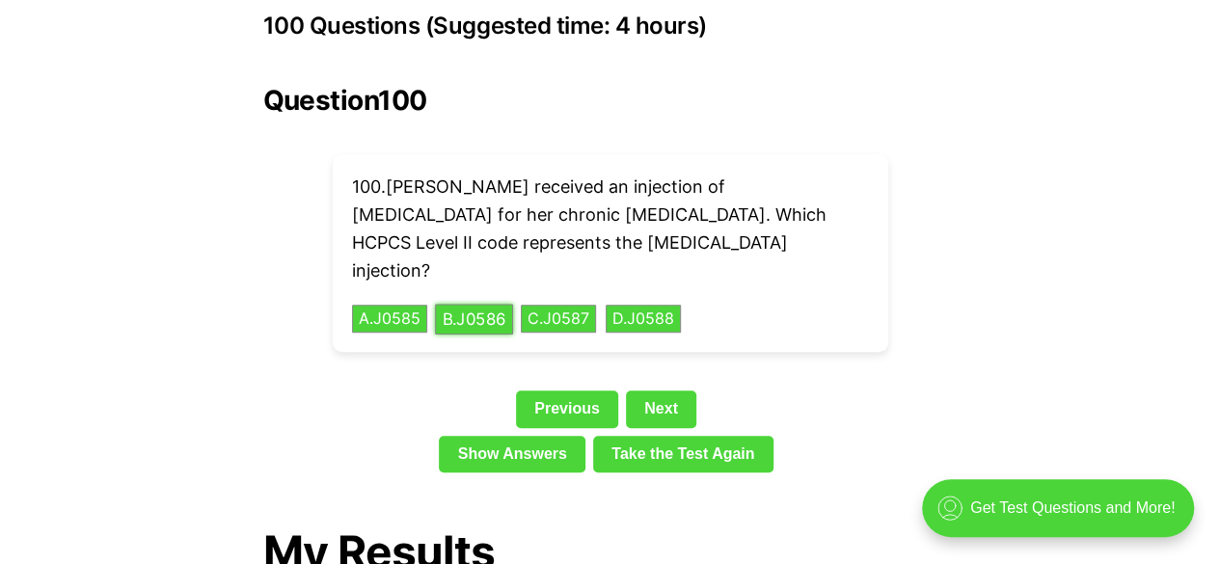
click at [473, 304] on button "B . J0586" at bounding box center [474, 319] width 78 height 30
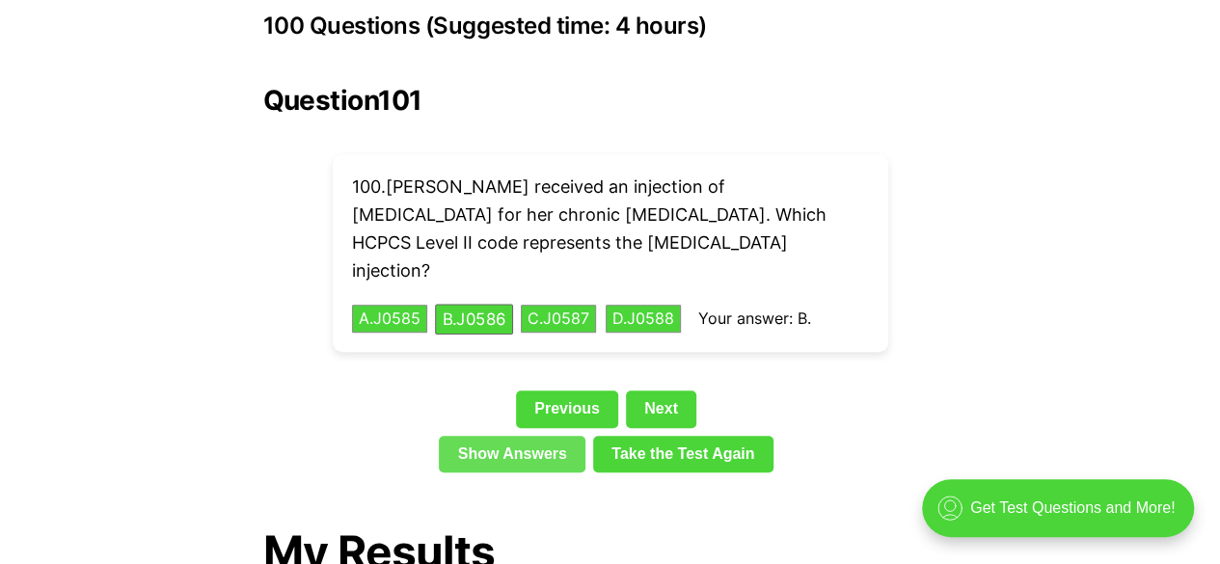
click at [498, 436] on link "Show Answers" at bounding box center [512, 454] width 147 height 37
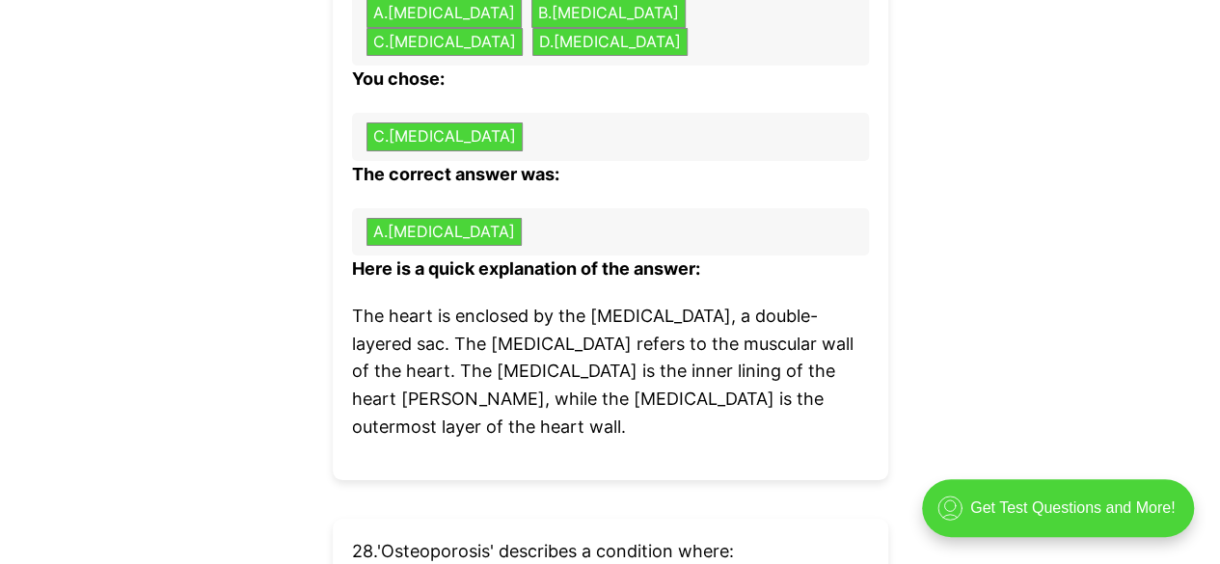
scroll to position [11113, 0]
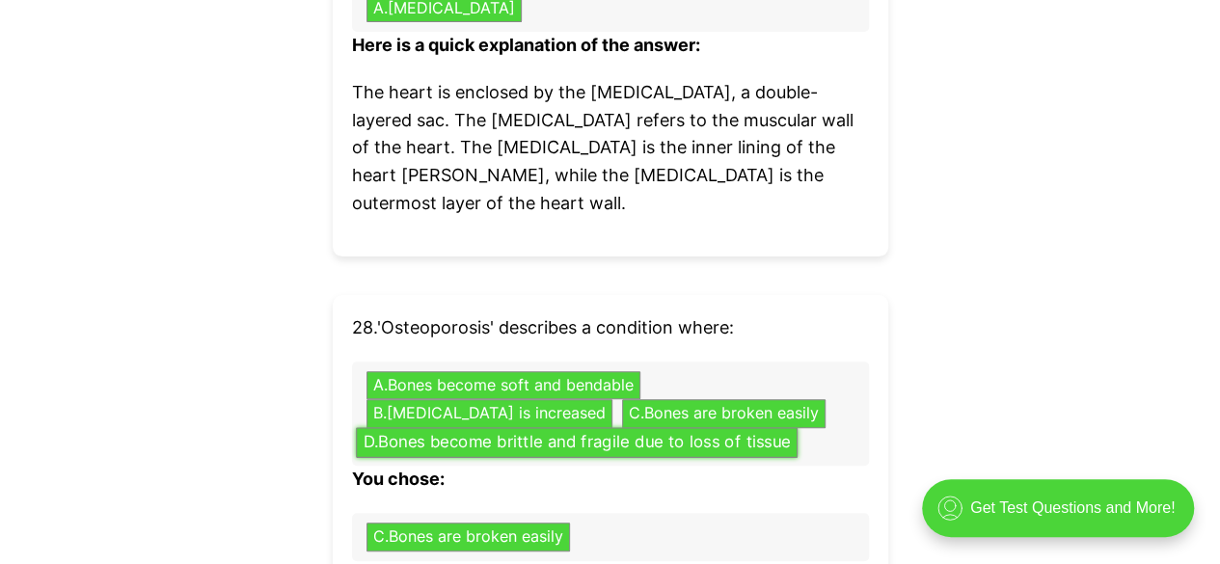
click at [550, 427] on button "D . Bones become brittle and fragile due to loss of tissue" at bounding box center [577, 442] width 442 height 30
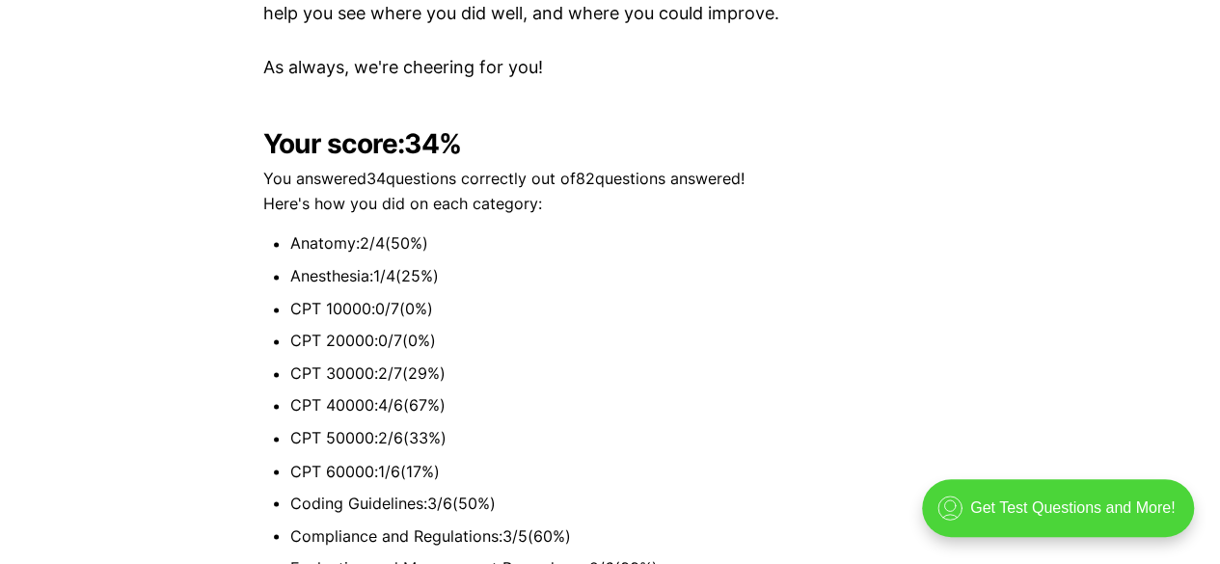
scroll to position [4944, 0]
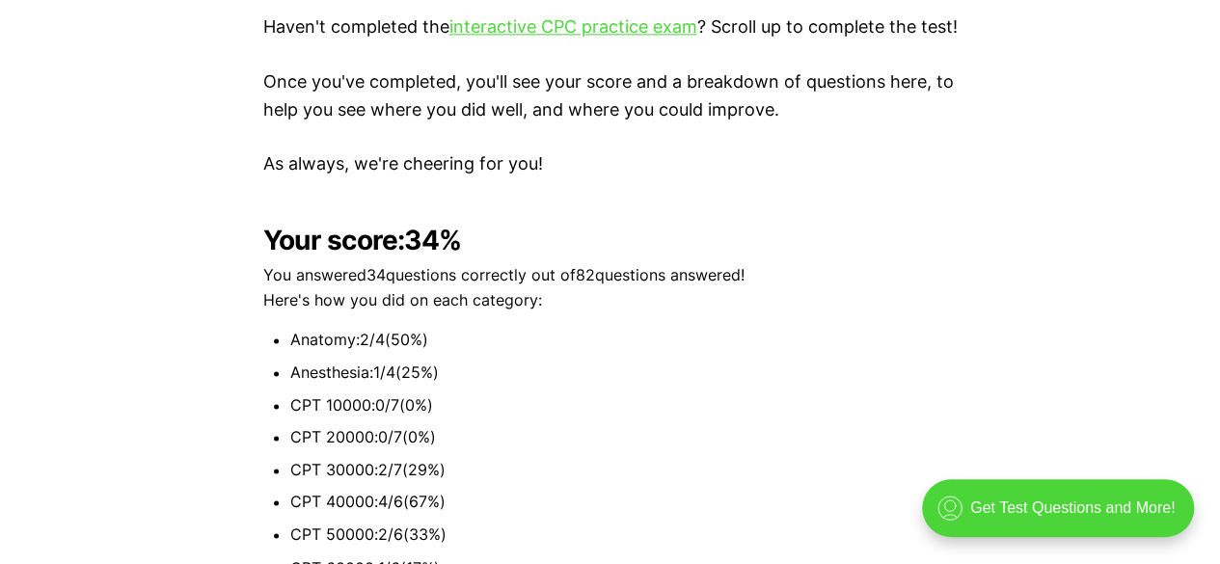
drag, startPoint x: 475, startPoint y: 205, endPoint x: 226, endPoint y: 232, distance: 251.1
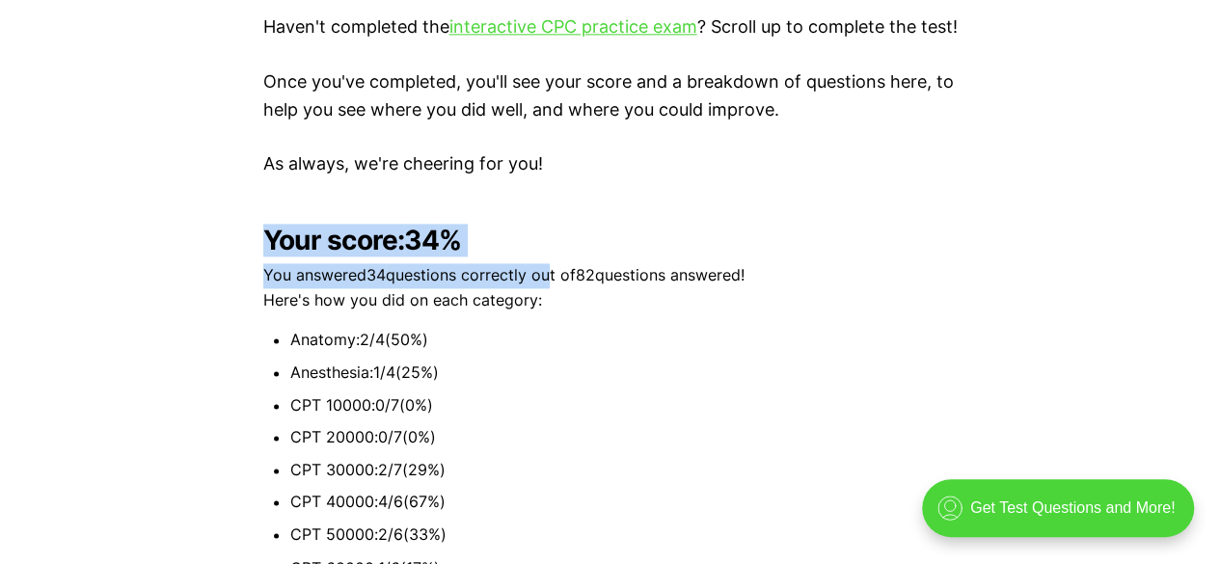
drag, startPoint x: 252, startPoint y: 210, endPoint x: 544, endPoint y: 235, distance: 293.2
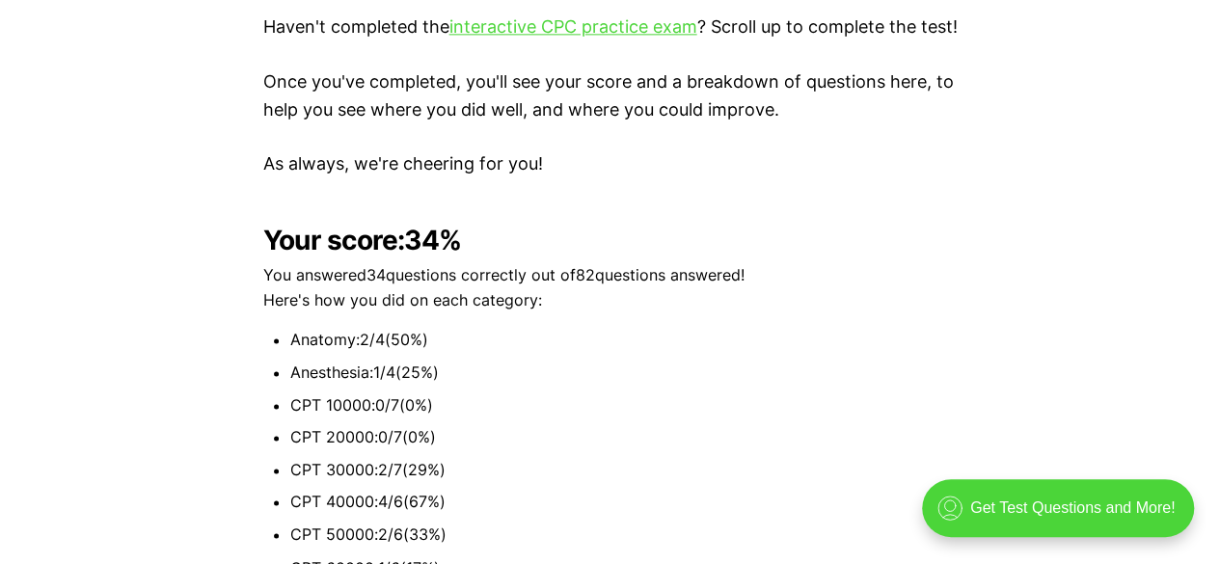
click at [620, 393] on li "CPT 10000 : 0 / 7 ( 0 %)" at bounding box center [623, 405] width 667 height 25
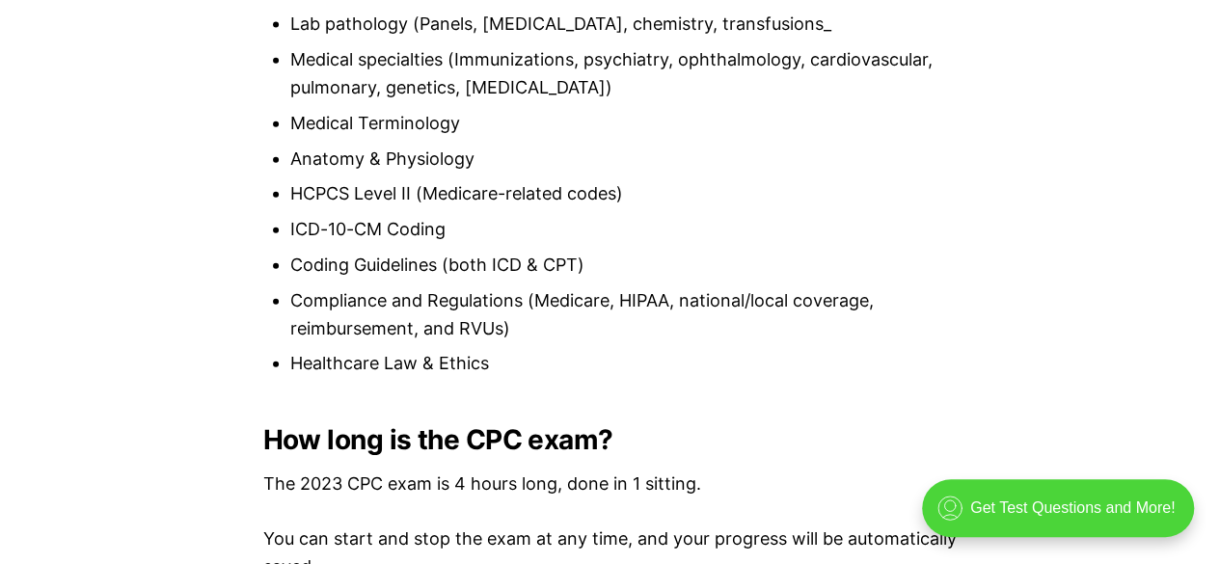
scroll to position [2630, 0]
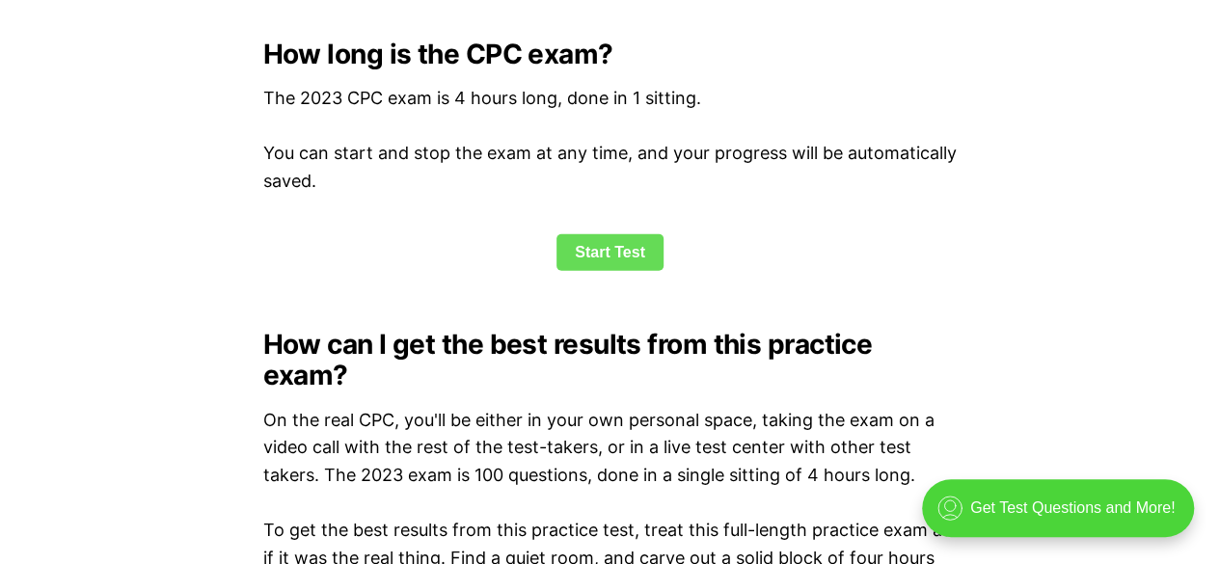
click at [582, 259] on link "Start Test" at bounding box center [609, 252] width 107 height 37
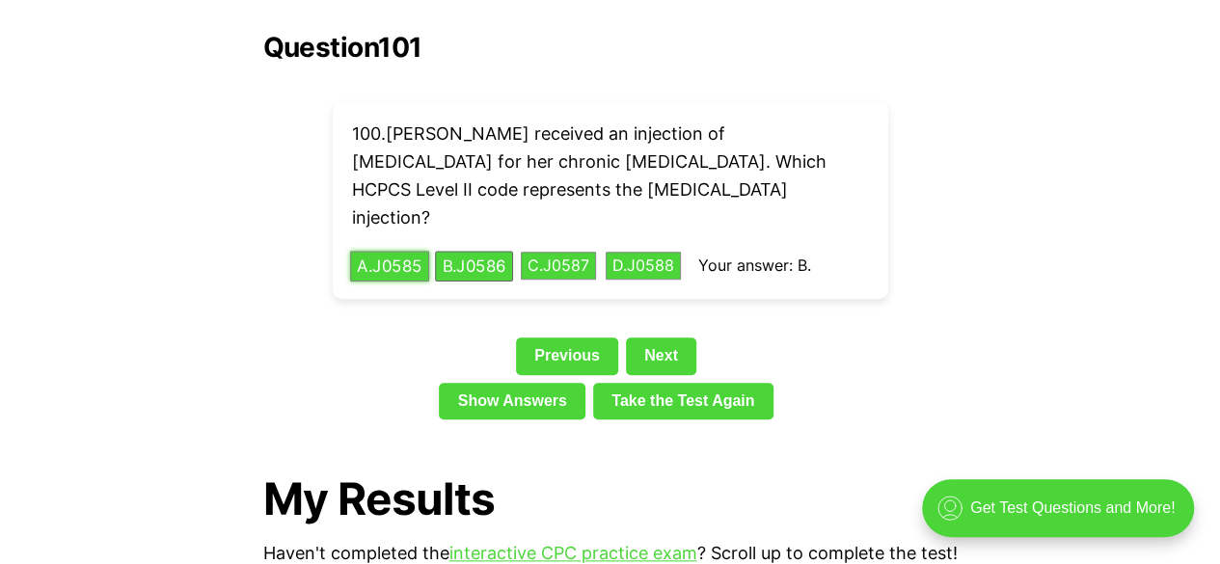
click at [386, 251] on button "A . J0585" at bounding box center [389, 266] width 79 height 30
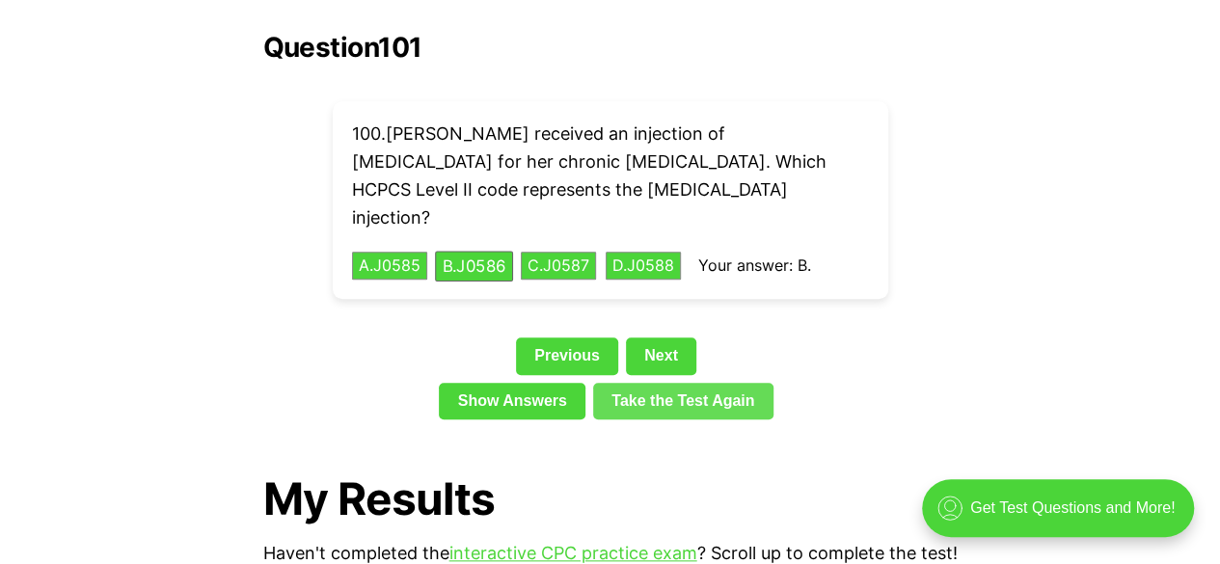
click at [665, 383] on link "Take the Test Again" at bounding box center [683, 401] width 180 height 37
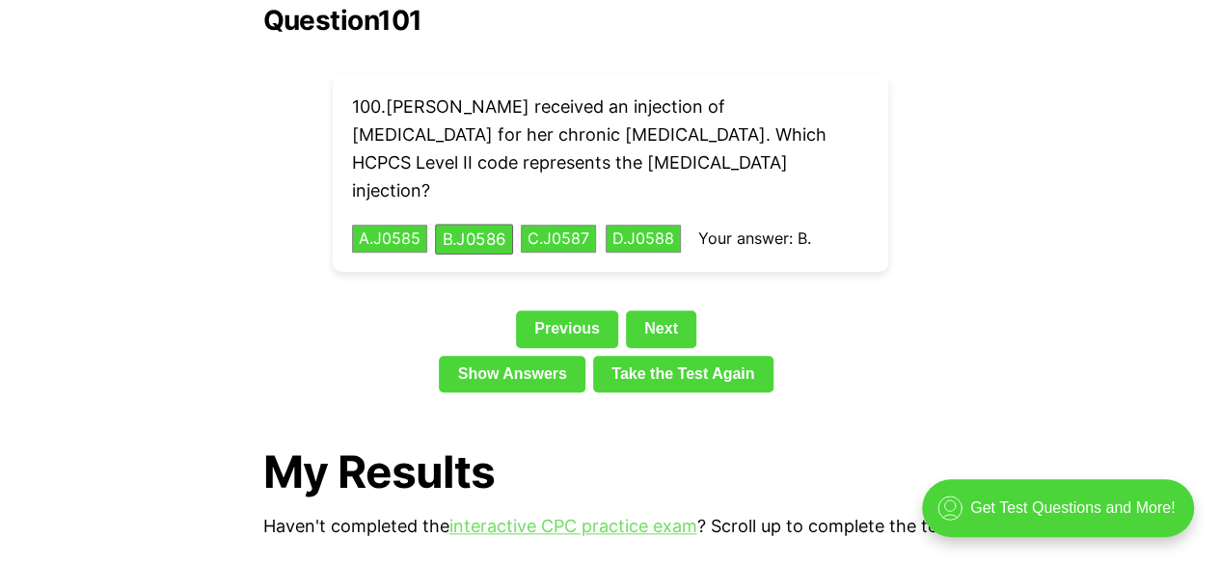
scroll to position [4462, 0]
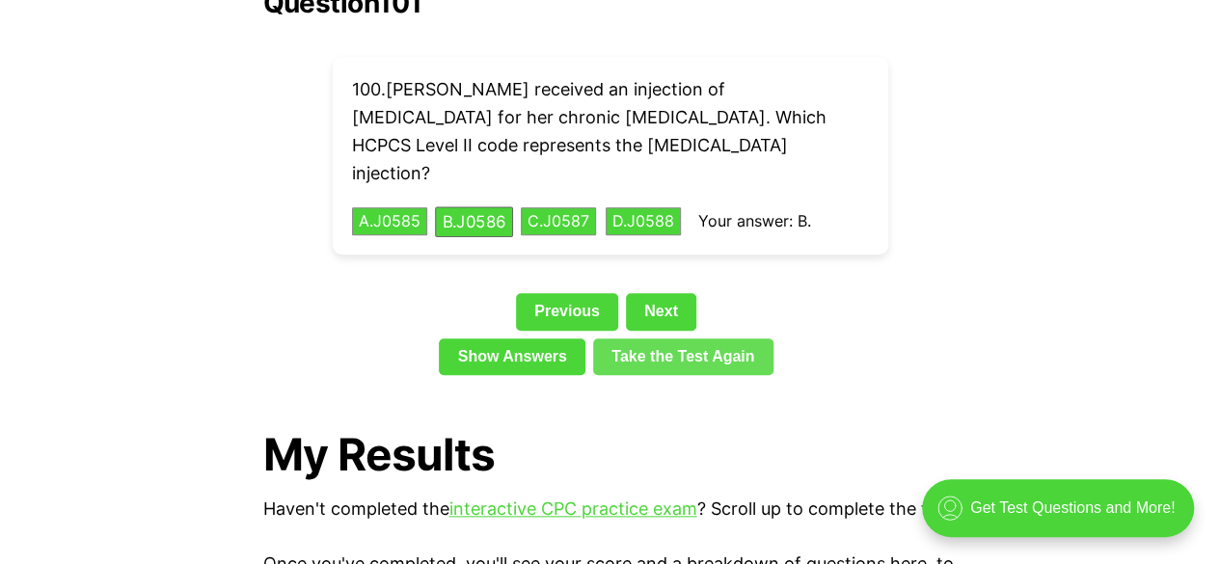
click at [636, 338] on link "Take the Test Again" at bounding box center [683, 356] width 180 height 37
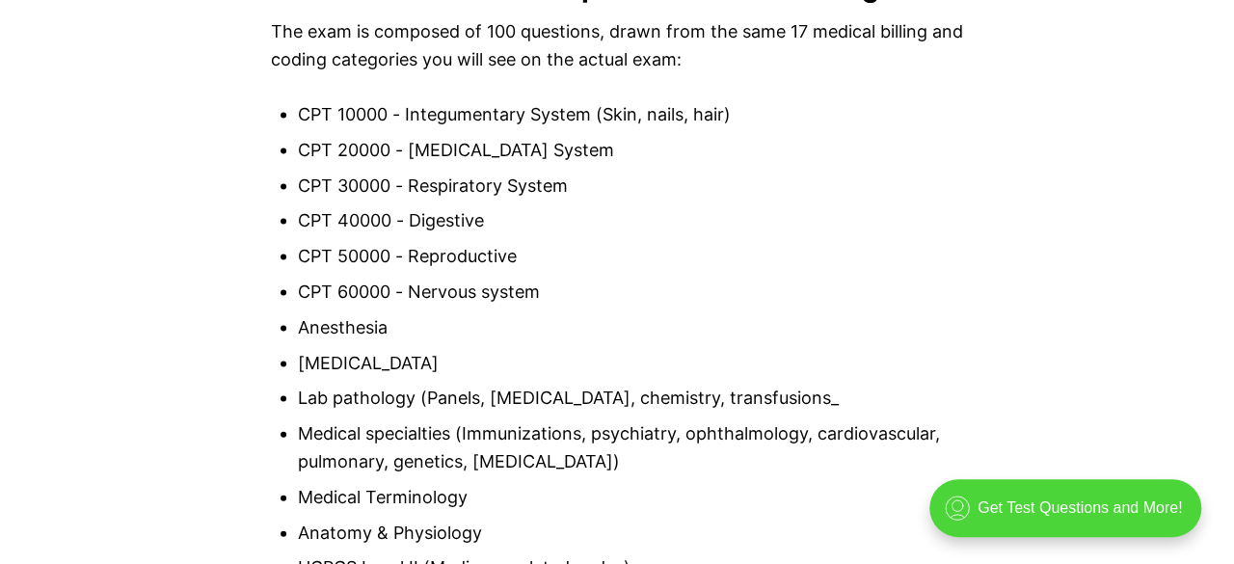
scroll to position [1955, 0]
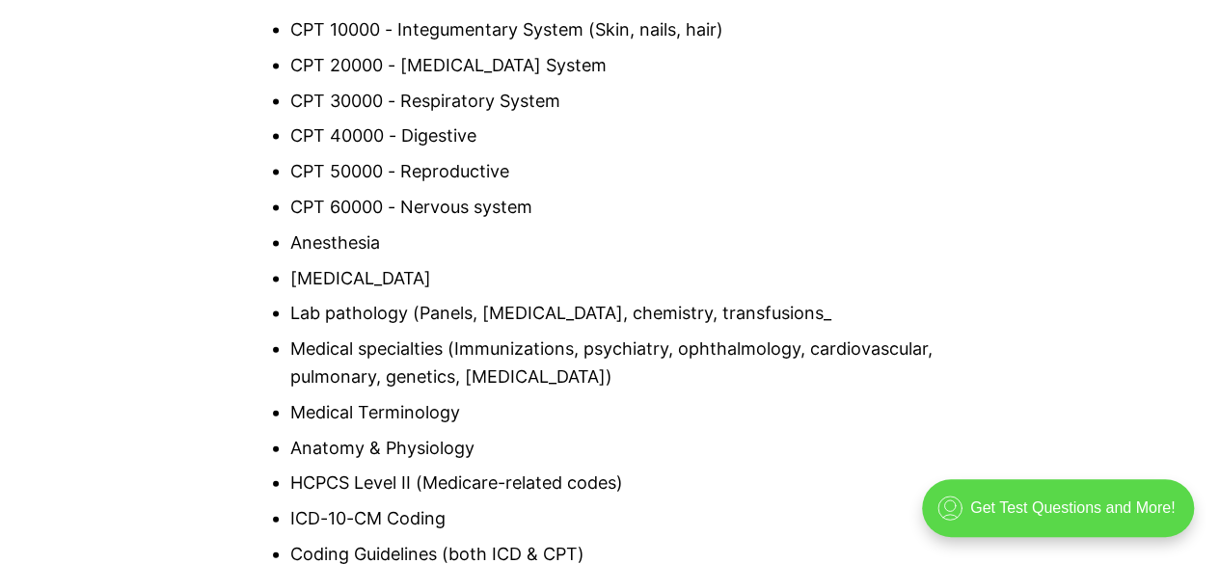
click at [1000, 513] on div ".cls-1{fill:none;stroke:currentColor;stroke-linecap:round;stroke-linejoin:round…" at bounding box center [1058, 508] width 272 height 58
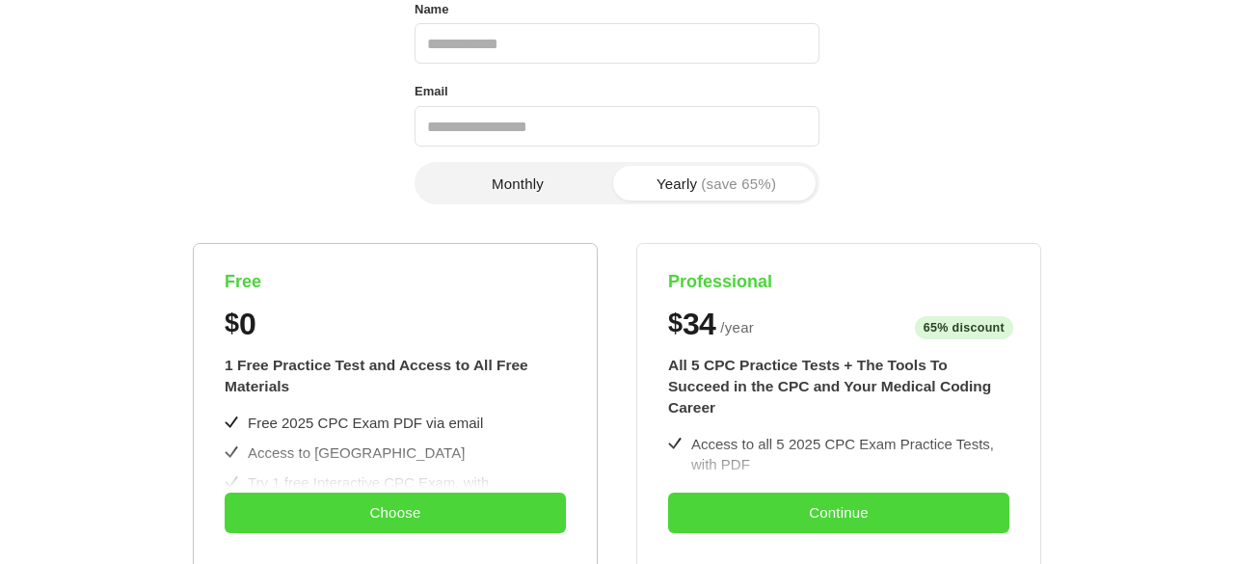
scroll to position [0, 0]
